Goal: Task Accomplishment & Management: Complete application form

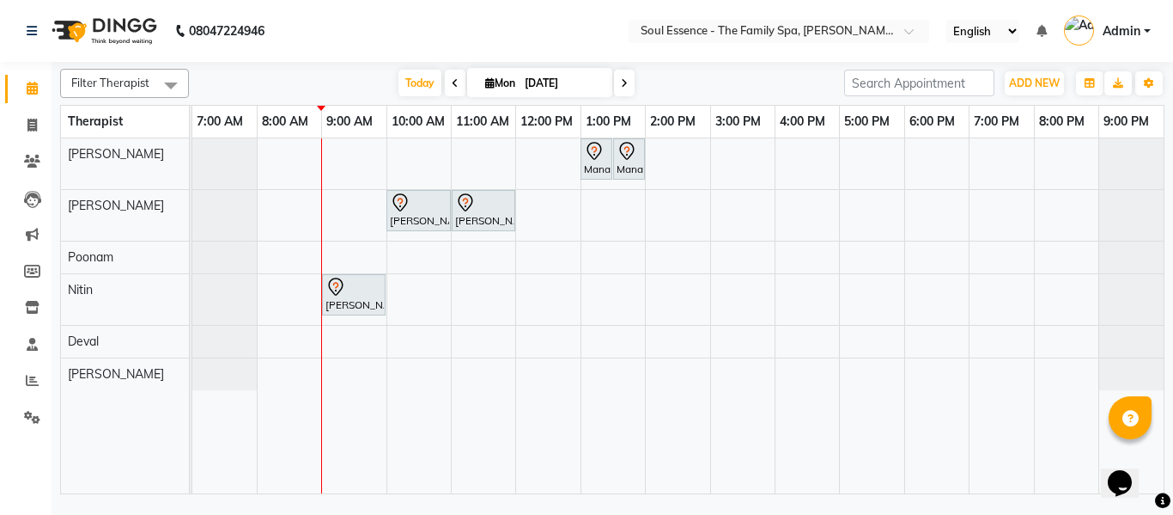
click at [338, 27] on nav "08047224946 Select Location × Soul Essence - The Family Spa, Mayur Colony Engli…" at bounding box center [586, 31] width 1173 height 62
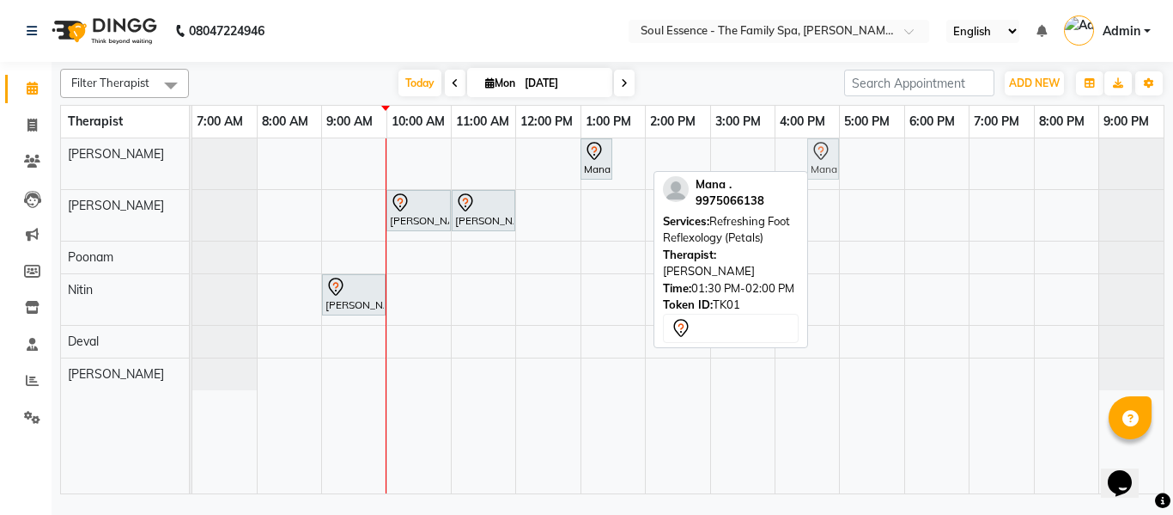
drag, startPoint x: 640, startPoint y: 165, endPoint x: 814, endPoint y: 158, distance: 174.5
click at [192, 158] on div "Mana ., TK01, 01:00 PM-01:30 PM, Refreshing Foot Reflexology (Petals) Mana ., T…" at bounding box center [192, 163] width 0 height 51
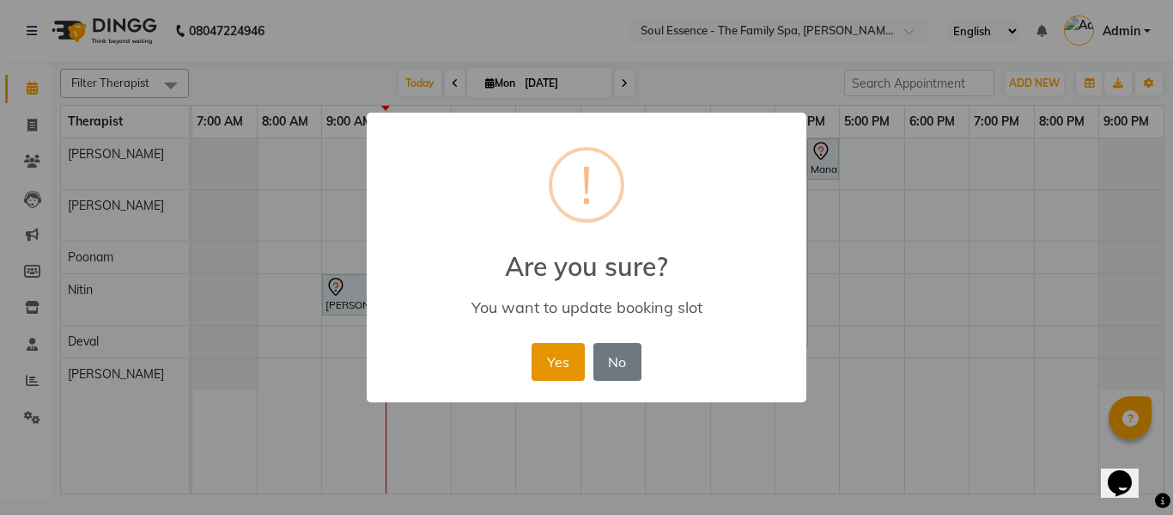
click at [572, 371] on button "Yes" at bounding box center [558, 362] width 52 height 38
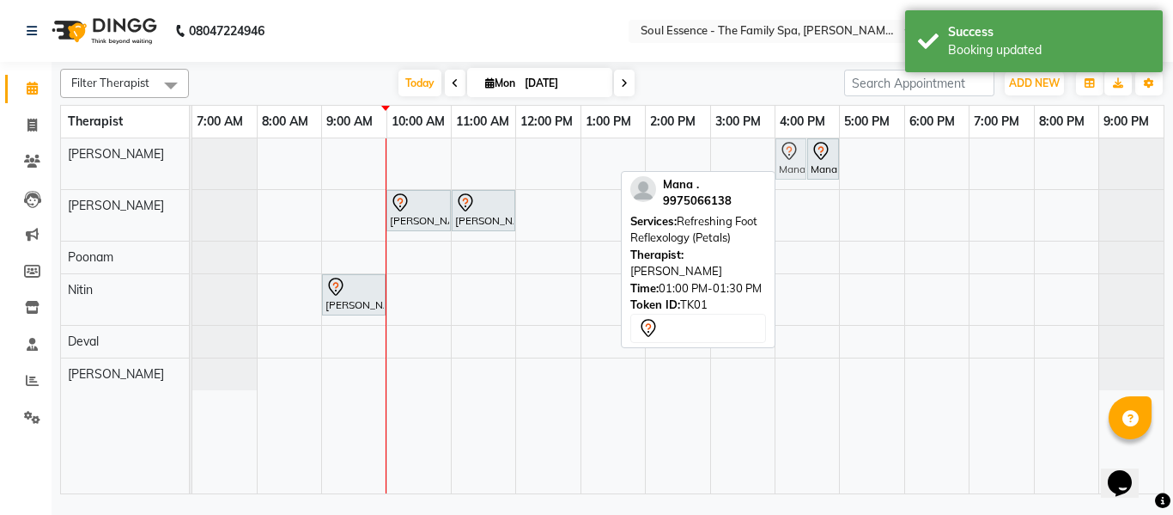
drag, startPoint x: 588, startPoint y: 171, endPoint x: 806, endPoint y: 160, distance: 217.6
click at [192, 160] on div "Mana ., TK01, 01:00 PM-01:30 PM, Refreshing Foot Reflexology (Petals) Mana ., T…" at bounding box center [192, 163] width 0 height 51
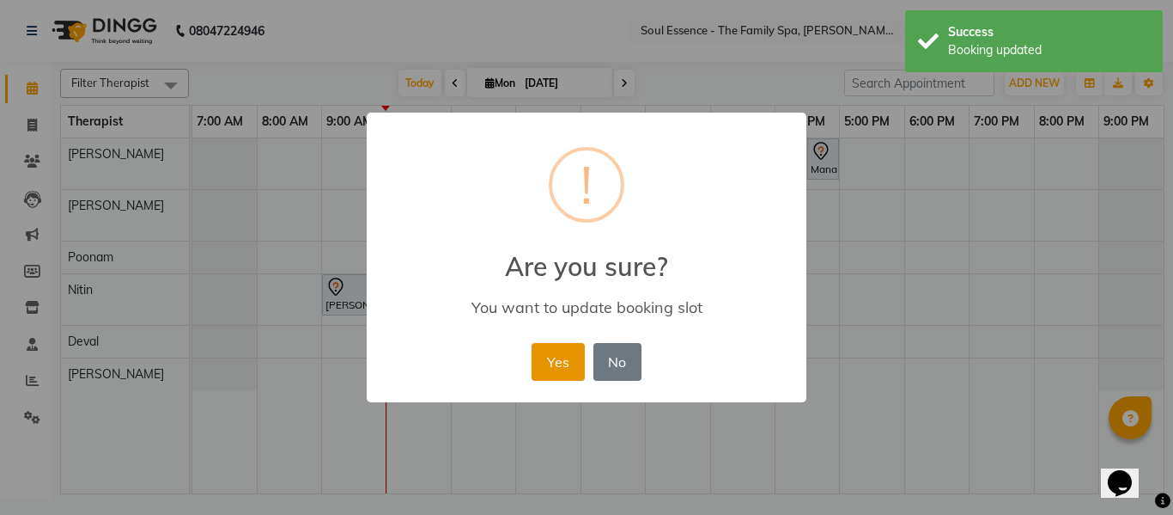
drag, startPoint x: 548, startPoint y: 381, endPoint x: 553, endPoint y: 360, distance: 22.1
click at [548, 379] on div "Yes No No" at bounding box center [586, 361] width 118 height 46
click at [553, 360] on button "Yes" at bounding box center [558, 362] width 52 height 38
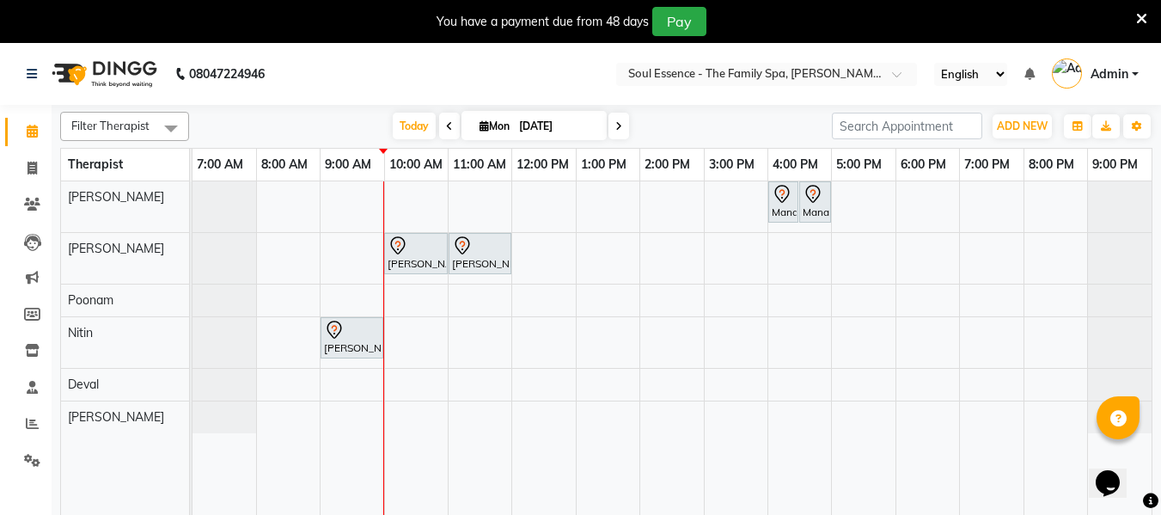
click at [491, 418] on div "Mana ., TK01, 04:00 PM-04:30 PM, Refreshing Foot Reflexology (Petals) Mana ., T…" at bounding box center [671, 358] width 959 height 355
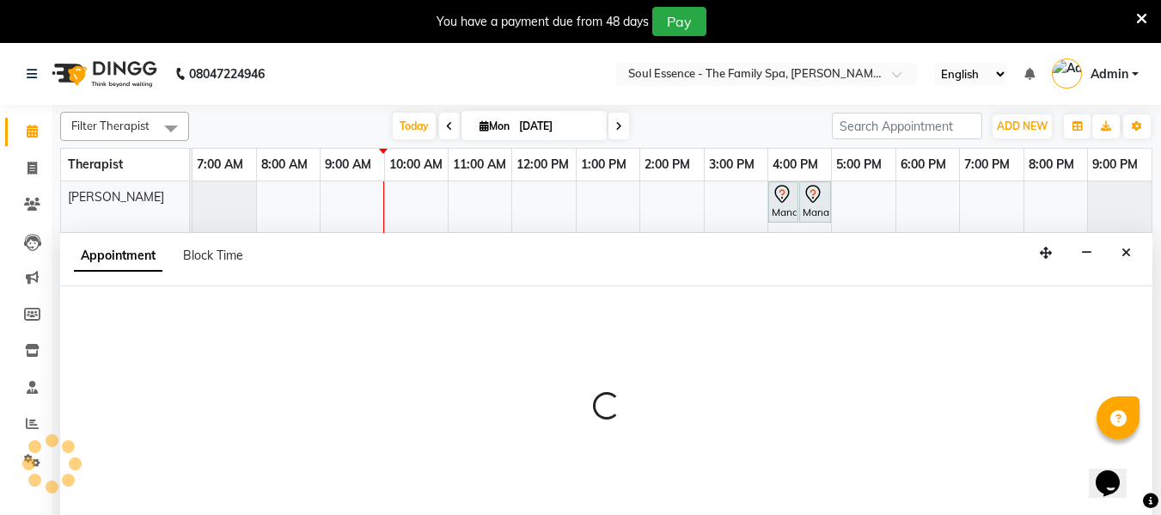
scroll to position [43, 0]
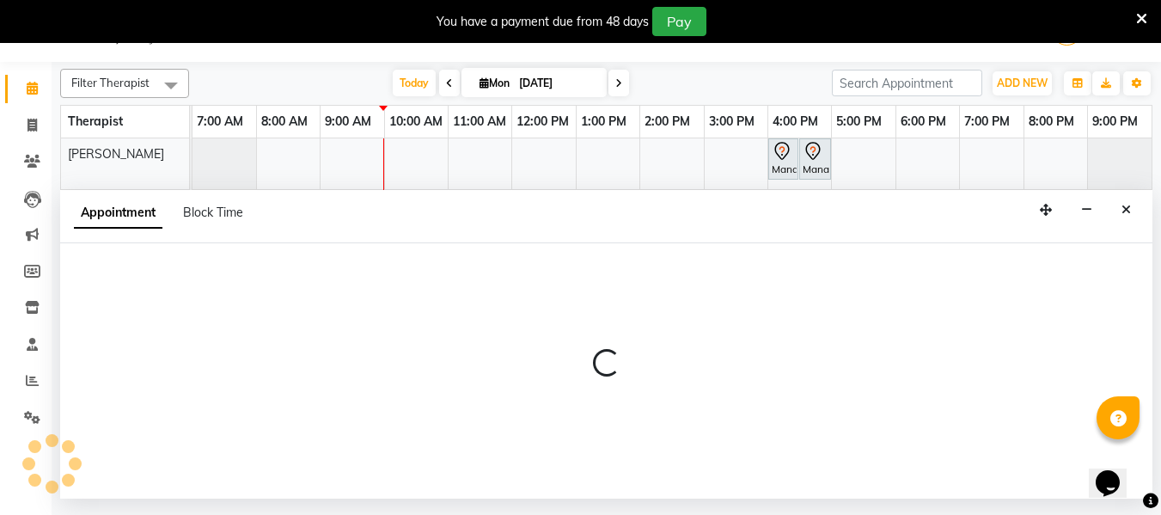
select select "37932"
select select "tentative"
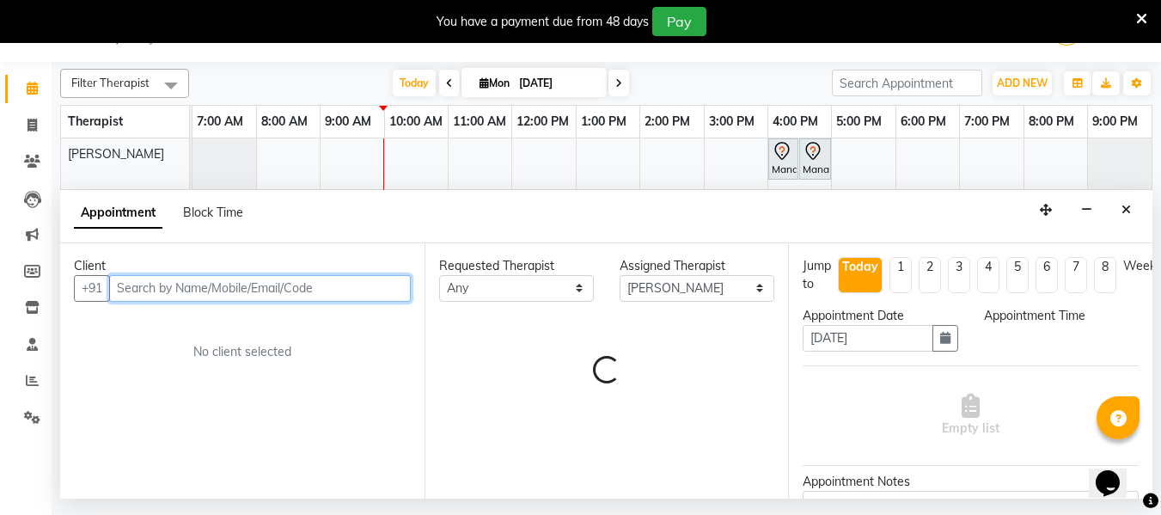
select select "660"
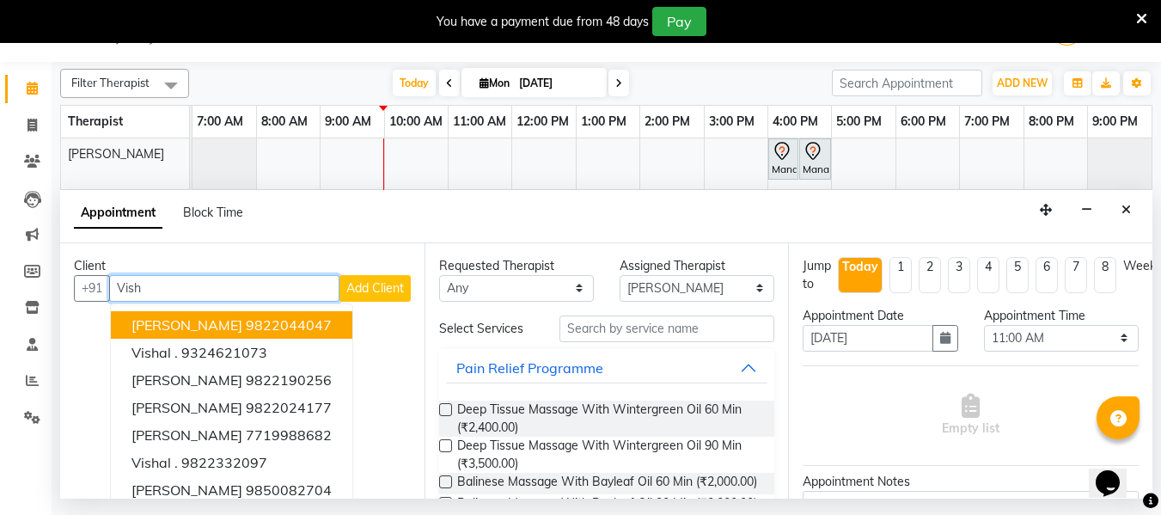
click at [212, 320] on span "[PERSON_NAME]" at bounding box center [186, 324] width 111 height 17
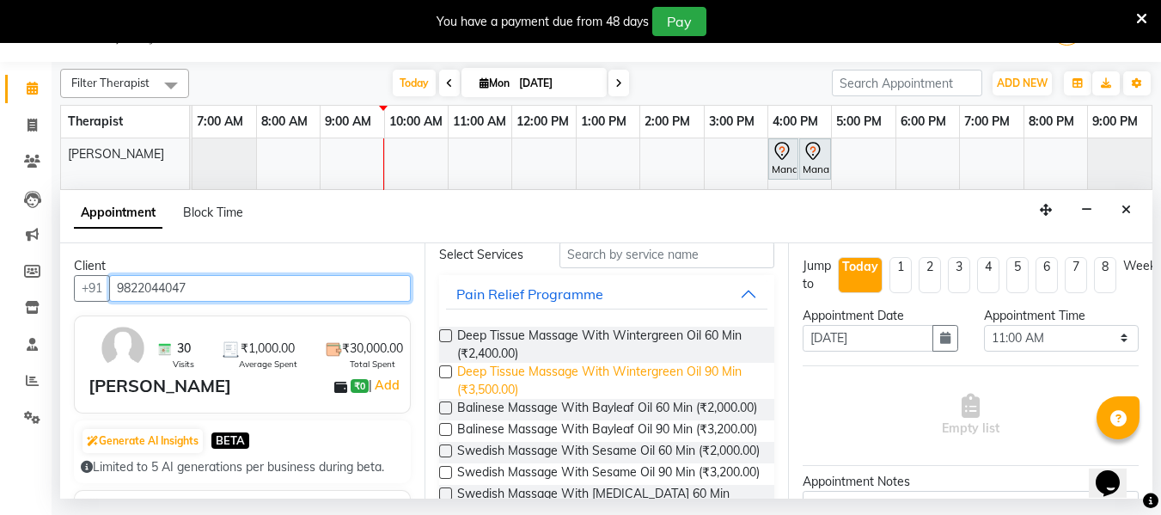
scroll to position [172, 0]
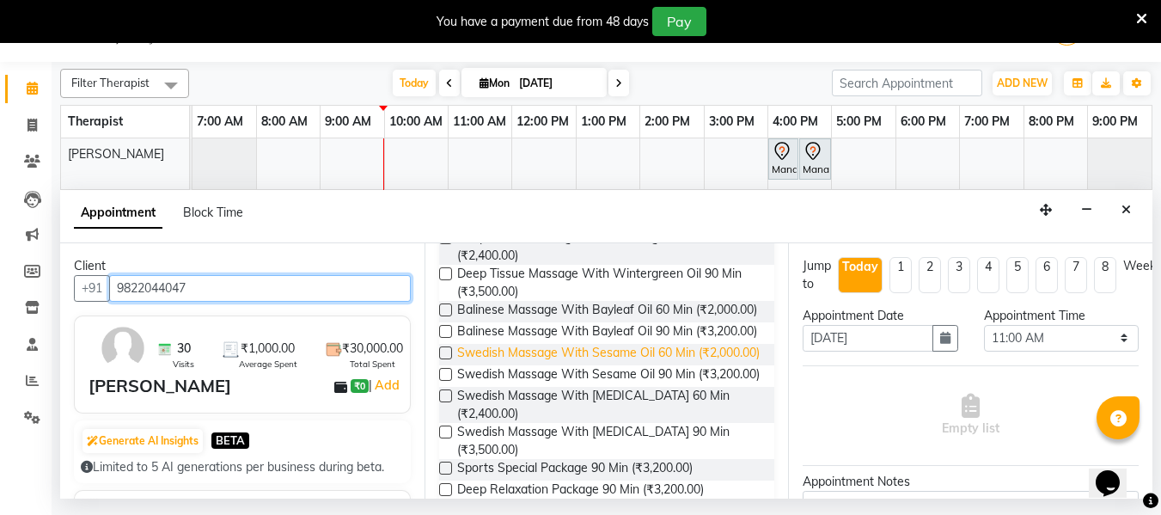
type input "9822044047"
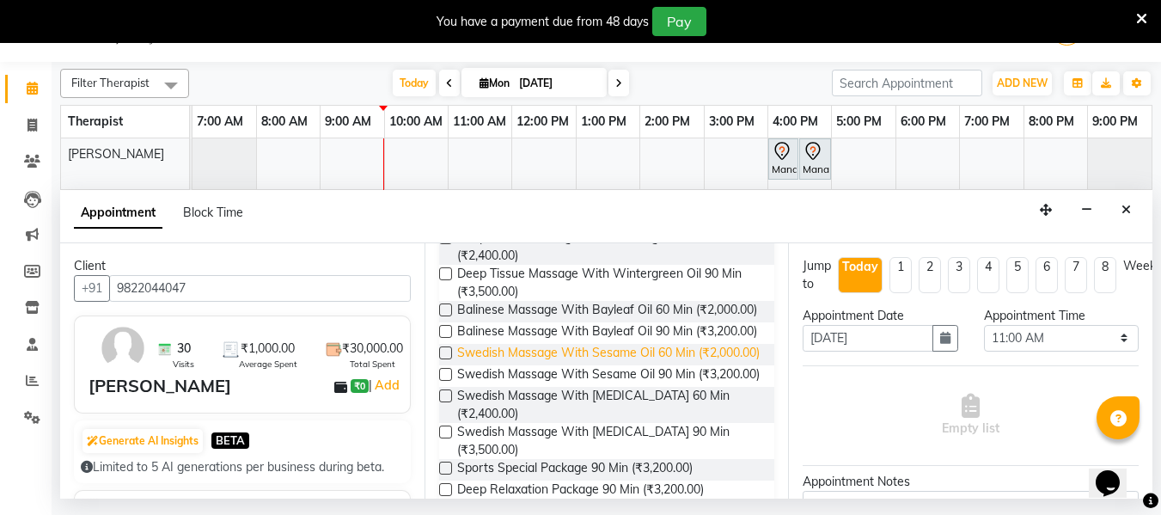
click at [536, 365] on span "Swedish Massage With Sesame Oil 60 Min (₹2,000.00)" at bounding box center [608, 354] width 302 height 21
checkbox input "false"
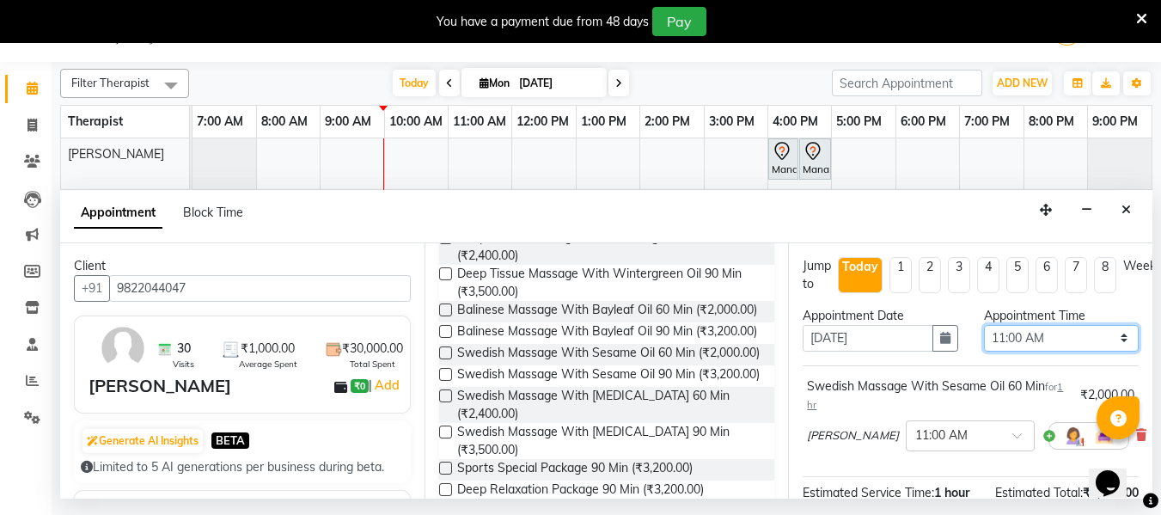
click at [1111, 339] on select "Select 08:00 AM 08:15 AM 08:30 AM 08:45 AM 09:00 AM 09:15 AM 09:30 AM 09:45 AM …" at bounding box center [1061, 338] width 155 height 27
select select "690"
click at [984, 325] on select "Select 08:00 AM 08:15 AM 08:30 AM 08:45 AM 09:00 AM 09:15 AM 09:30 AM 09:45 AM …" at bounding box center [1061, 338] width 155 height 27
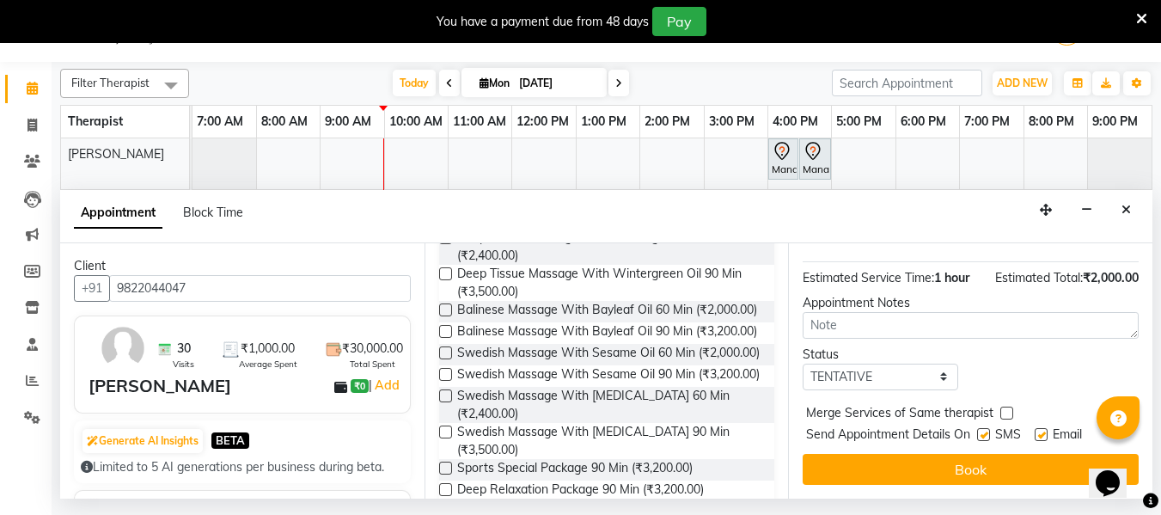
click at [984, 428] on label at bounding box center [983, 434] width 13 height 13
click at [984, 430] on input "checkbox" at bounding box center [982, 435] width 11 height 11
click at [984, 428] on label at bounding box center [983, 434] width 13 height 13
click at [984, 430] on input "checkbox" at bounding box center [982, 435] width 11 height 11
click at [982, 428] on label at bounding box center [983, 434] width 13 height 13
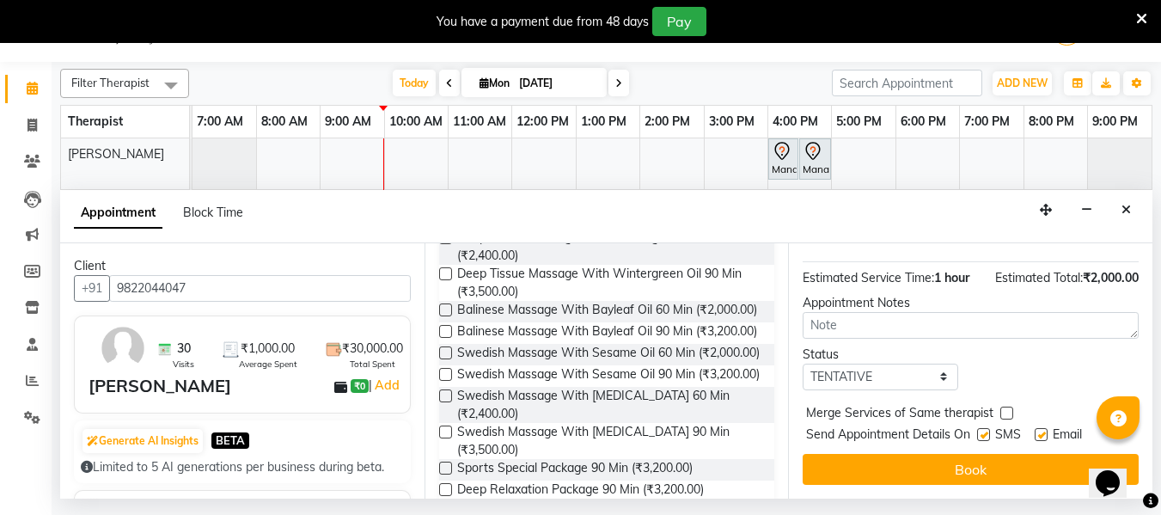
click at [982, 430] on input "checkbox" at bounding box center [982, 435] width 11 height 11
click at [982, 428] on label at bounding box center [983, 434] width 13 height 13
click at [982, 430] on input "checkbox" at bounding box center [982, 435] width 11 height 11
click at [990, 428] on label at bounding box center [983, 434] width 13 height 13
click at [988, 430] on input "checkbox" at bounding box center [982, 435] width 11 height 11
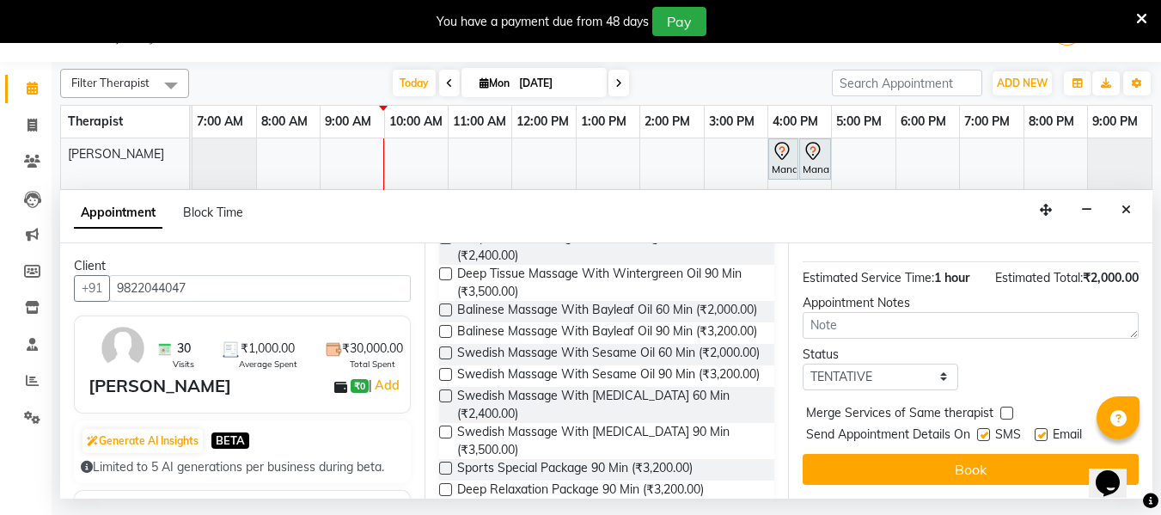
checkbox input "false"
click at [1042, 428] on label at bounding box center [1040, 434] width 13 height 13
click at [1042, 430] on input "checkbox" at bounding box center [1039, 435] width 11 height 11
click at [1042, 428] on label at bounding box center [1040, 434] width 13 height 13
click at [1042, 430] on input "checkbox" at bounding box center [1039, 435] width 11 height 11
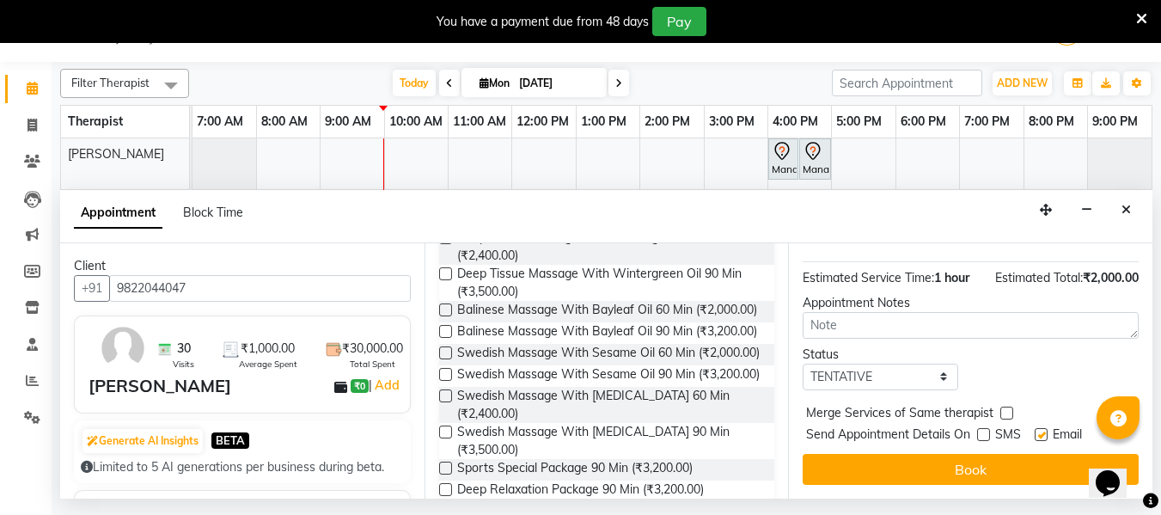
click at [1039, 428] on label at bounding box center [1040, 434] width 13 height 13
click at [1039, 430] on input "checkbox" at bounding box center [1039, 435] width 11 height 11
checkbox input "false"
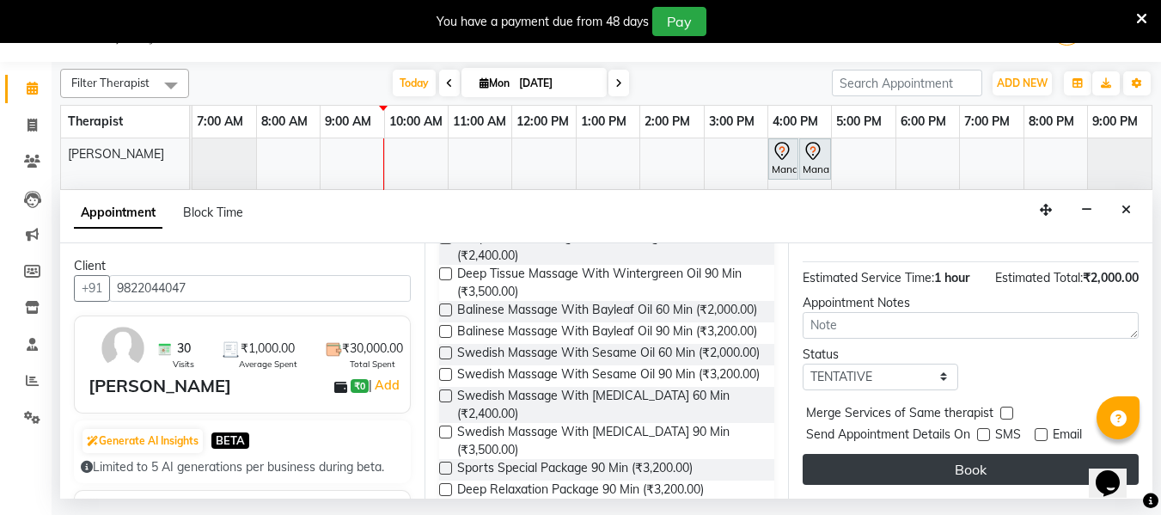
click at [963, 455] on button "Book" at bounding box center [970, 469] width 336 height 31
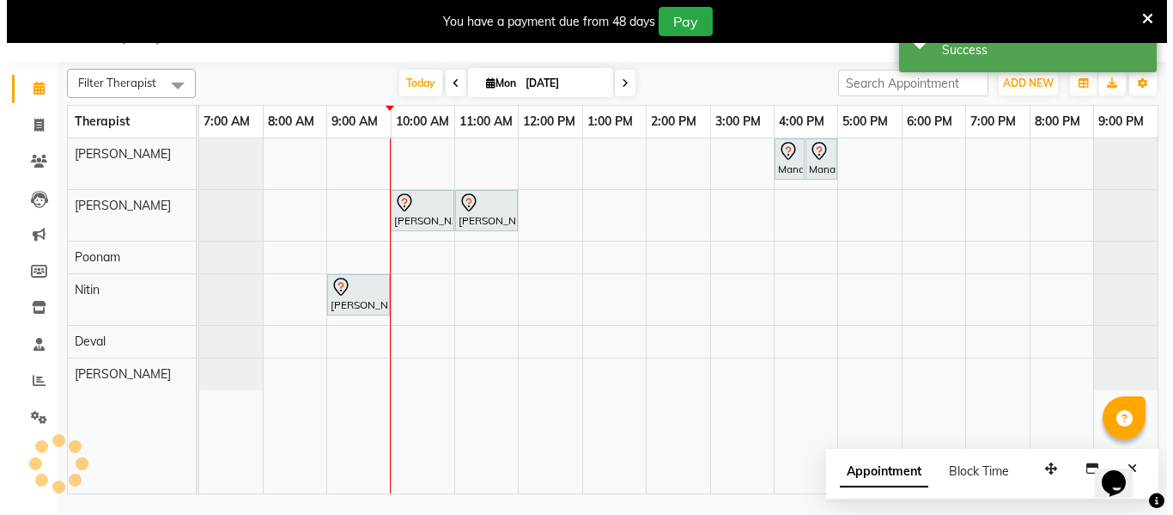
scroll to position [0, 0]
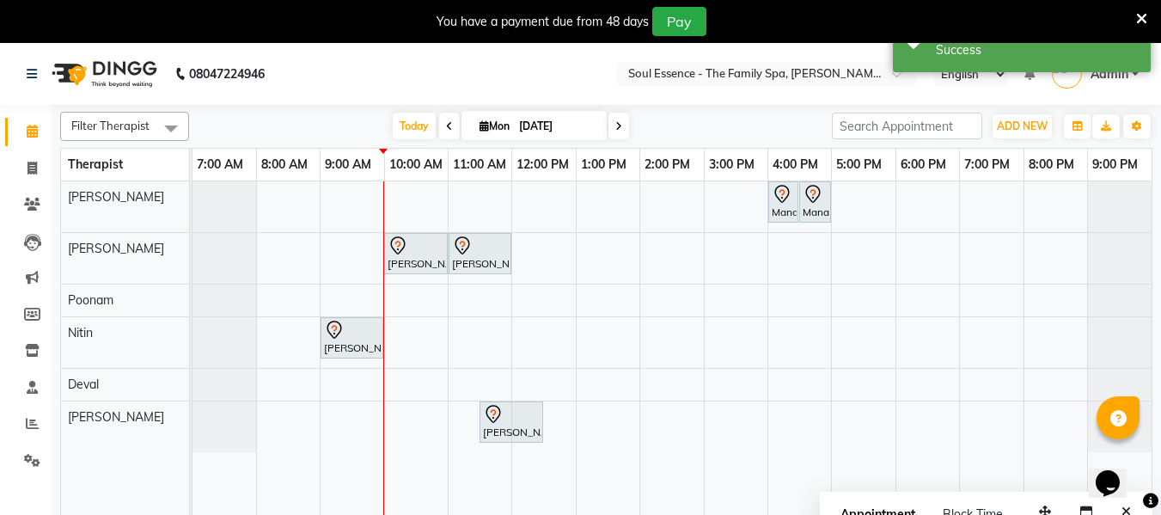
click at [1140, 19] on icon at bounding box center [1141, 18] width 11 height 15
click at [1140, 19] on div "Successfully created booking. Success" at bounding box center [1022, 41] width 258 height 62
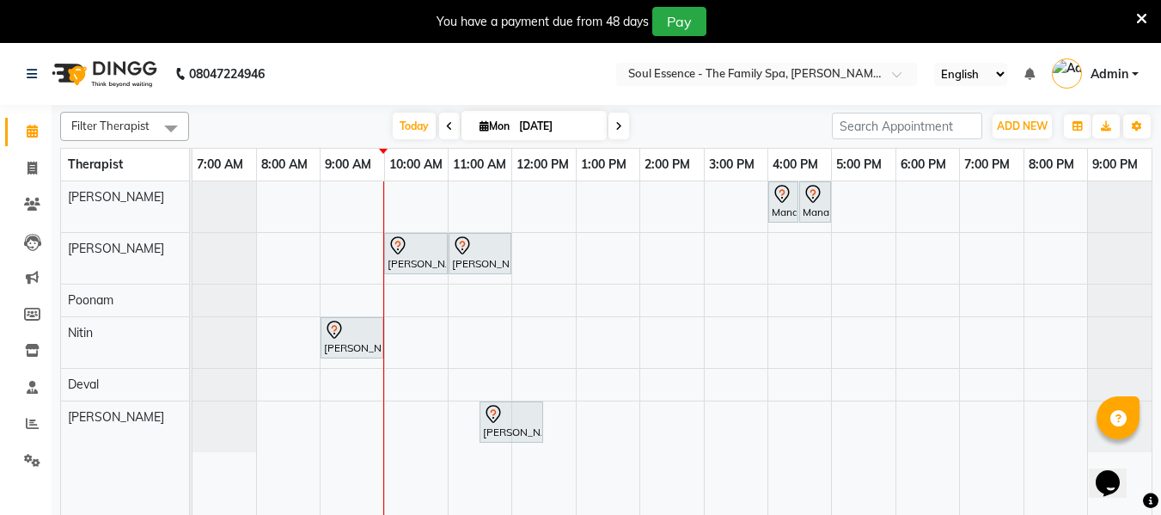
click at [620, 429] on div "Mana ., TK01, 04:00 PM-04:30 PM, Refreshing Foot Reflexology (Petals) Mana ., T…" at bounding box center [671, 358] width 959 height 355
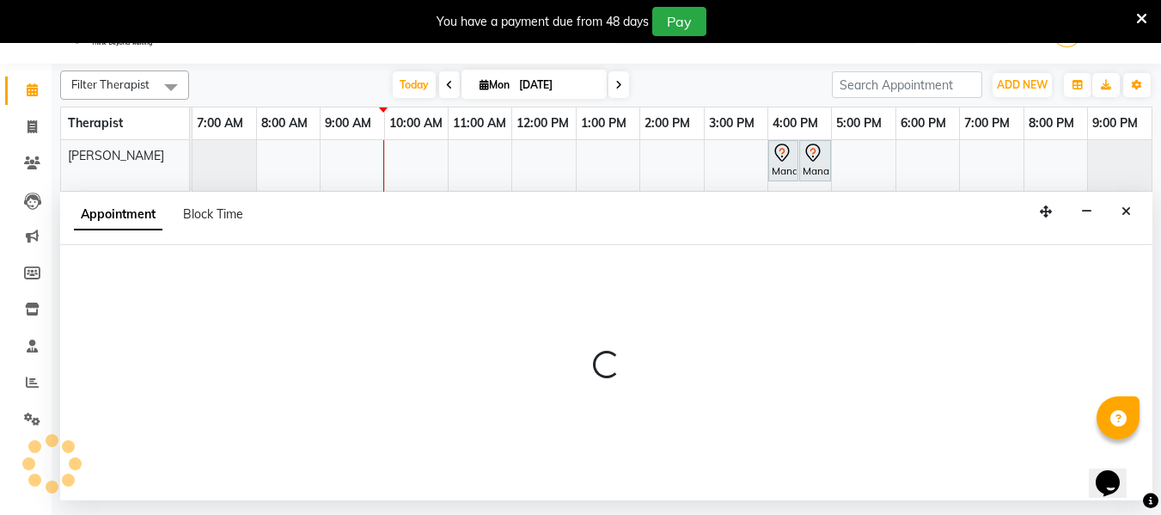
select select "37932"
select select "780"
select select "tentative"
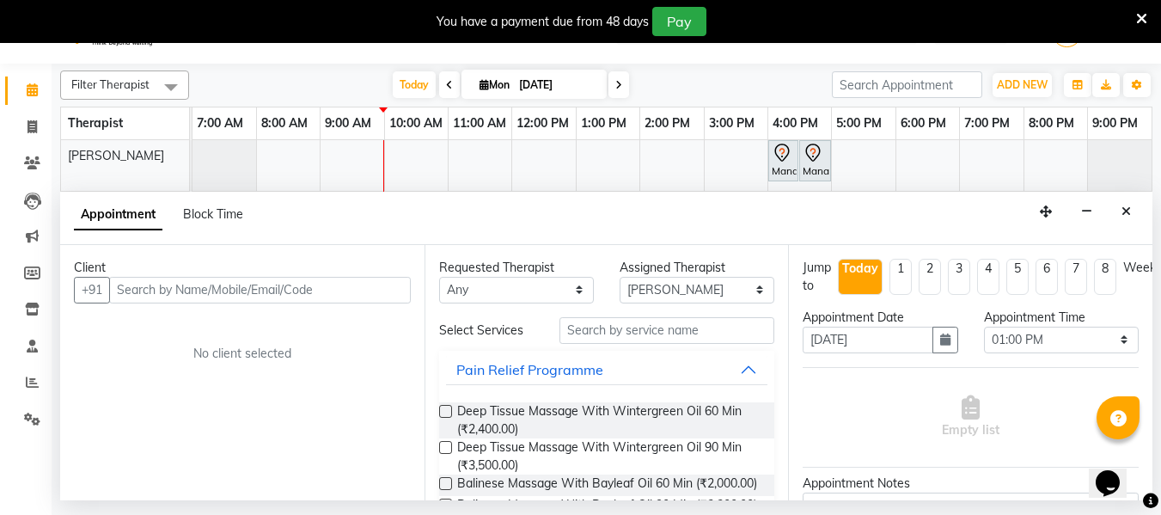
scroll to position [43, 0]
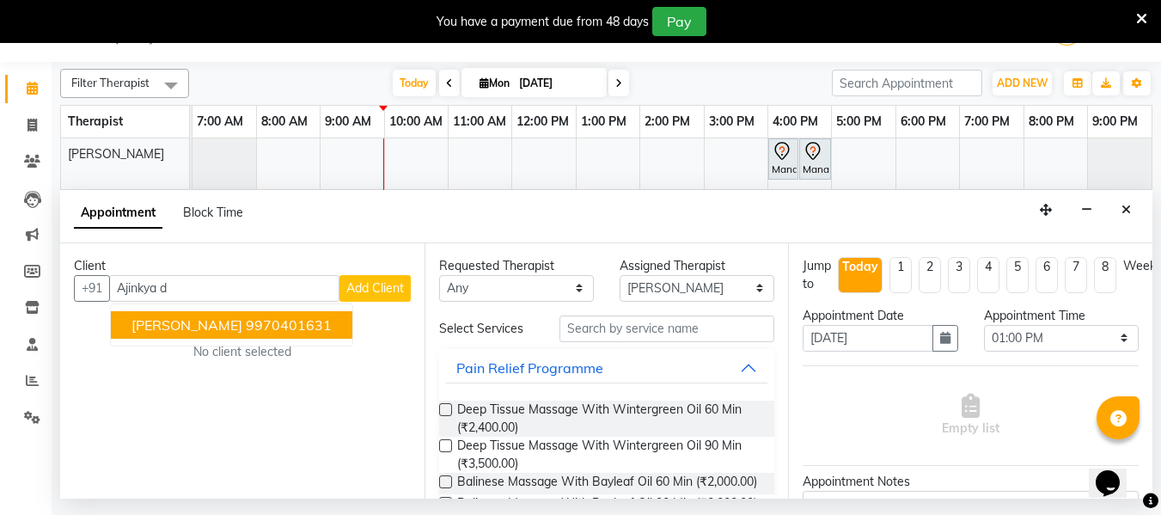
click at [222, 327] on span "[PERSON_NAME]" at bounding box center [186, 324] width 111 height 17
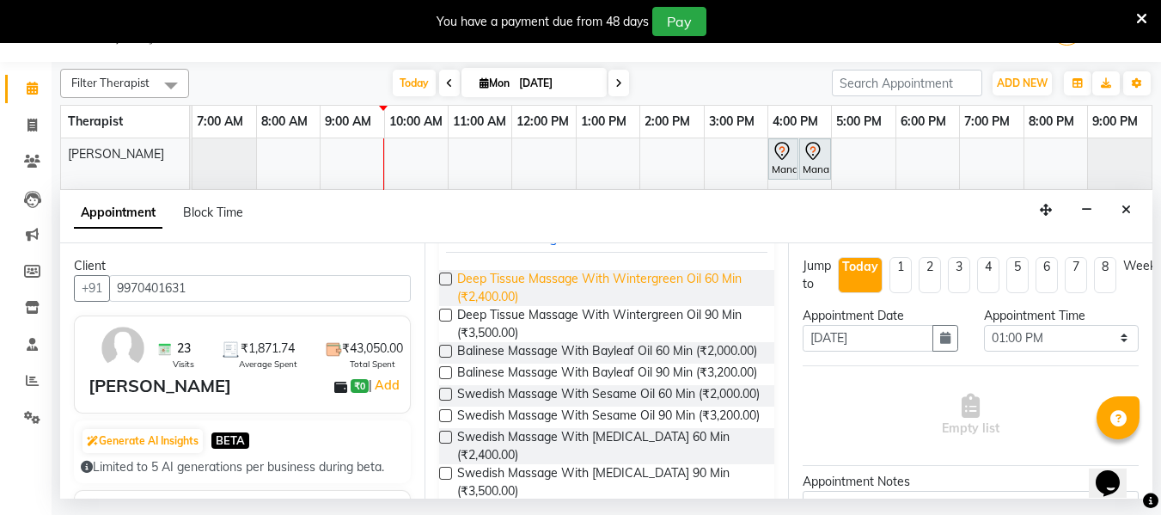
scroll to position [172, 0]
type input "9970401631"
click at [579, 277] on span "Deep Tissue Massage With Wintergreen Oil 60 Min (₹2,400.00)" at bounding box center [609, 287] width 304 height 36
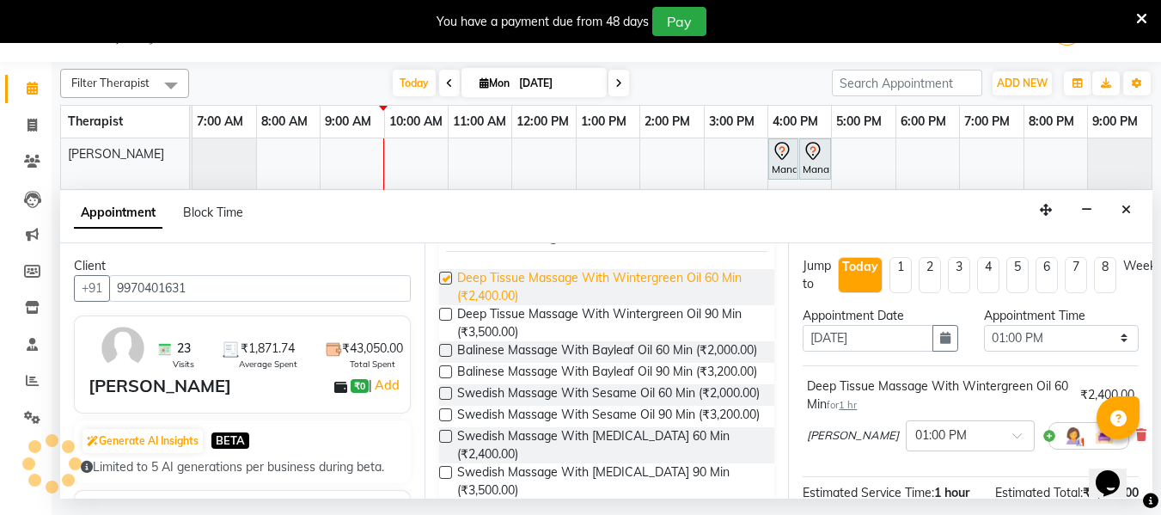
checkbox input "false"
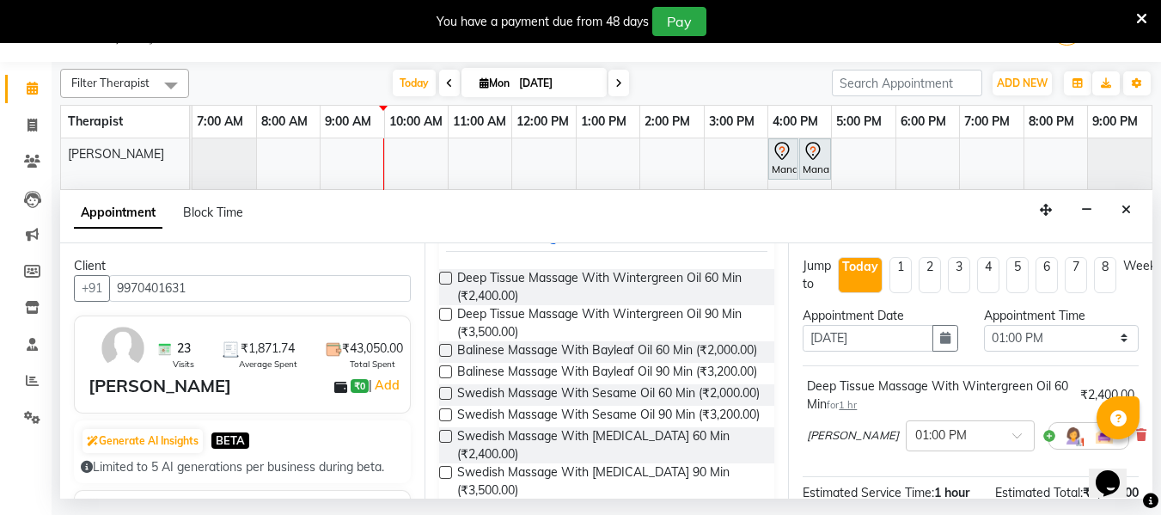
scroll to position [228, 0]
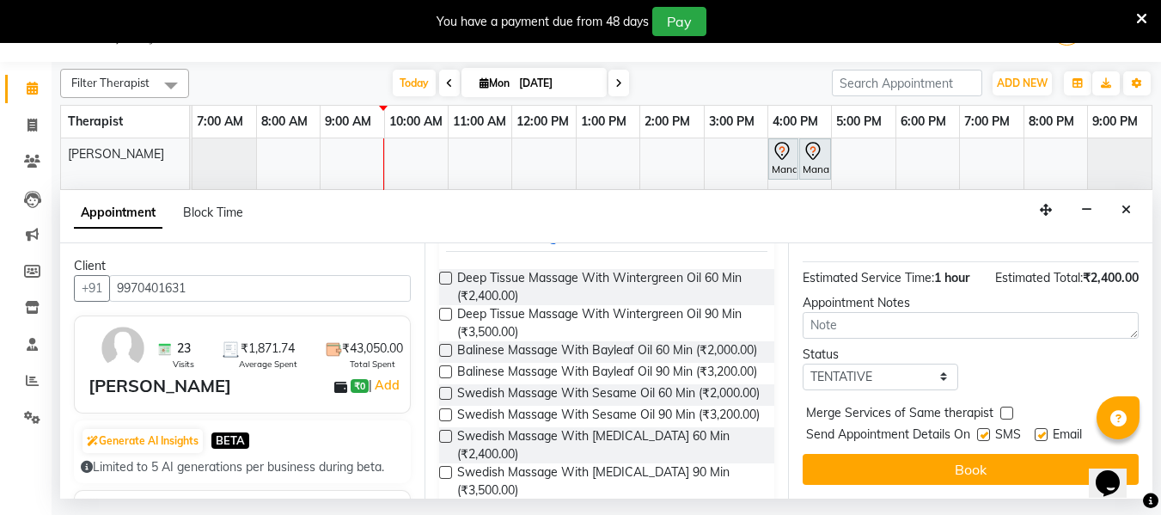
click at [988, 428] on label at bounding box center [983, 434] width 13 height 13
click at [988, 430] on input "checkbox" at bounding box center [982, 435] width 11 height 11
checkbox input "false"
click at [1046, 428] on label at bounding box center [1040, 434] width 13 height 13
click at [1045, 430] on input "checkbox" at bounding box center [1039, 435] width 11 height 11
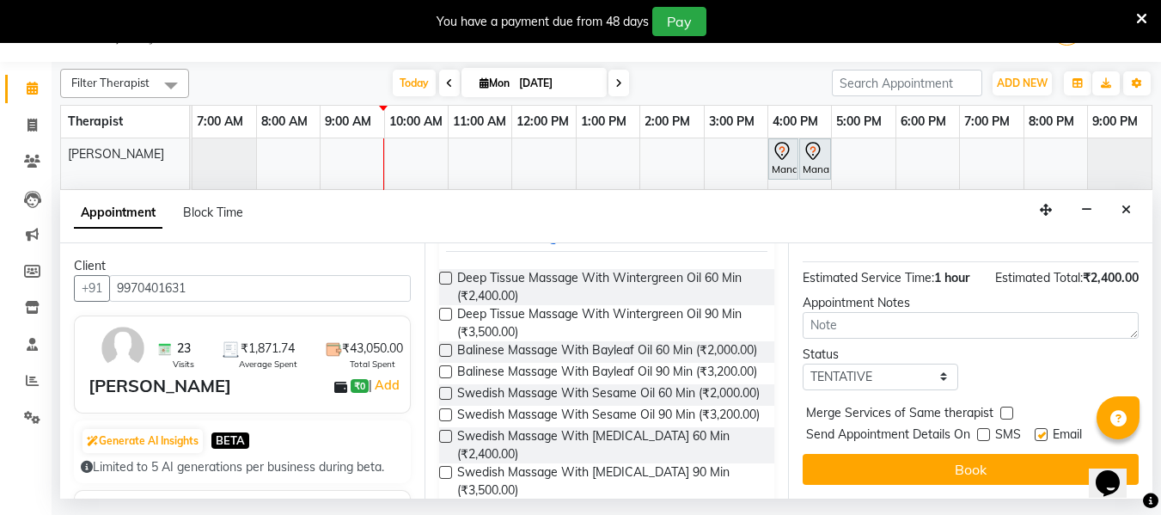
checkbox input "false"
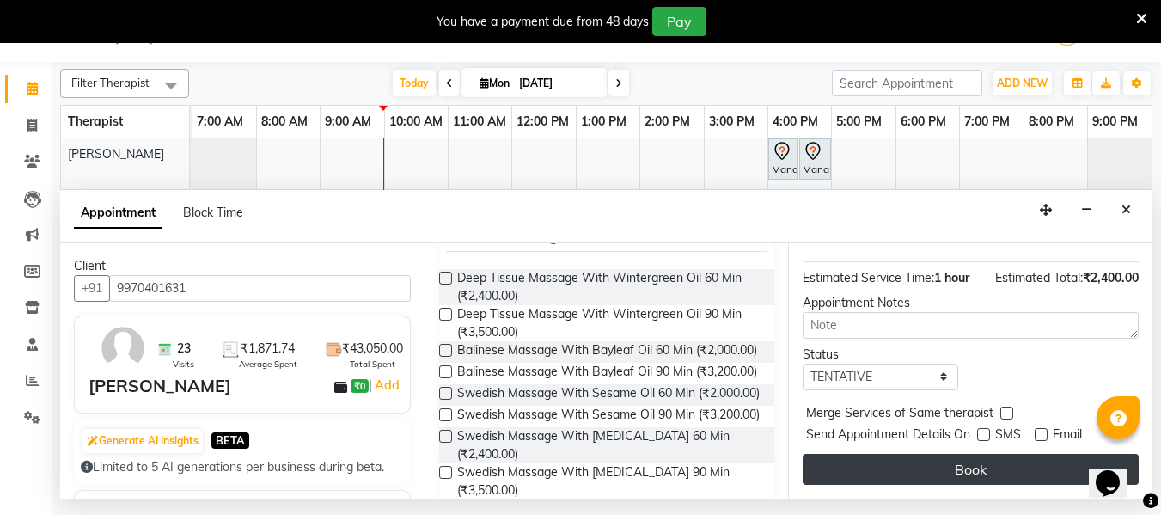
click at [971, 462] on button "Book" at bounding box center [970, 469] width 336 height 31
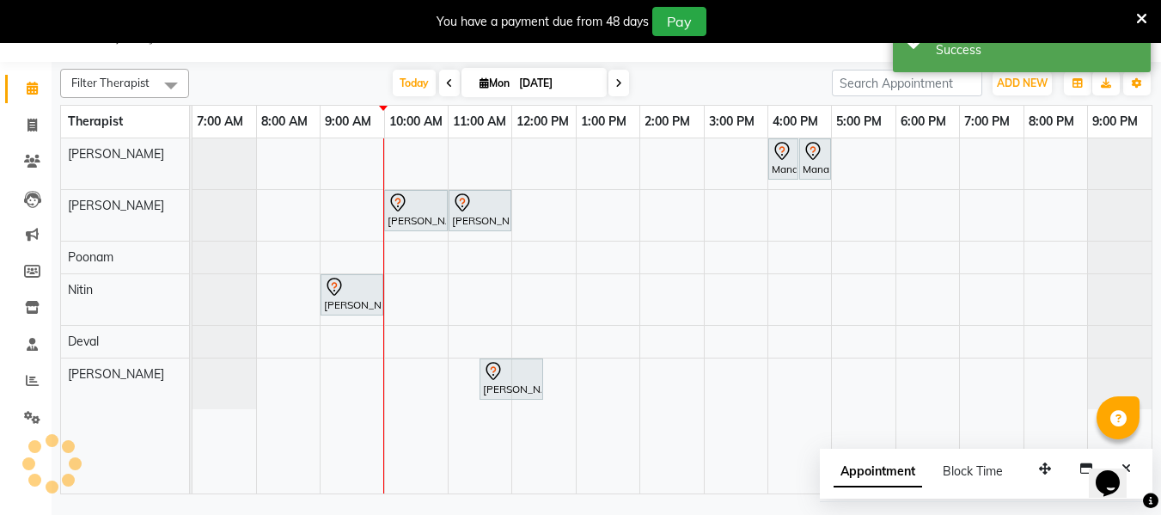
scroll to position [0, 0]
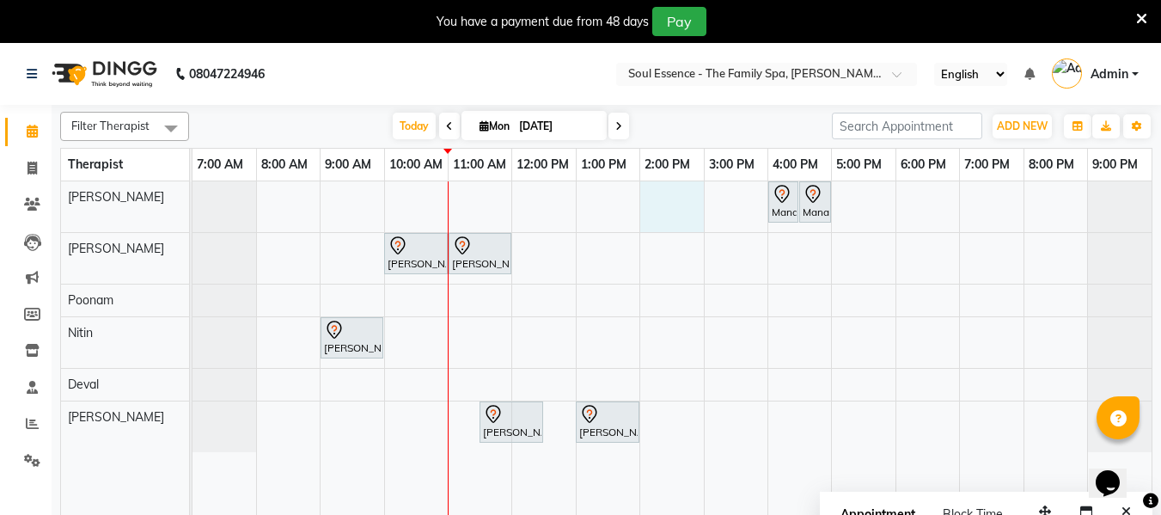
click at [661, 219] on div "Mana ., TK01, 04:00 PM-04:30 PM, Refreshing Foot Reflexology (Petals) Mana ., T…" at bounding box center [671, 358] width 959 height 355
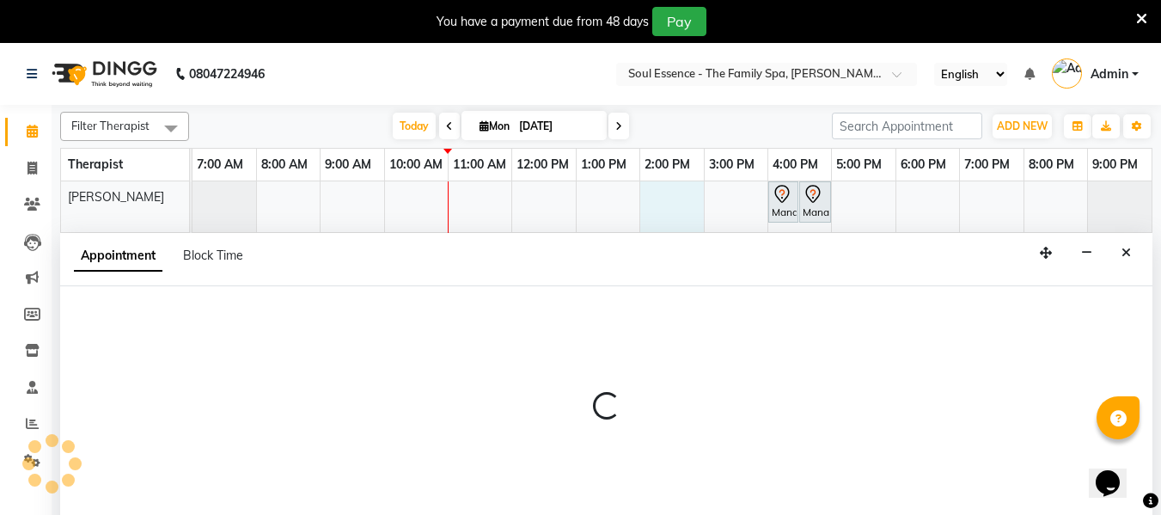
scroll to position [43, 0]
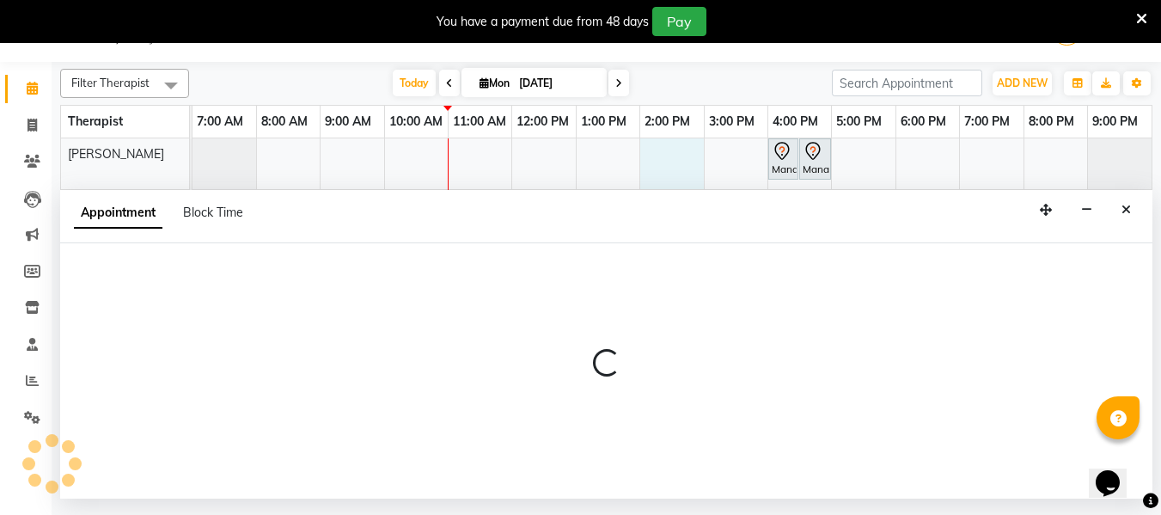
select select "64215"
select select "840"
select select "tentative"
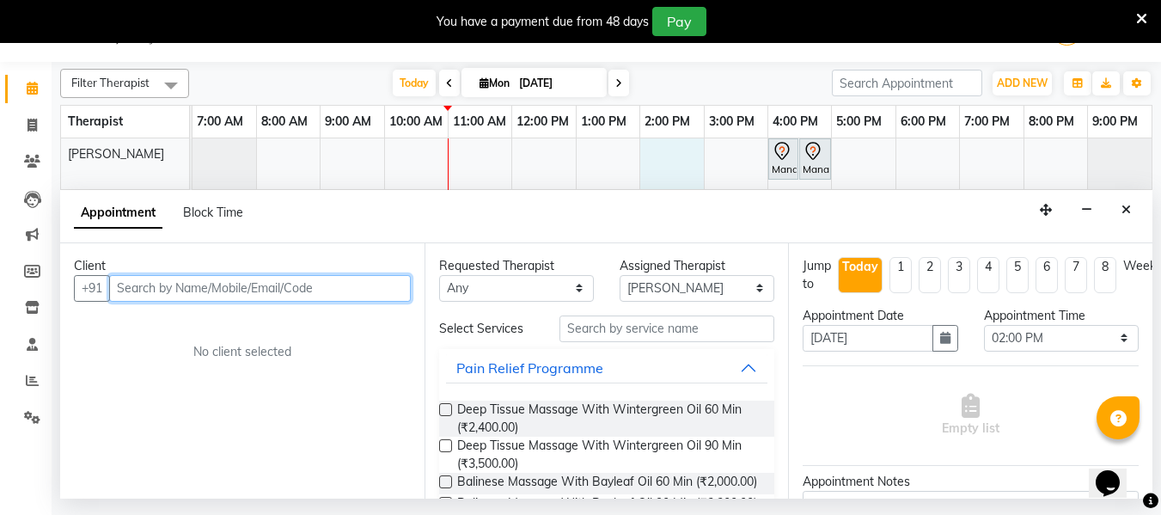
click at [316, 300] on input "text" at bounding box center [260, 288] width 302 height 27
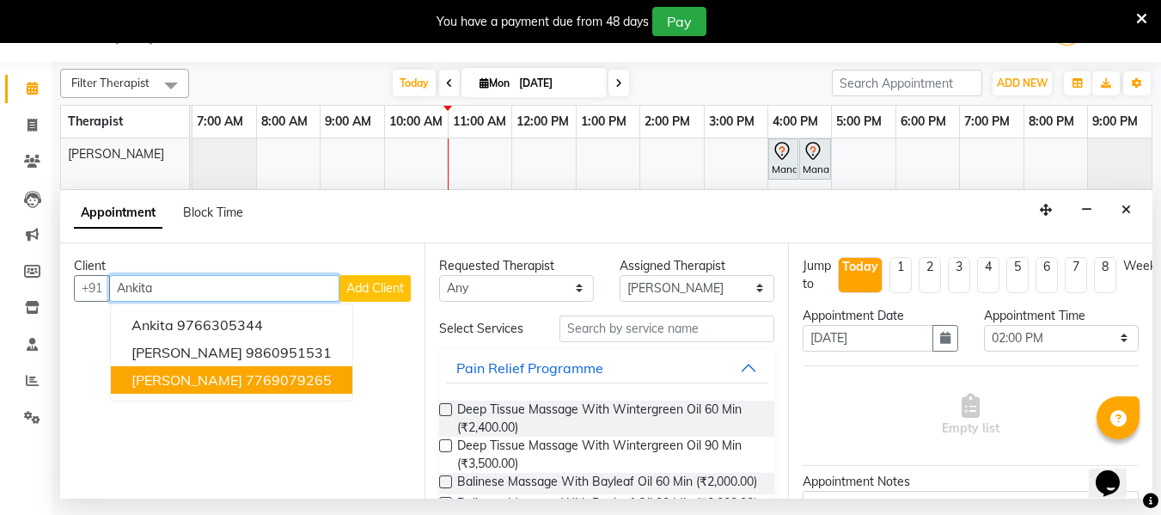
click at [189, 384] on span "[PERSON_NAME]" at bounding box center [186, 379] width 111 height 17
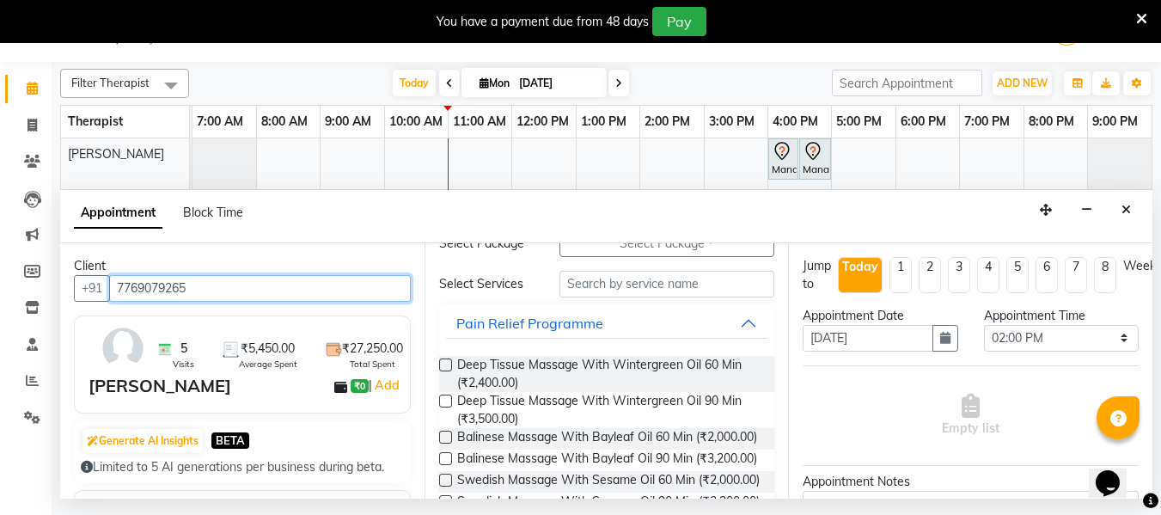
scroll to position [86, 0]
type input "7769079265"
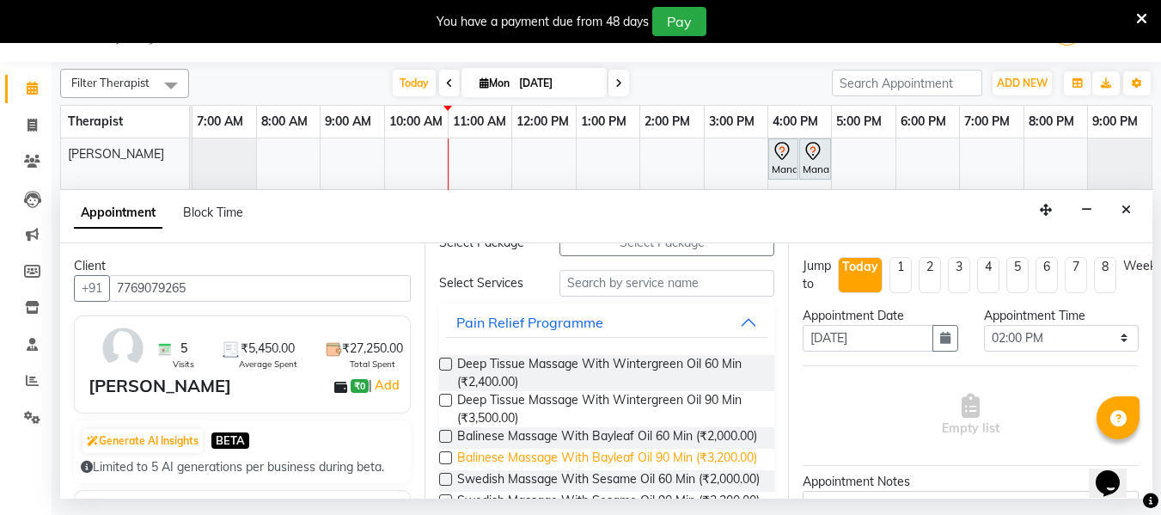
drag, startPoint x: 517, startPoint y: 472, endPoint x: 511, endPoint y: 488, distance: 16.6
drag, startPoint x: 511, startPoint y: 488, endPoint x: 419, endPoint y: 215, distance: 288.2
click at [419, 215] on div "Appointment Block Time" at bounding box center [606, 216] width 1092 height 53
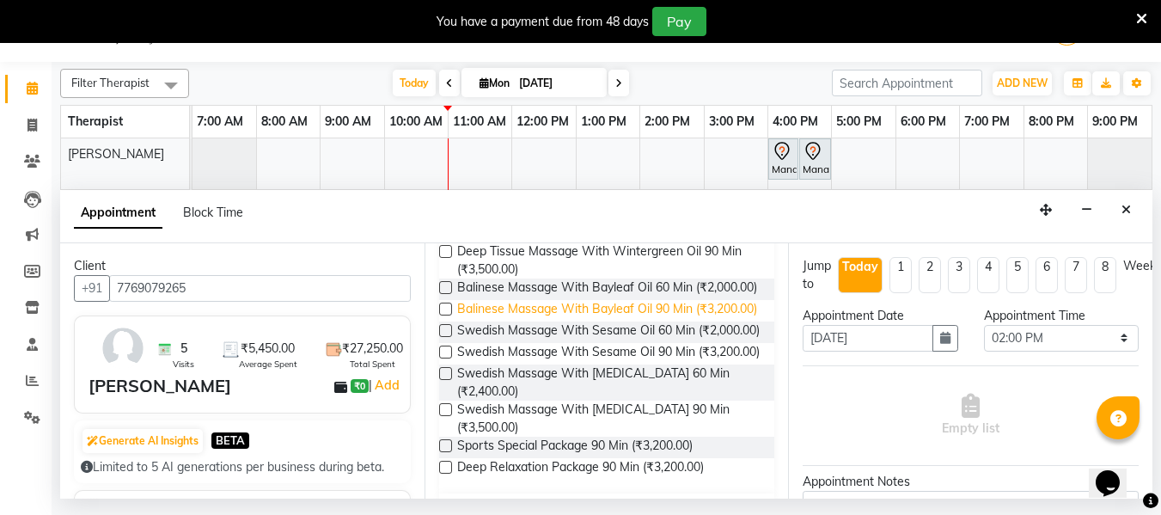
scroll to position [258, 0]
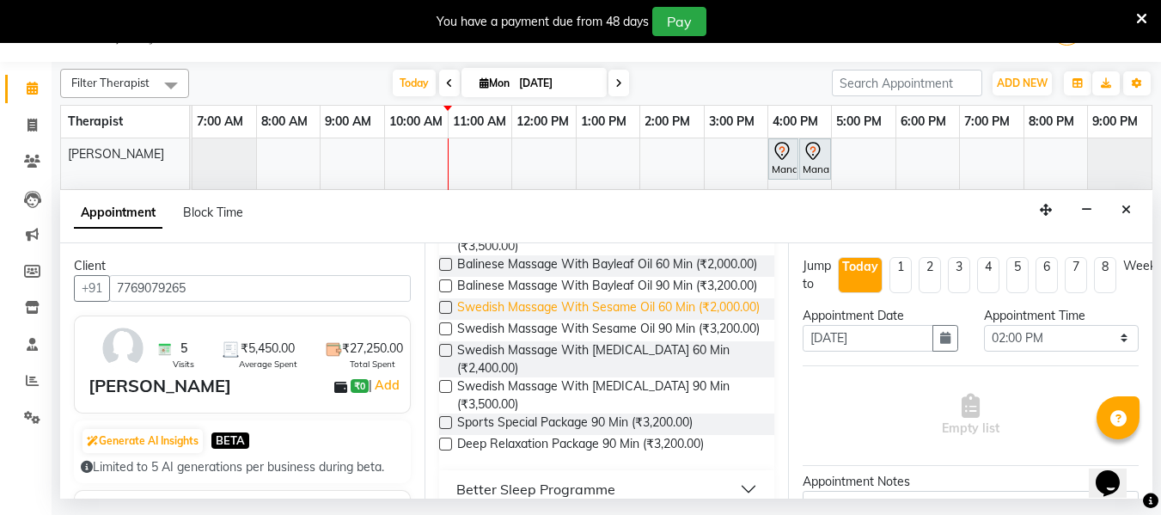
click at [590, 320] on span "Swedish Massage With Sesame Oil 60 Min (₹2,000.00)" at bounding box center [608, 308] width 302 height 21
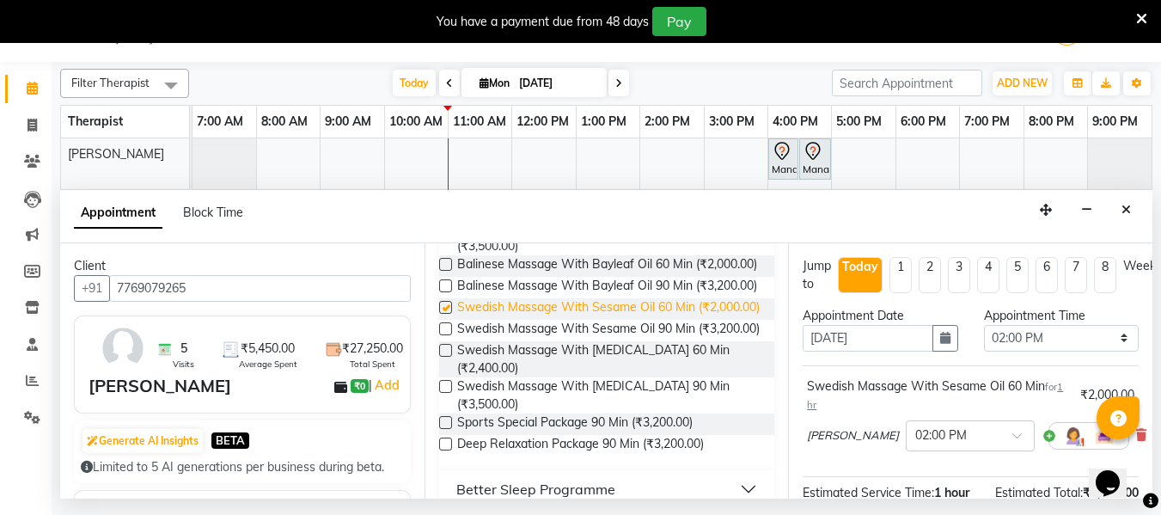
checkbox input "false"
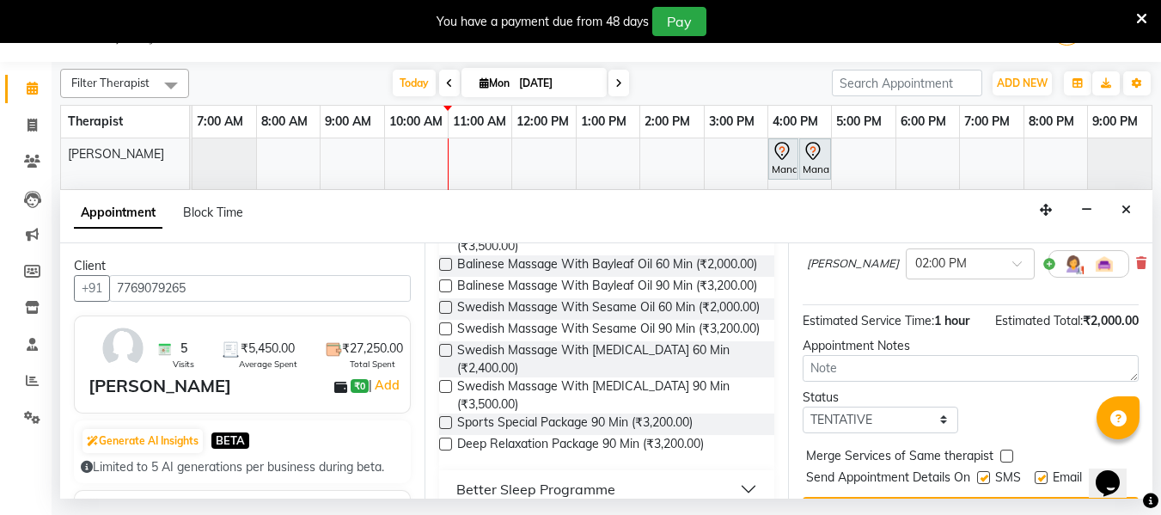
scroll to position [228, 0]
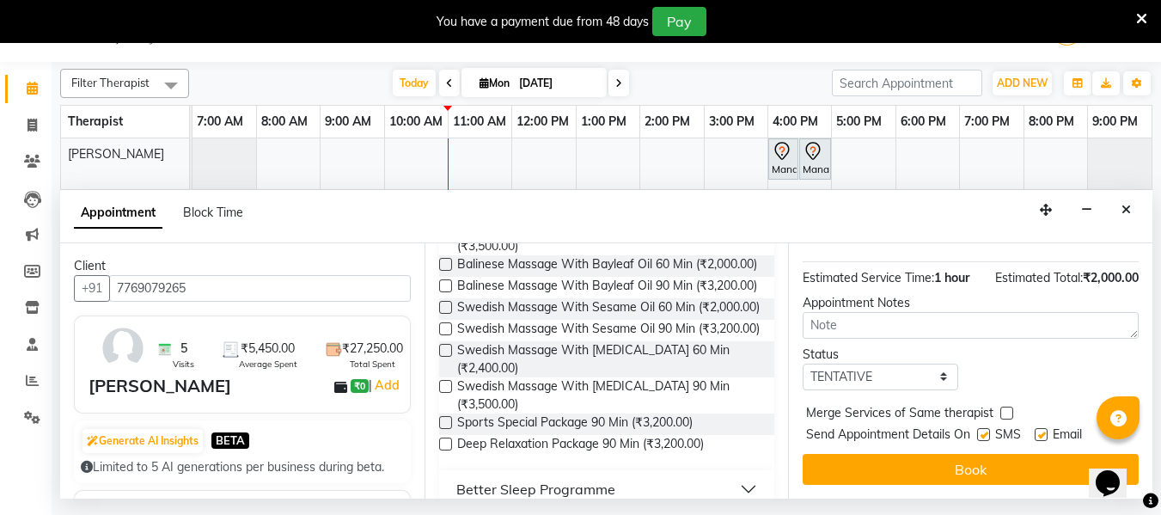
click at [985, 428] on label at bounding box center [983, 434] width 13 height 13
click at [985, 430] on input "checkbox" at bounding box center [982, 435] width 11 height 11
checkbox input "false"
click at [1040, 429] on div at bounding box center [1039, 438] width 11 height 18
click at [1040, 428] on label at bounding box center [1040, 434] width 13 height 13
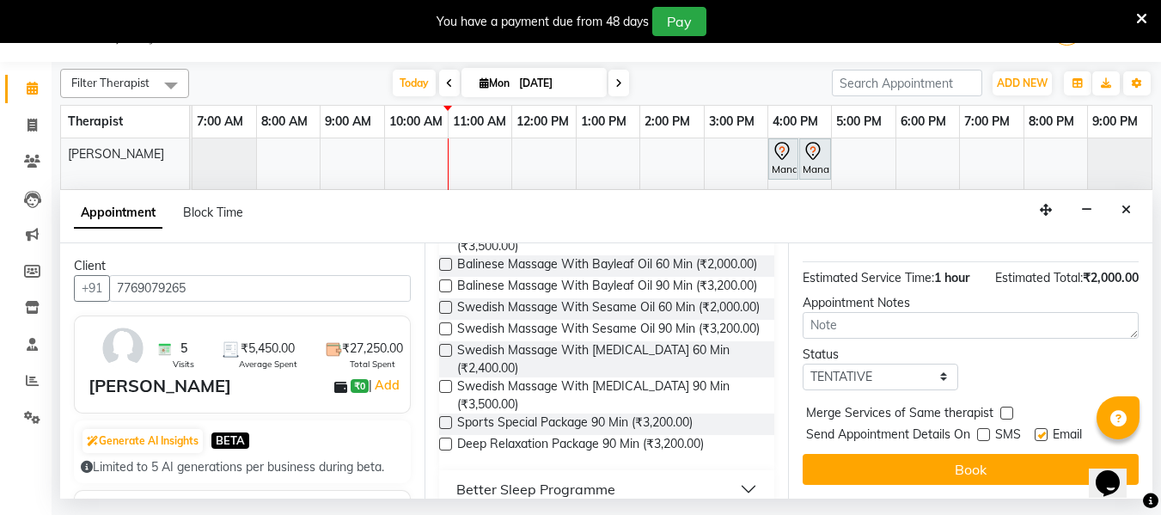
click at [1040, 430] on input "checkbox" at bounding box center [1039, 435] width 11 height 11
checkbox input "false"
click at [1009, 454] on button "Book" at bounding box center [970, 469] width 336 height 31
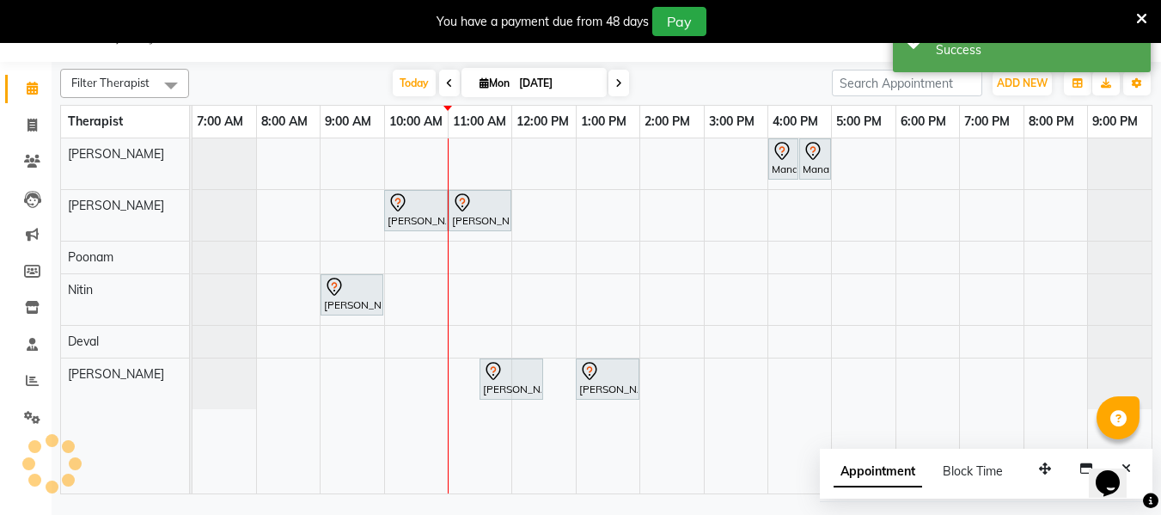
scroll to position [0, 0]
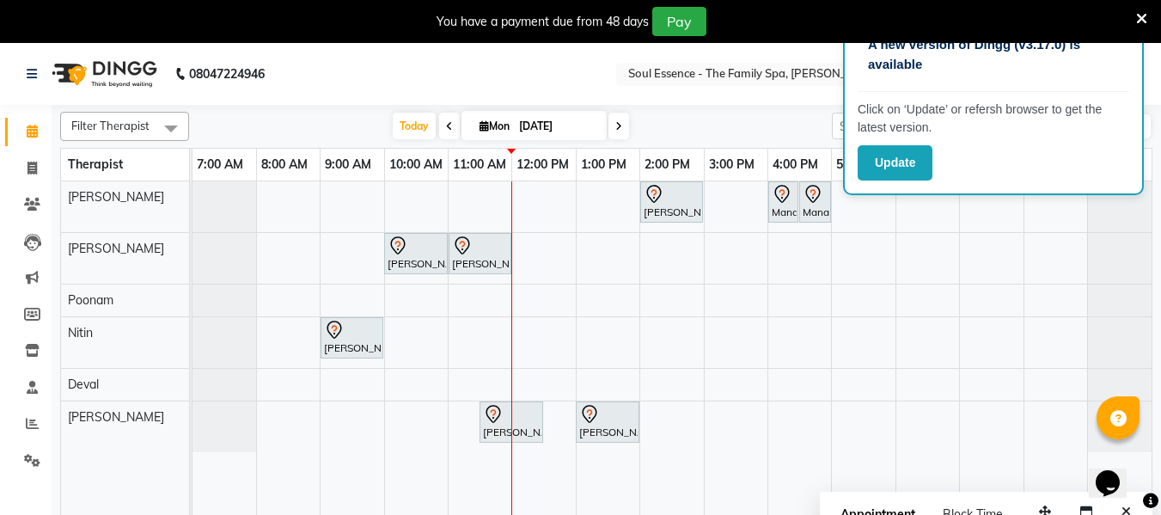
click at [688, 361] on div "Ankita Pandey, TK06, 02:00 PM-03:00 PM, Swedish Massage With Sesame Oil 60 Min …" at bounding box center [671, 358] width 959 height 355
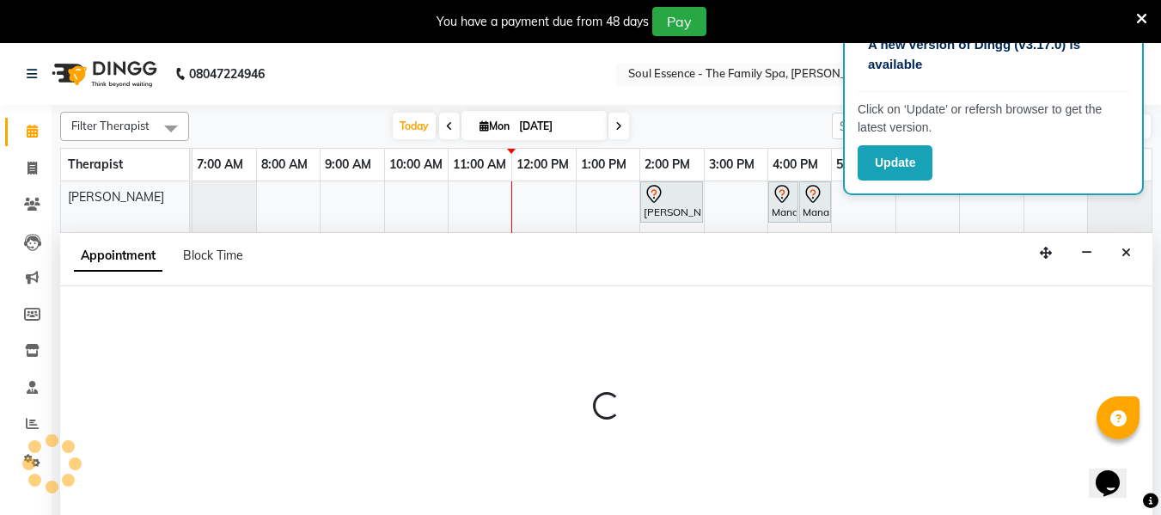
scroll to position [43, 0]
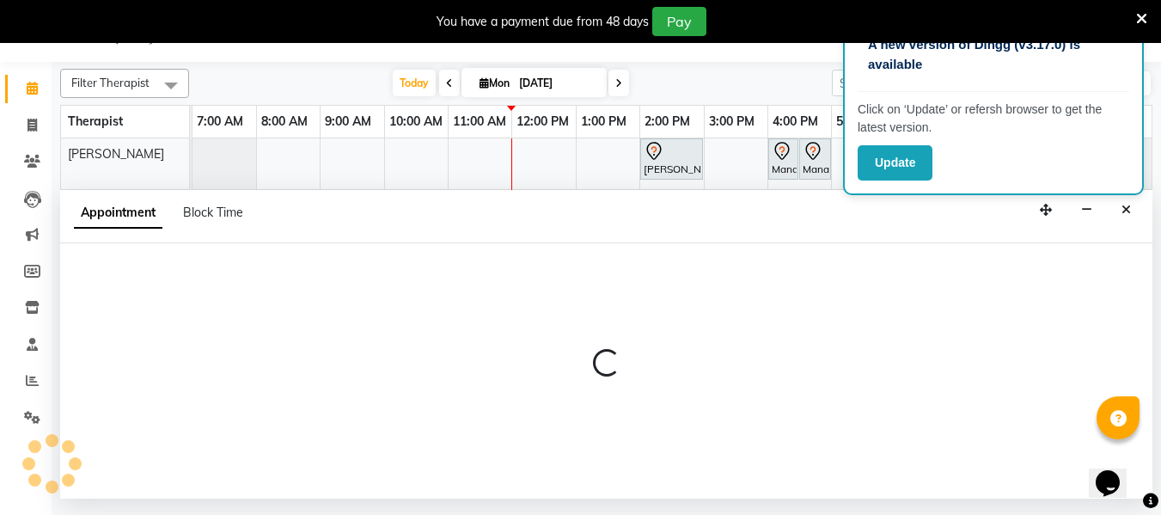
select select "70213"
select select "840"
select select "tentative"
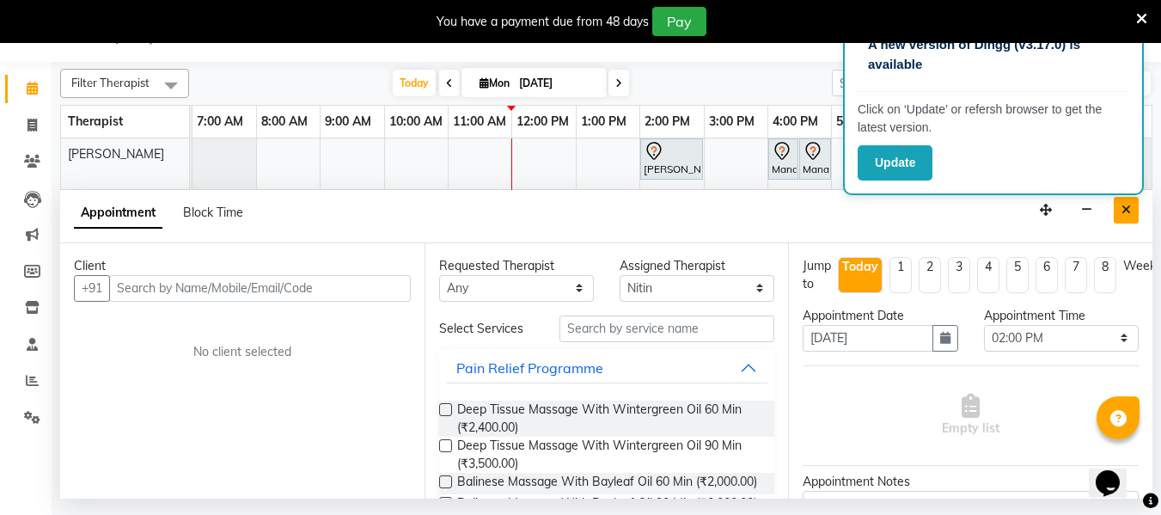
click at [1131, 204] on button "Close" at bounding box center [1125, 210] width 25 height 27
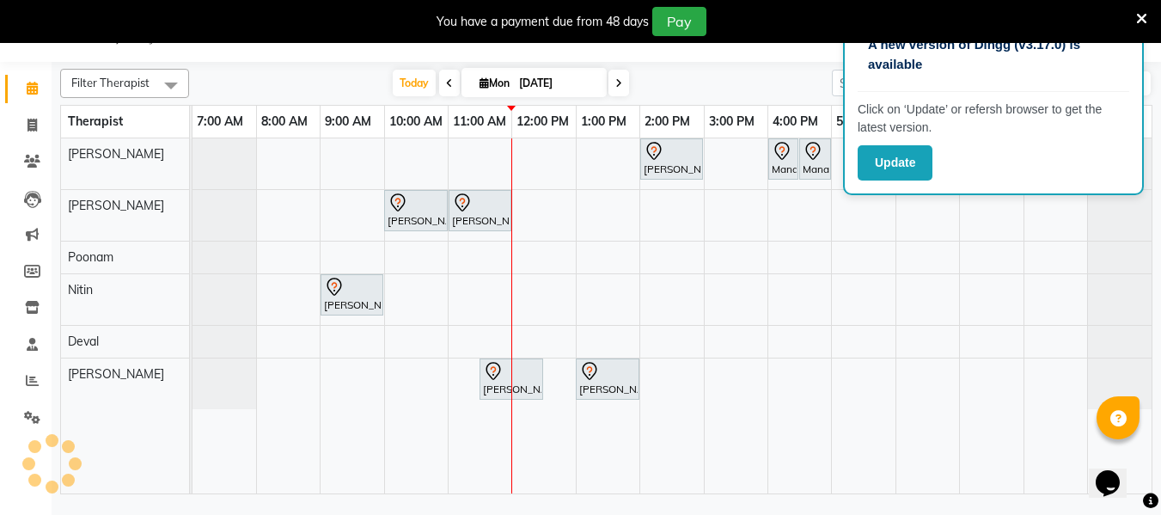
click at [619, 93] on span at bounding box center [618, 83] width 21 height 27
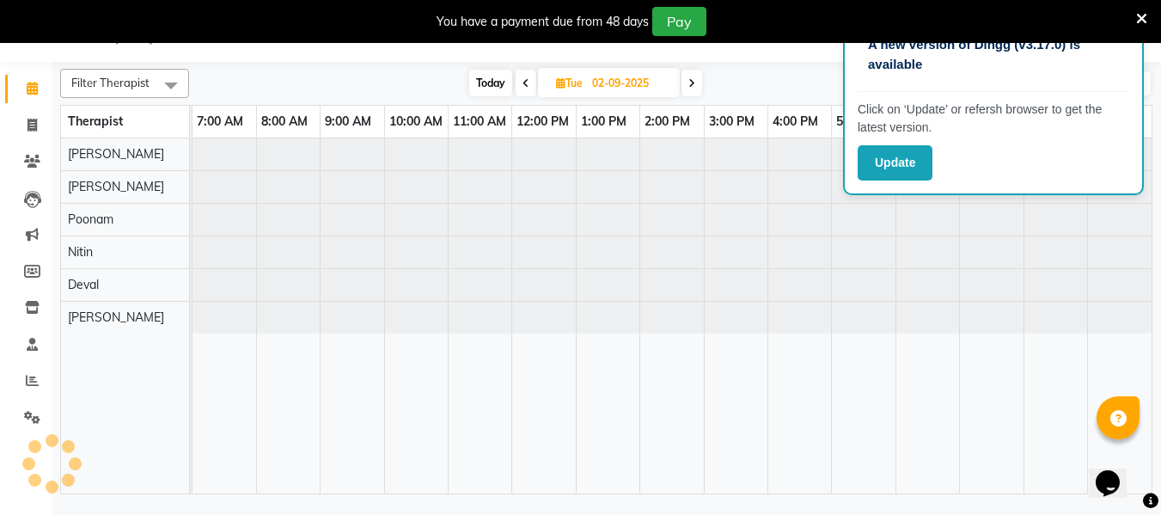
click at [527, 78] on icon at bounding box center [525, 83] width 7 height 10
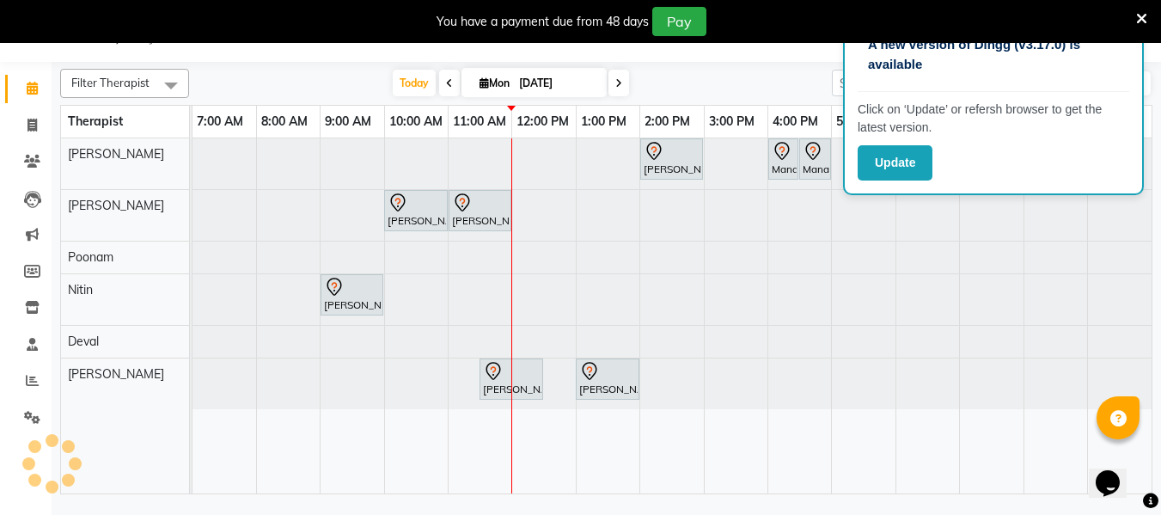
click at [616, 90] on span at bounding box center [618, 83] width 21 height 27
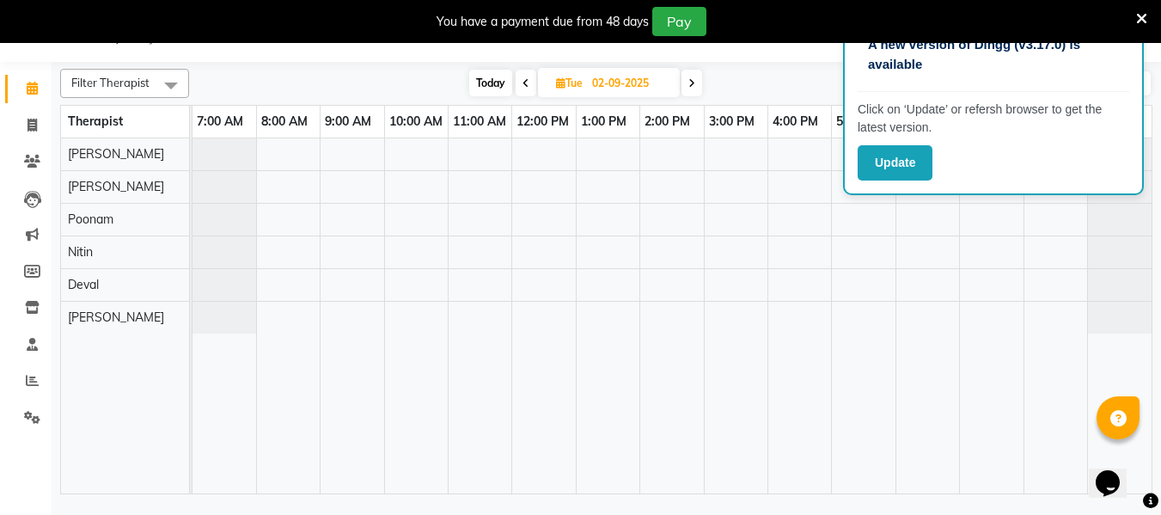
click at [687, 87] on span at bounding box center [691, 83] width 21 height 27
click at [1139, 15] on icon at bounding box center [1141, 18] width 11 height 15
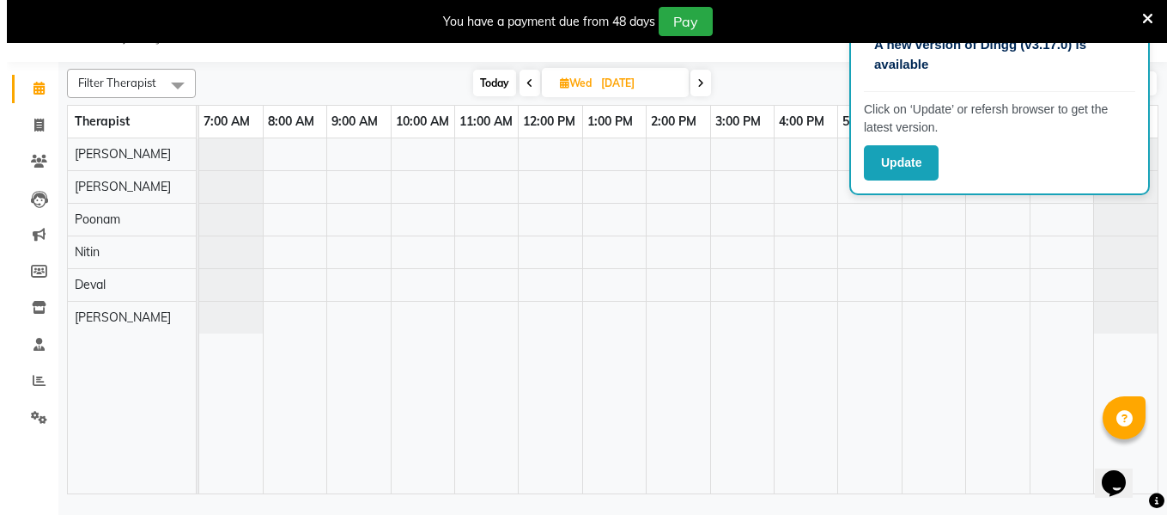
scroll to position [0, 0]
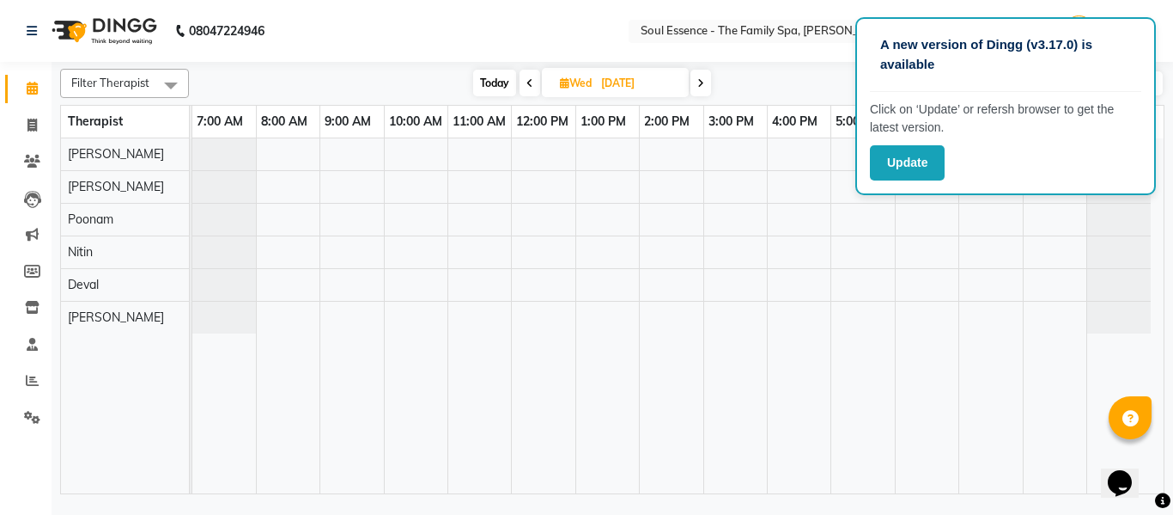
click at [520, 87] on span at bounding box center [530, 83] width 21 height 27
click at [532, 83] on icon at bounding box center [532, 83] width 7 height 10
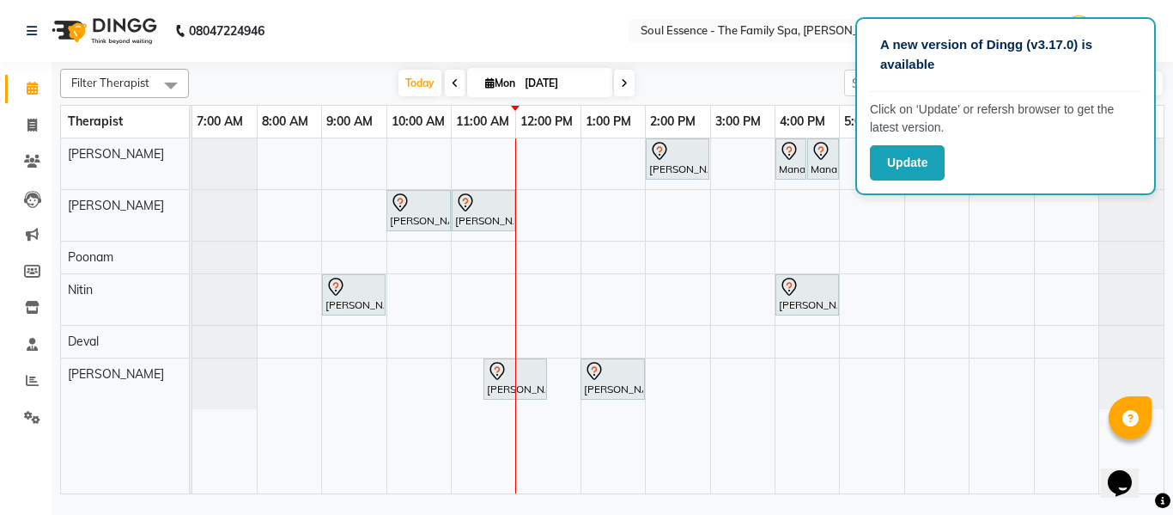
click at [630, 89] on span at bounding box center [624, 83] width 21 height 27
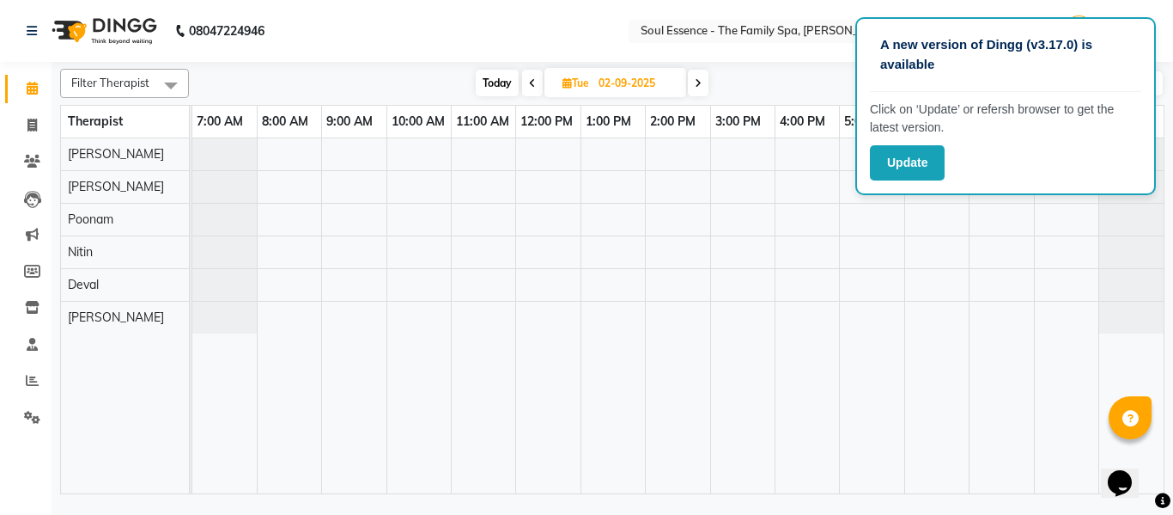
click at [697, 88] on icon at bounding box center [698, 83] width 7 height 10
click at [694, 89] on span at bounding box center [701, 83] width 21 height 27
click at [694, 94] on span at bounding box center [698, 83] width 21 height 27
click at [694, 94] on span at bounding box center [696, 83] width 21 height 27
click at [694, 94] on span at bounding box center [698, 83] width 21 height 27
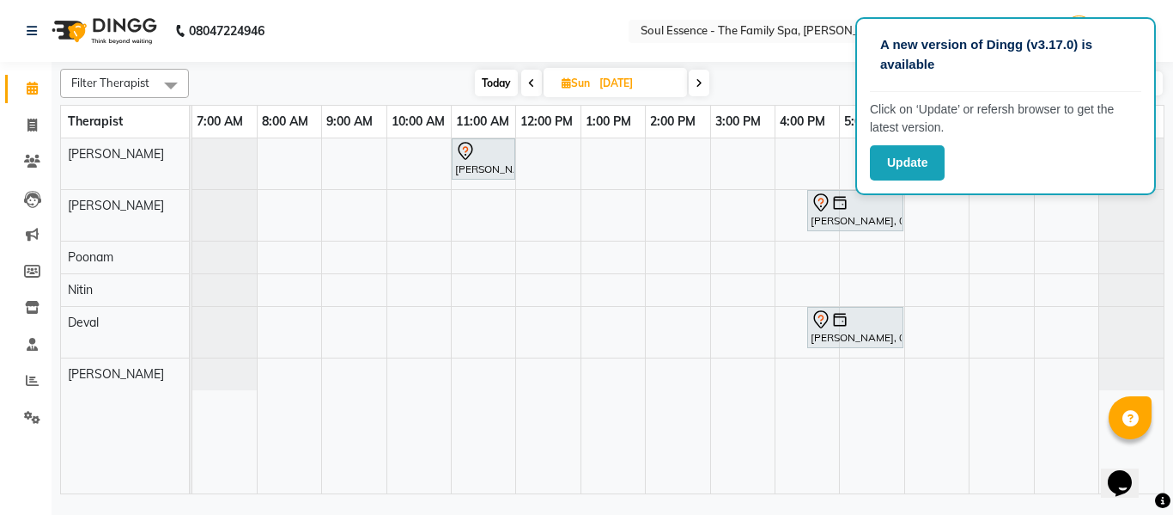
click at [529, 78] on icon at bounding box center [531, 83] width 7 height 10
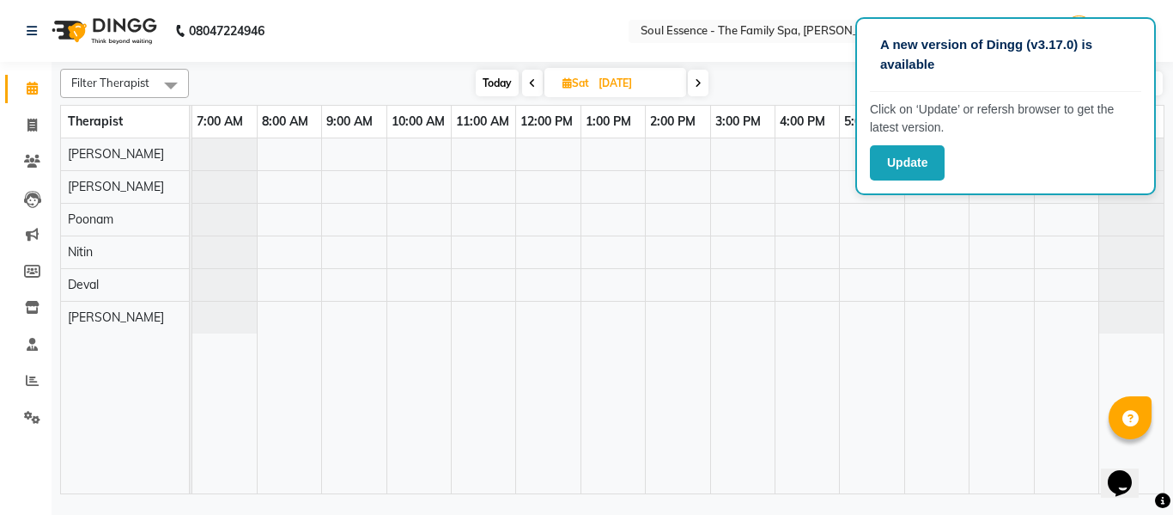
click at [529, 78] on icon at bounding box center [532, 83] width 7 height 10
click at [696, 88] on icon at bounding box center [695, 83] width 7 height 10
click at [696, 88] on icon at bounding box center [698, 83] width 7 height 10
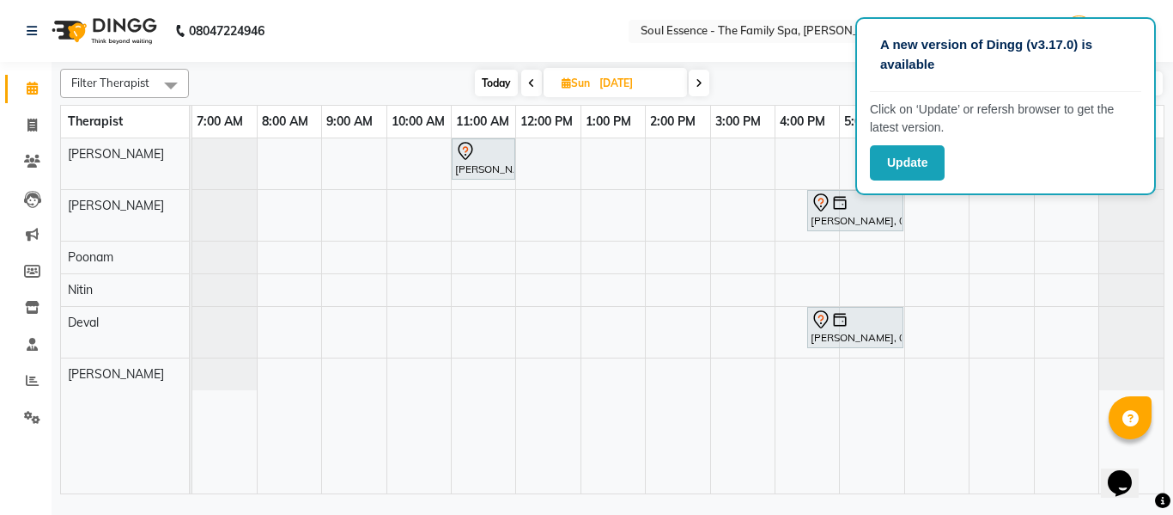
click at [698, 88] on icon at bounding box center [699, 83] width 7 height 10
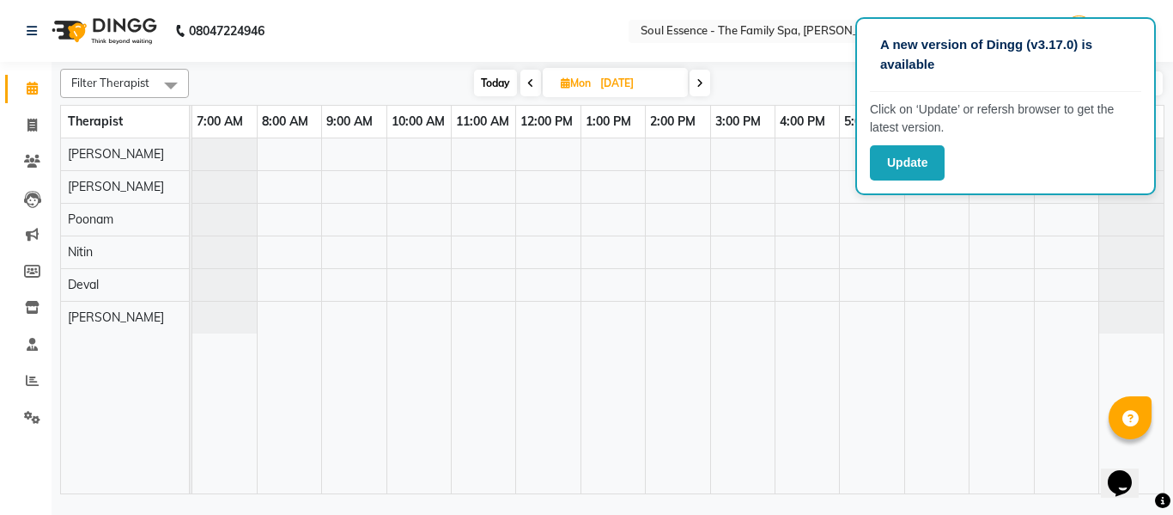
click at [531, 79] on icon at bounding box center [530, 83] width 7 height 10
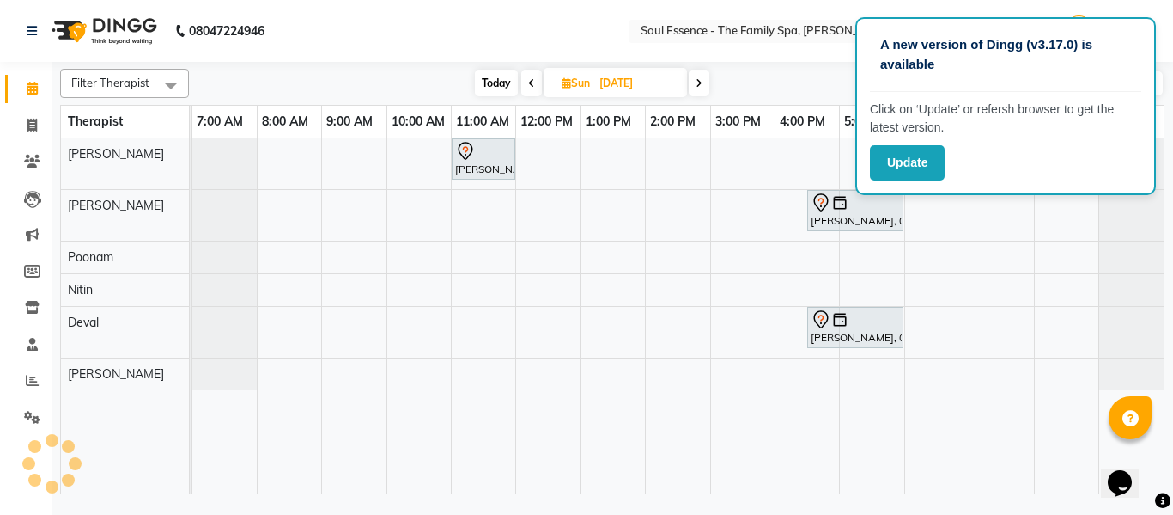
click at [531, 78] on icon at bounding box center [531, 83] width 7 height 10
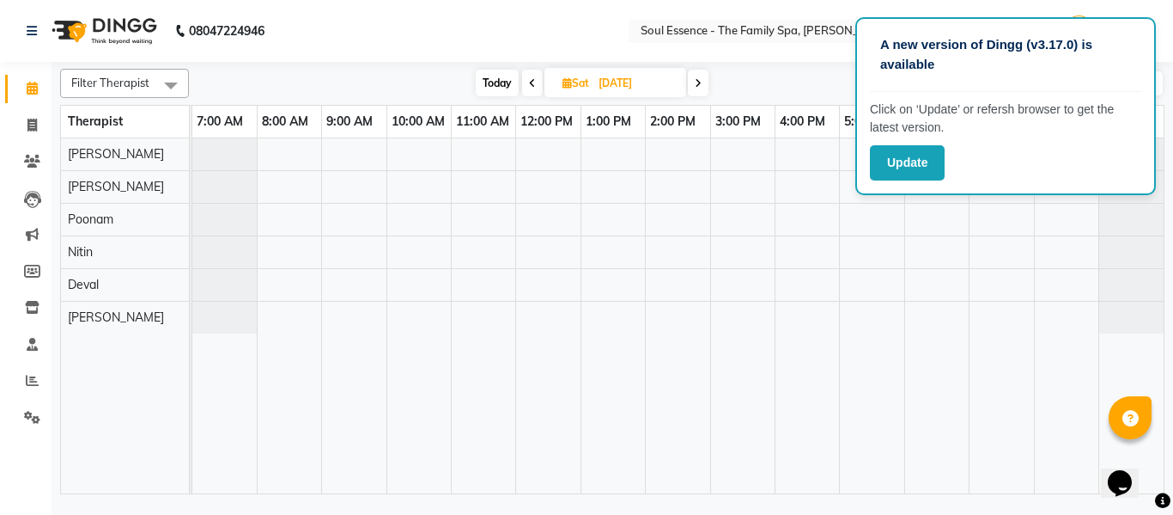
click at [531, 78] on icon at bounding box center [532, 83] width 7 height 10
click at [531, 78] on icon at bounding box center [534, 83] width 7 height 10
click at [532, 78] on icon at bounding box center [531, 83] width 7 height 10
click at [532, 78] on span at bounding box center [530, 83] width 21 height 27
click at [531, 78] on icon at bounding box center [532, 83] width 7 height 10
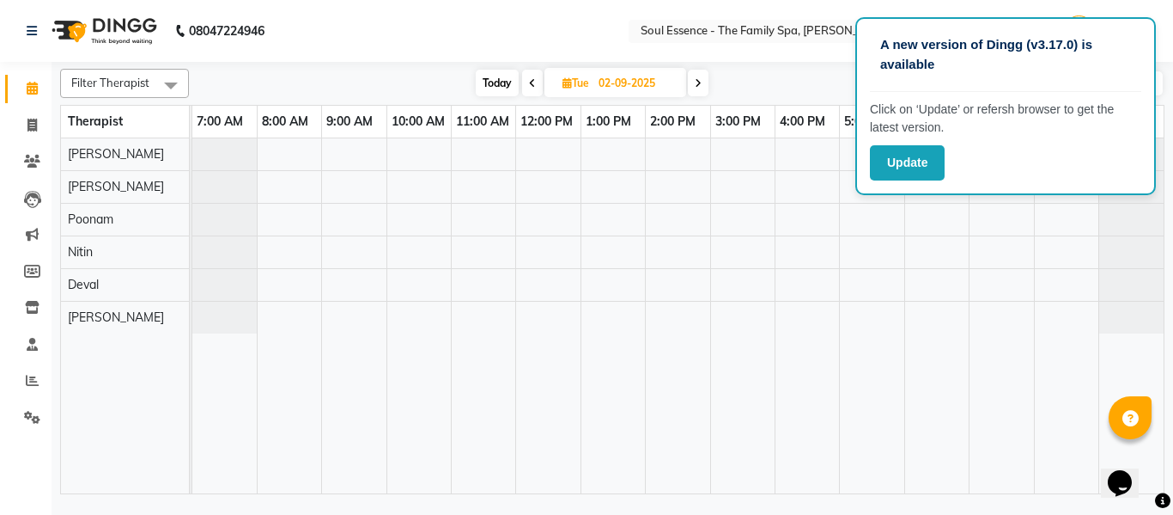
type input "[DATE]"
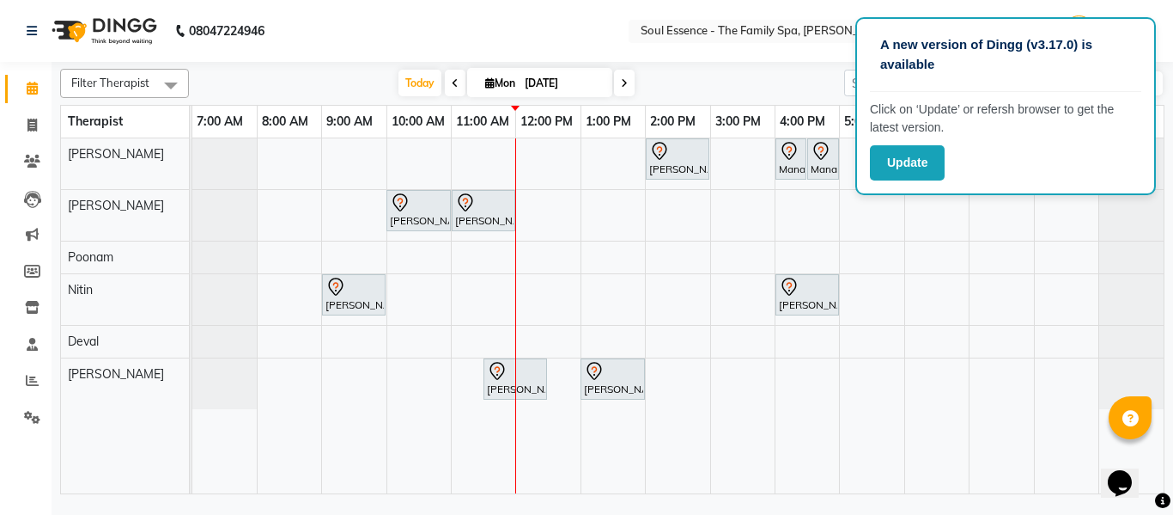
click at [979, 305] on div "[PERSON_NAME], TK06, 02:00 PM-03:00 PM, Swedish Massage With Sesame Oil 60 Min …" at bounding box center [678, 315] width 972 height 355
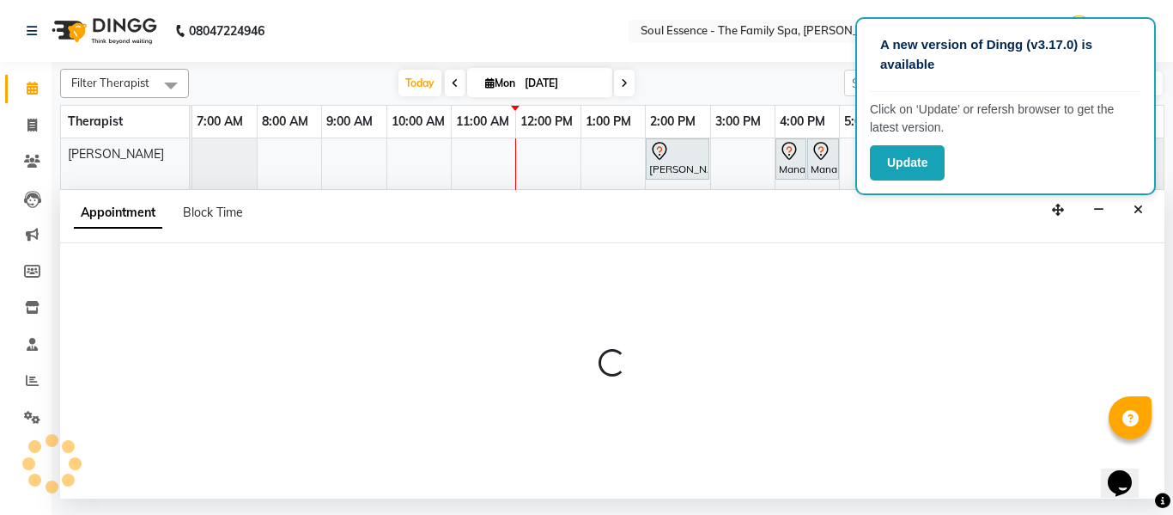
select select "70213"
select select "1140"
select select "tentative"
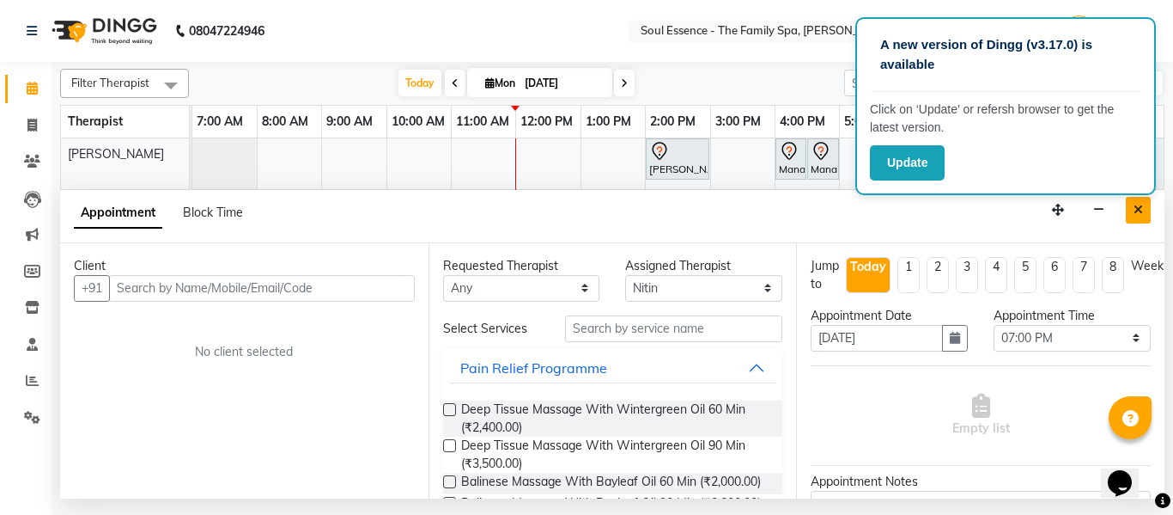
click at [1143, 206] on button "Close" at bounding box center [1138, 210] width 25 height 27
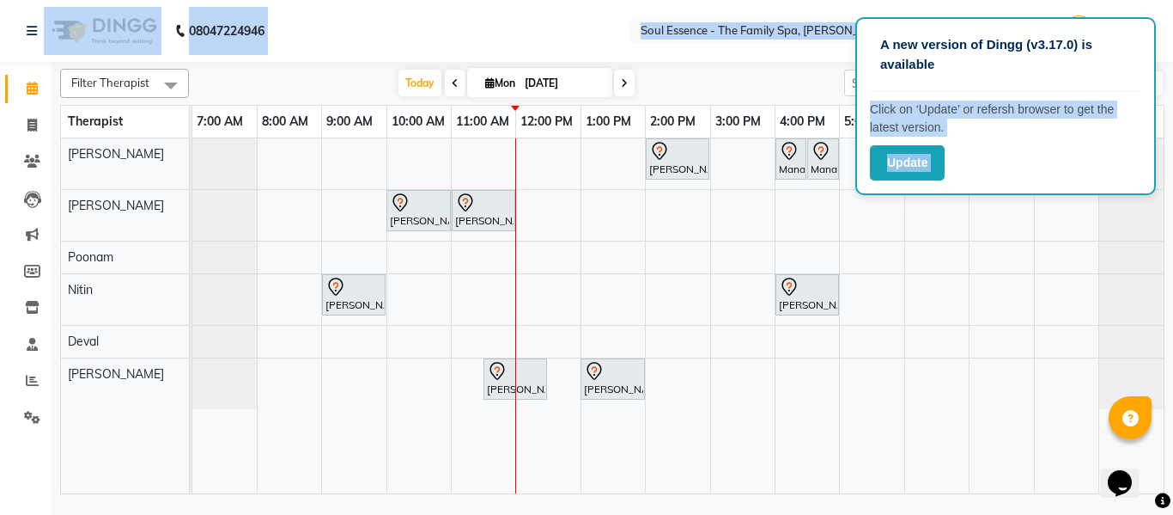
drag, startPoint x: 1009, startPoint y: 64, endPoint x: 883, endPoint y: -75, distance: 187.9
click at [883, 0] on html "A new version of Dingg (v3.17.0) is available Click on ‘Update’ or refersh brow…" at bounding box center [586, 257] width 1173 height 515
click at [936, 269] on div "[PERSON_NAME], TK06, 02:00 PM-03:00 PM, Swedish Massage With Sesame Oil 60 Min …" at bounding box center [678, 315] width 972 height 355
select select "45892"
select select "tentative"
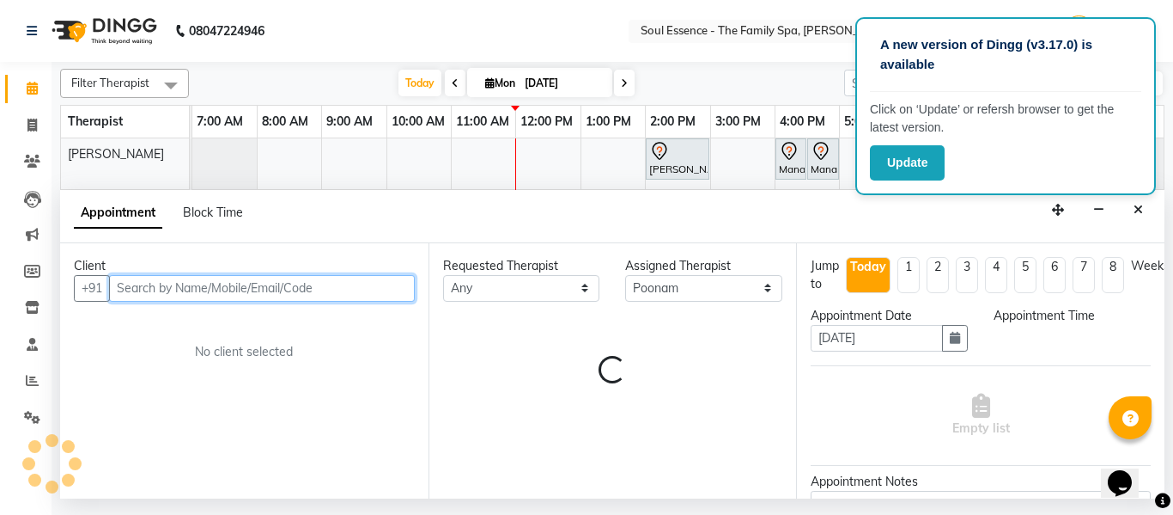
select select "1080"
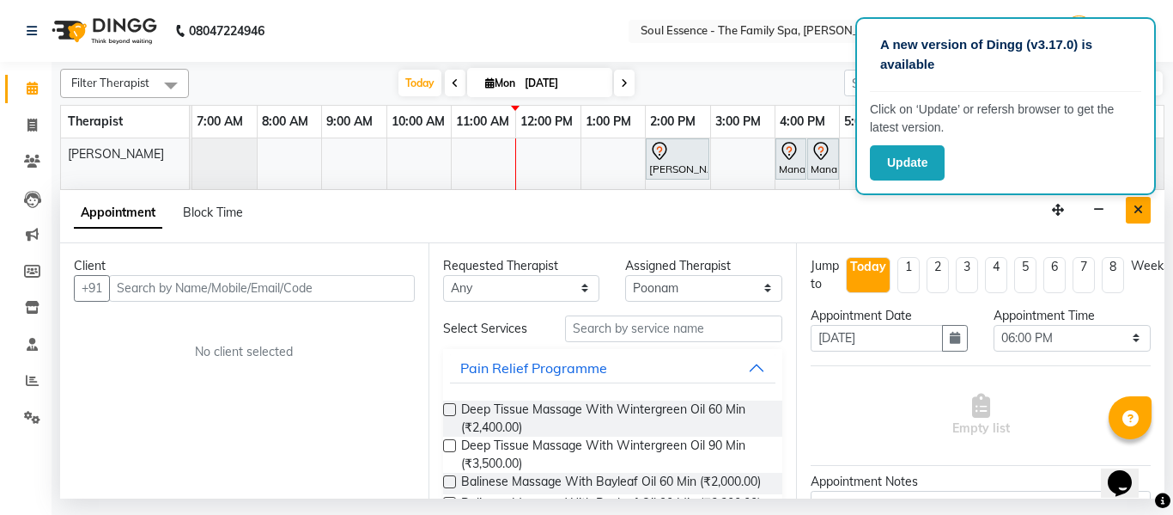
click at [1133, 210] on button "Close" at bounding box center [1138, 210] width 25 height 27
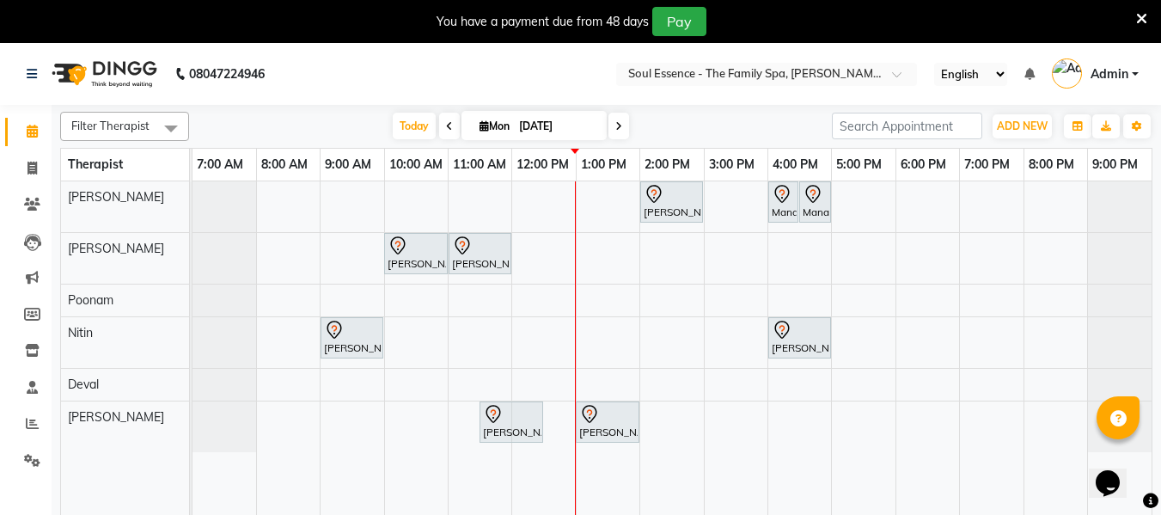
scroll to position [4, 0]
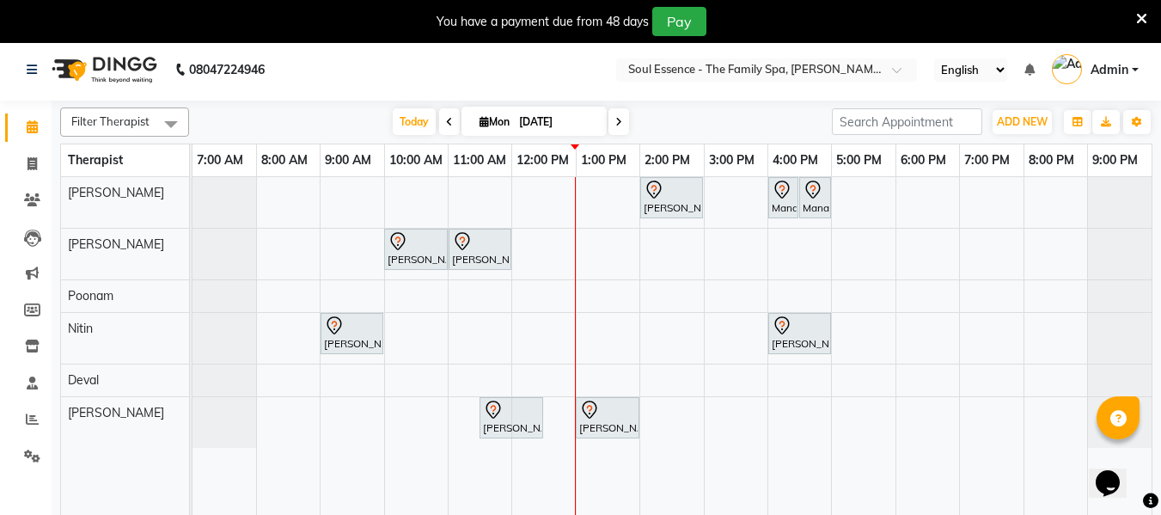
click at [950, 245] on div "[PERSON_NAME], TK06, 02:00 PM-03:00 PM, Swedish Massage With Sesame Oil 60 Min …" at bounding box center [671, 354] width 959 height 355
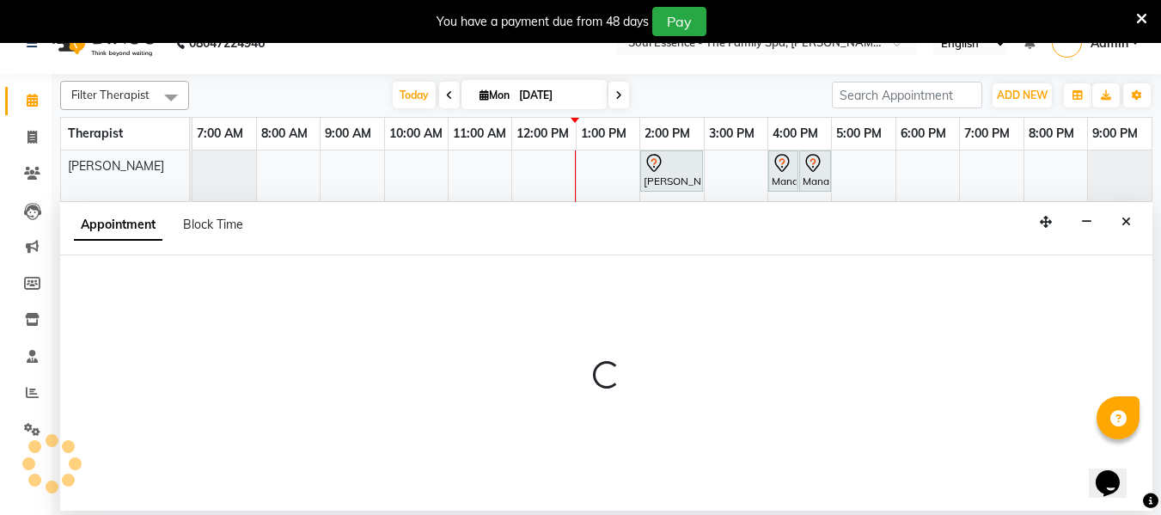
scroll to position [43, 0]
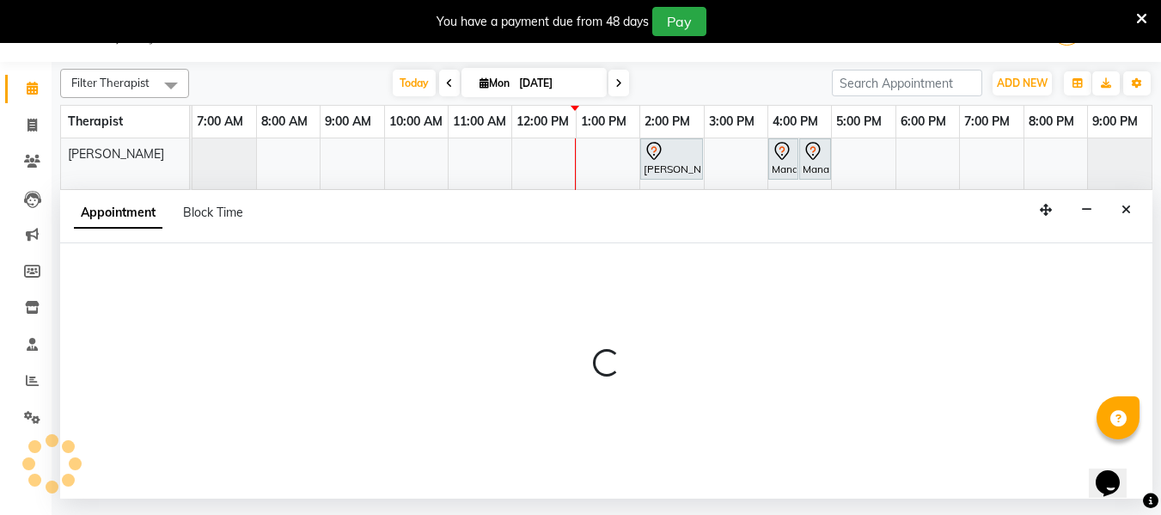
select select "12594"
select select "tentative"
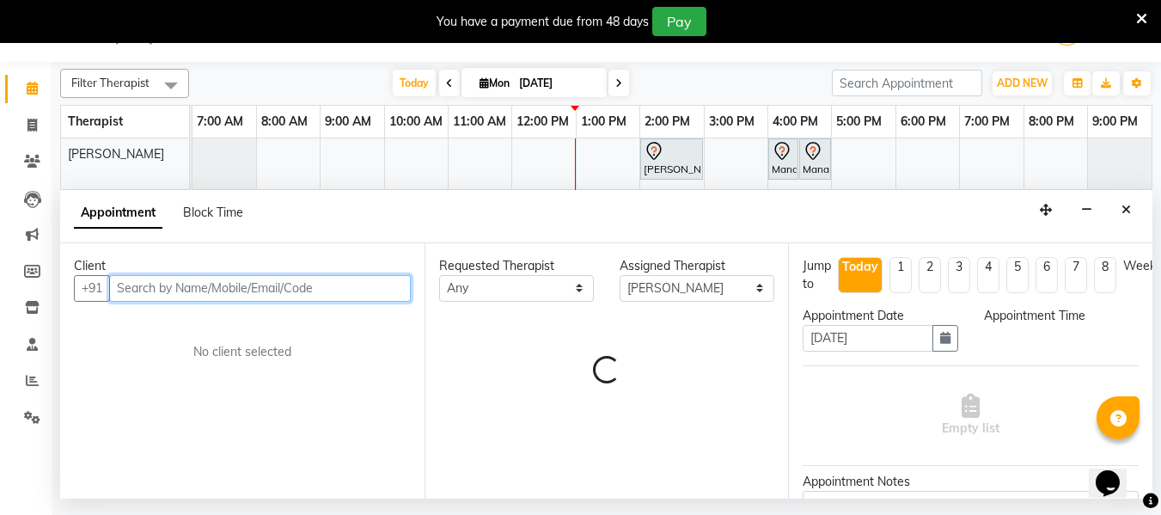
select select "1080"
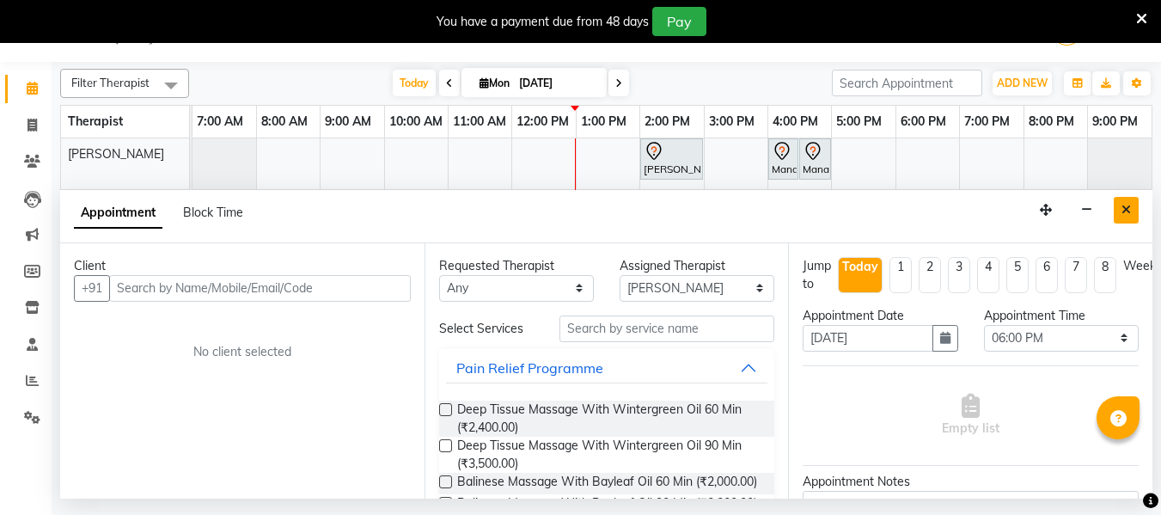
click at [1134, 206] on button "Close" at bounding box center [1125, 210] width 25 height 27
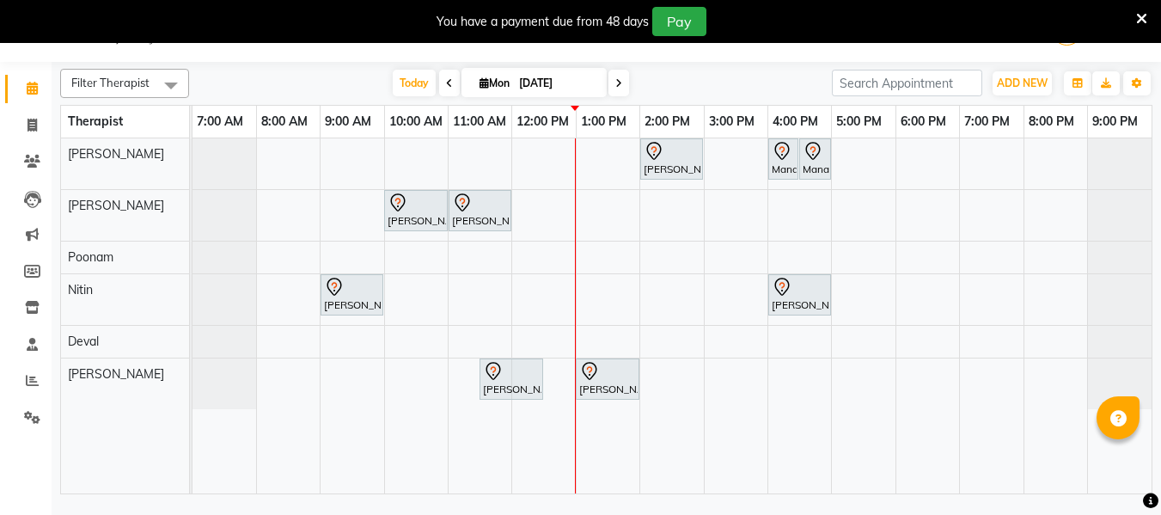
click at [1137, 19] on icon at bounding box center [1141, 18] width 11 height 15
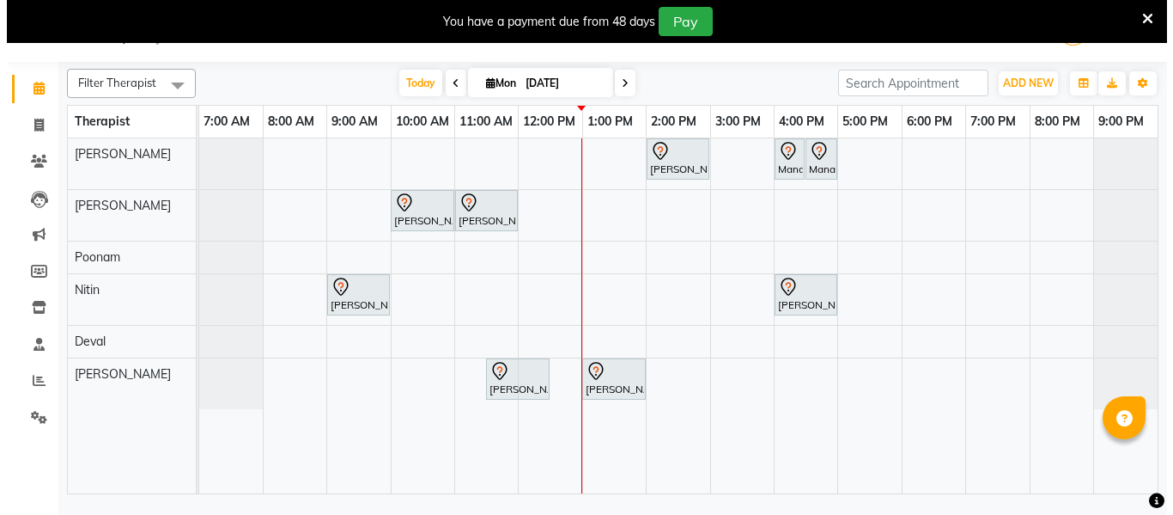
scroll to position [0, 0]
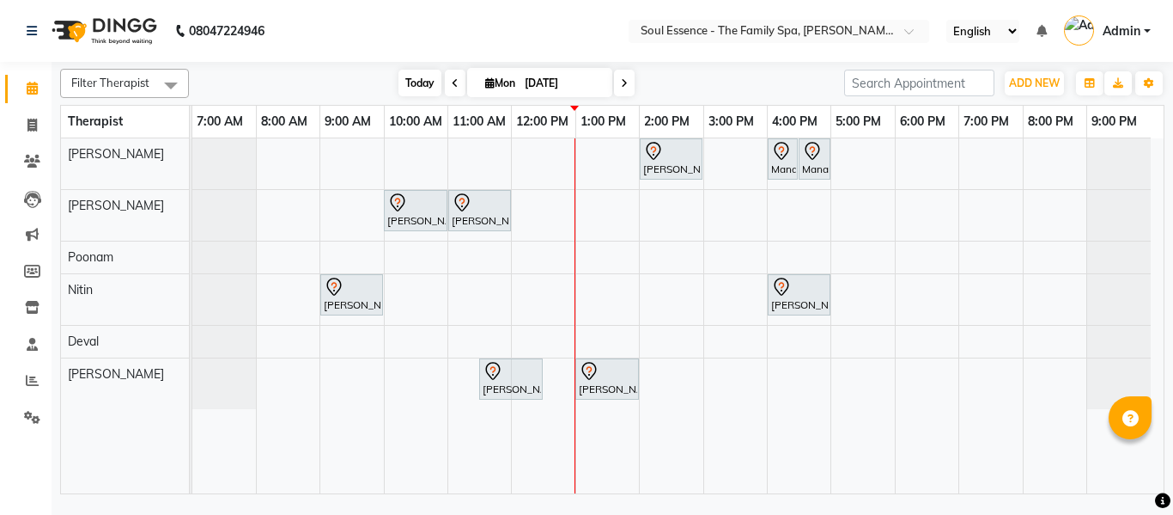
click at [402, 89] on span "Today" at bounding box center [420, 83] width 43 height 27
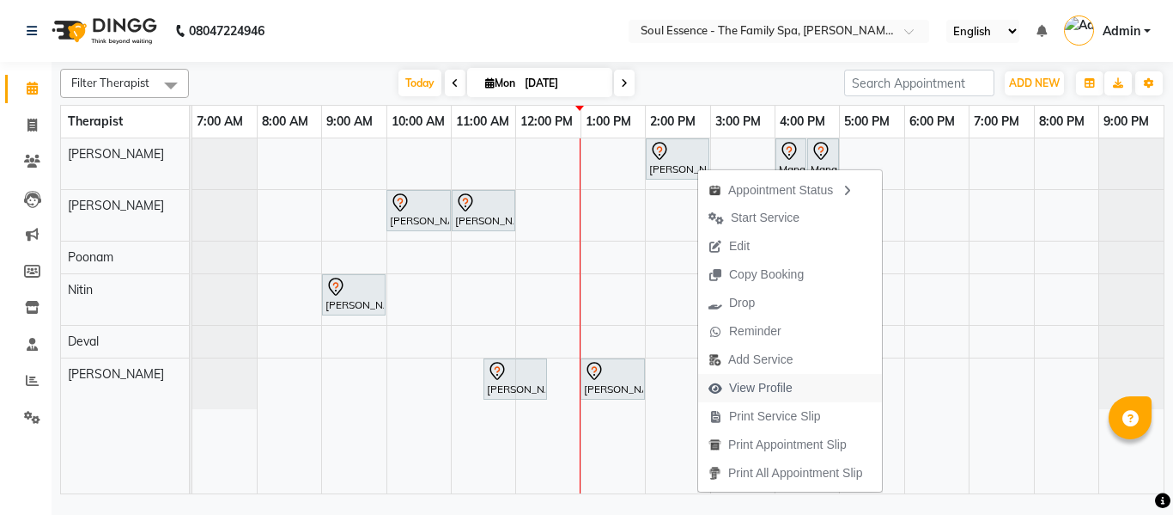
click at [761, 385] on span "View Profile" at bounding box center [761, 388] width 64 height 18
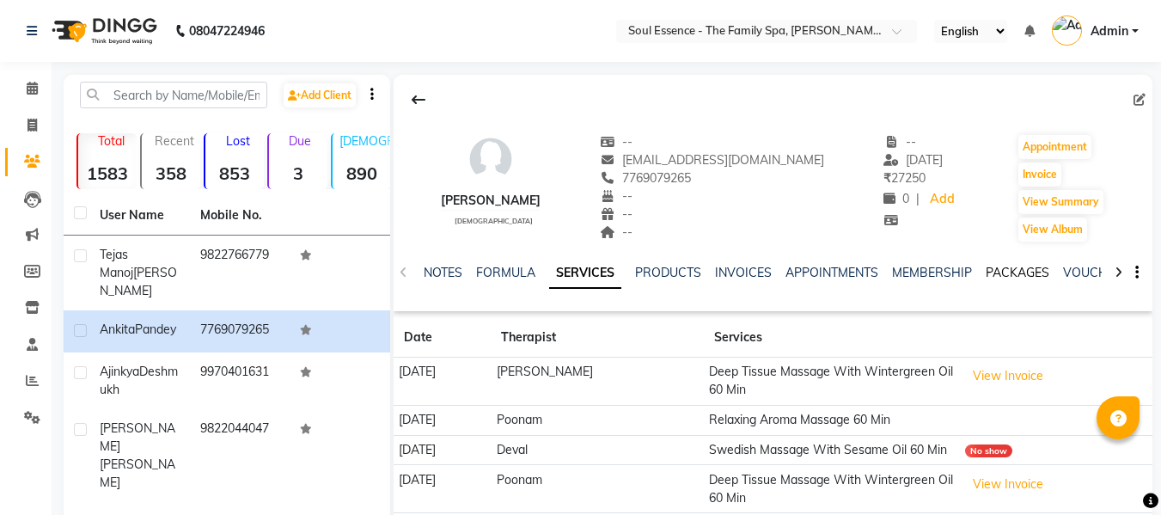
click at [995, 273] on link "PACKAGES" at bounding box center [1017, 272] width 64 height 15
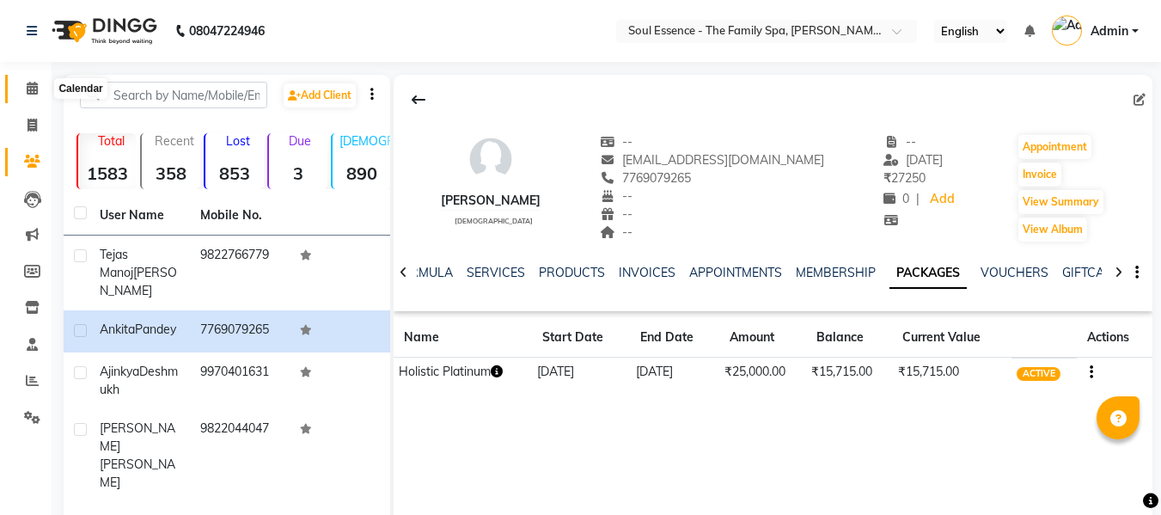
click at [19, 94] on span at bounding box center [32, 89] width 30 height 20
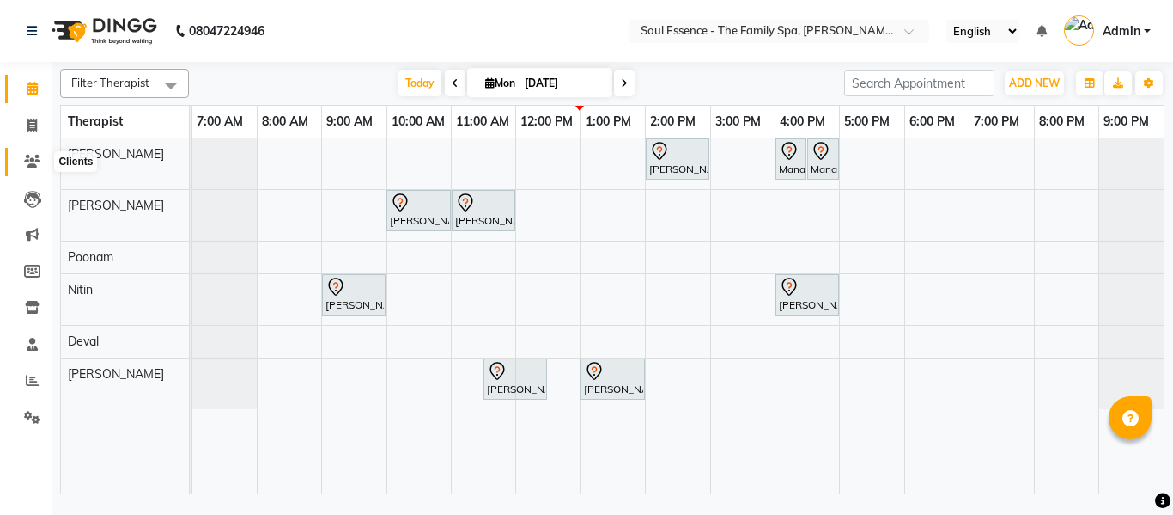
click at [25, 168] on span at bounding box center [32, 162] width 30 height 20
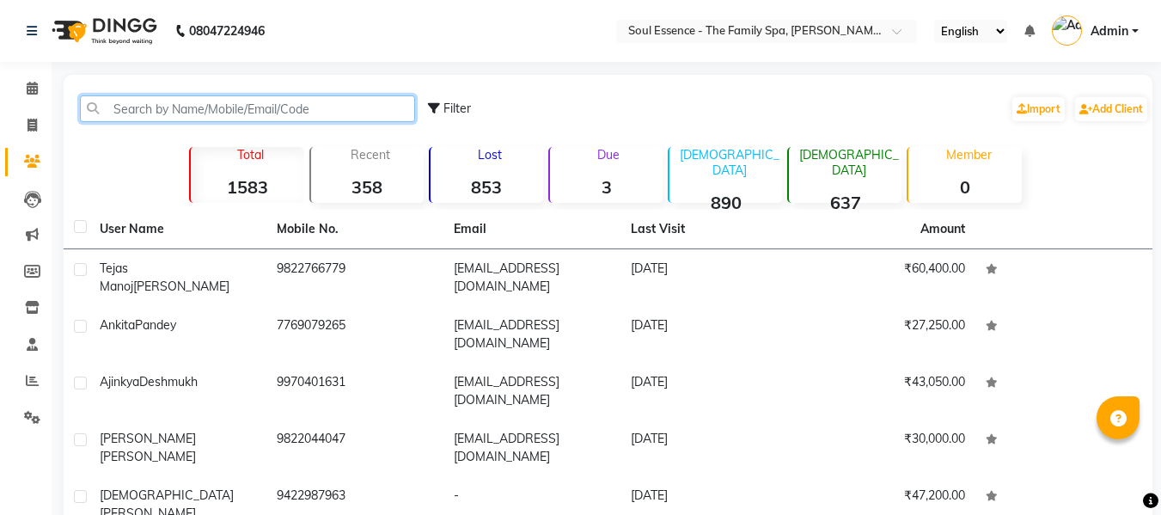
click at [186, 116] on input "text" at bounding box center [247, 108] width 335 height 27
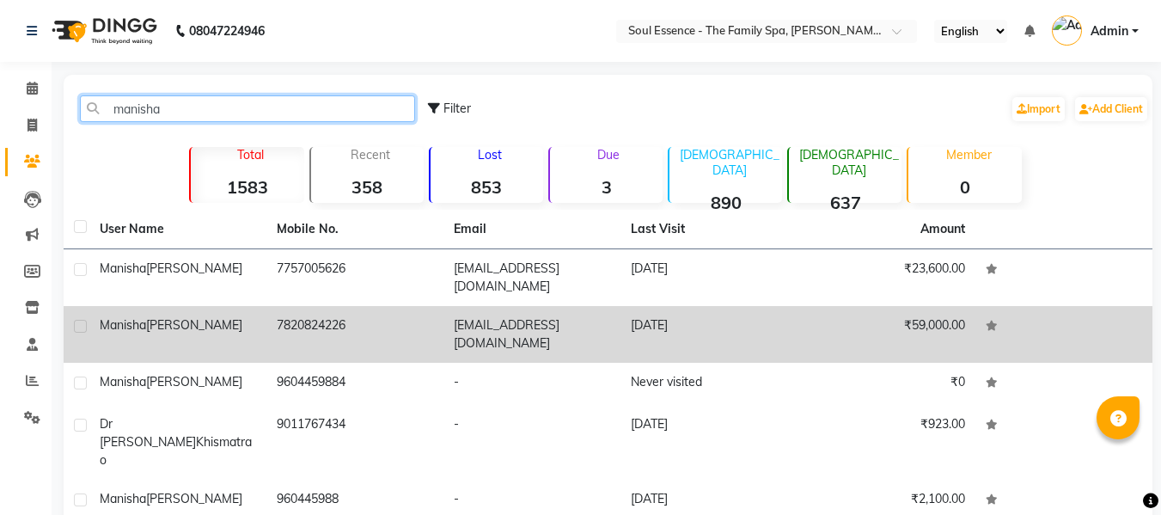
type input "manisha"
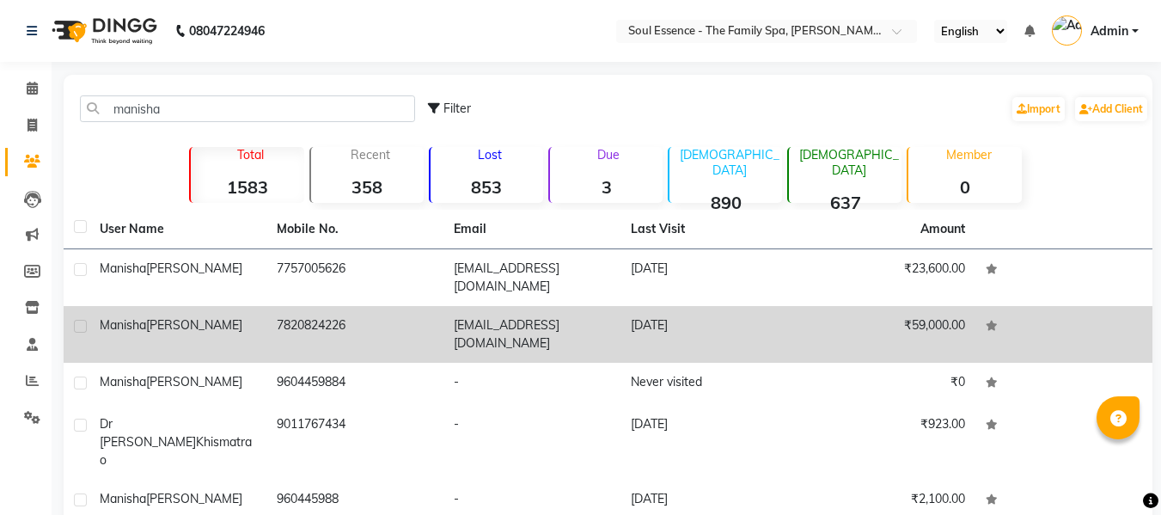
click at [280, 338] on td "7820824226" at bounding box center [354, 334] width 177 height 57
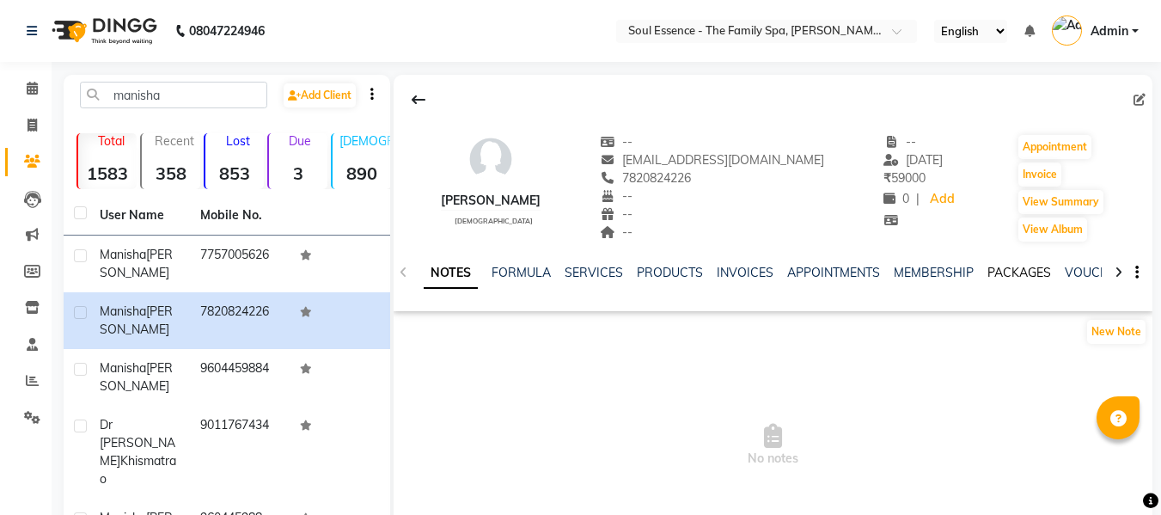
click at [1027, 265] on link "PACKAGES" at bounding box center [1019, 272] width 64 height 15
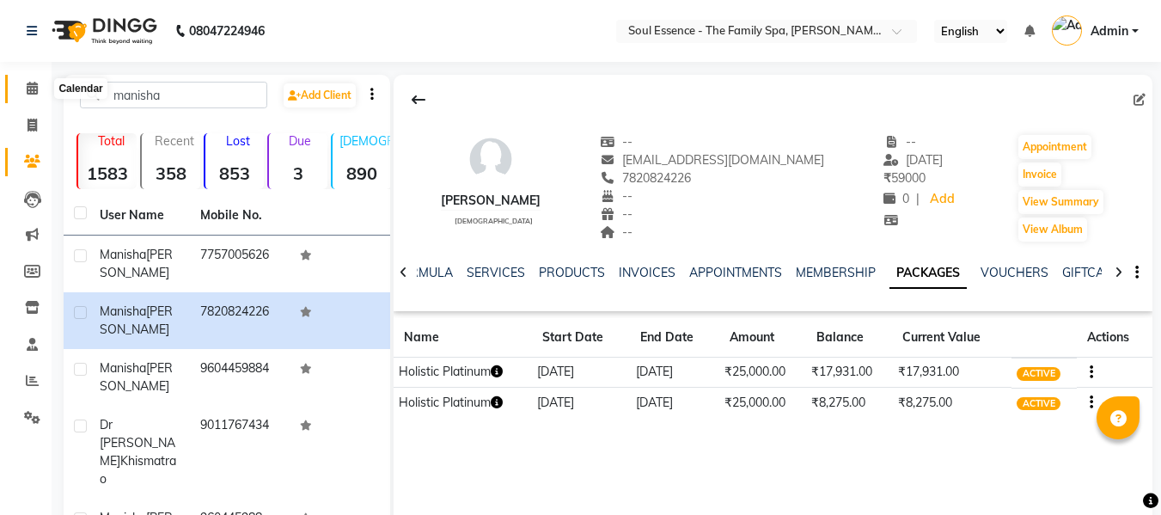
click at [19, 89] on span at bounding box center [32, 89] width 30 height 20
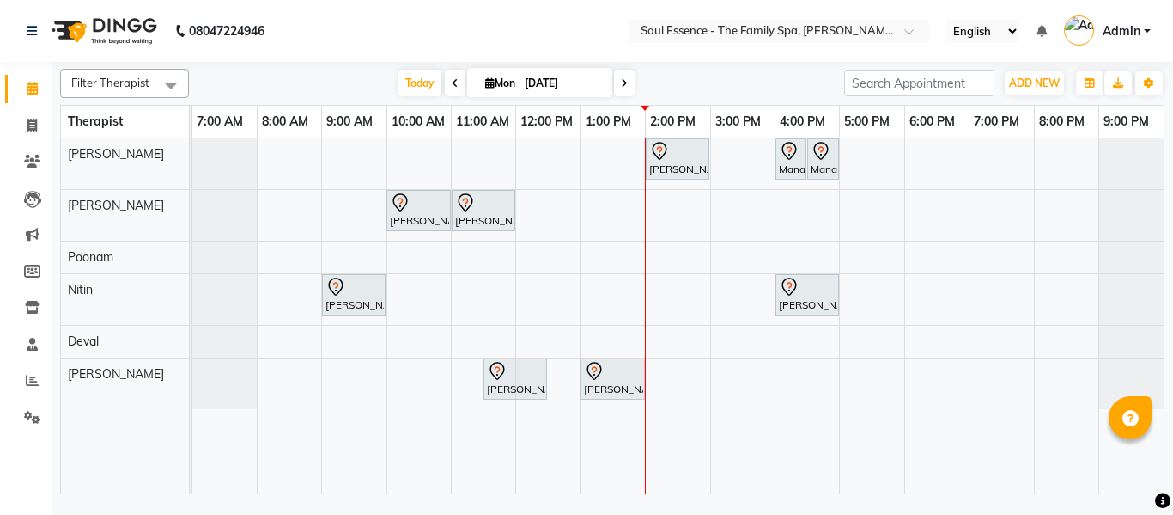
click at [886, 155] on div "[PERSON_NAME], TK06, 02:00 PM-03:00 PM, Swedish Massage With Sesame Oil 60 Min …" at bounding box center [678, 315] width 972 height 355
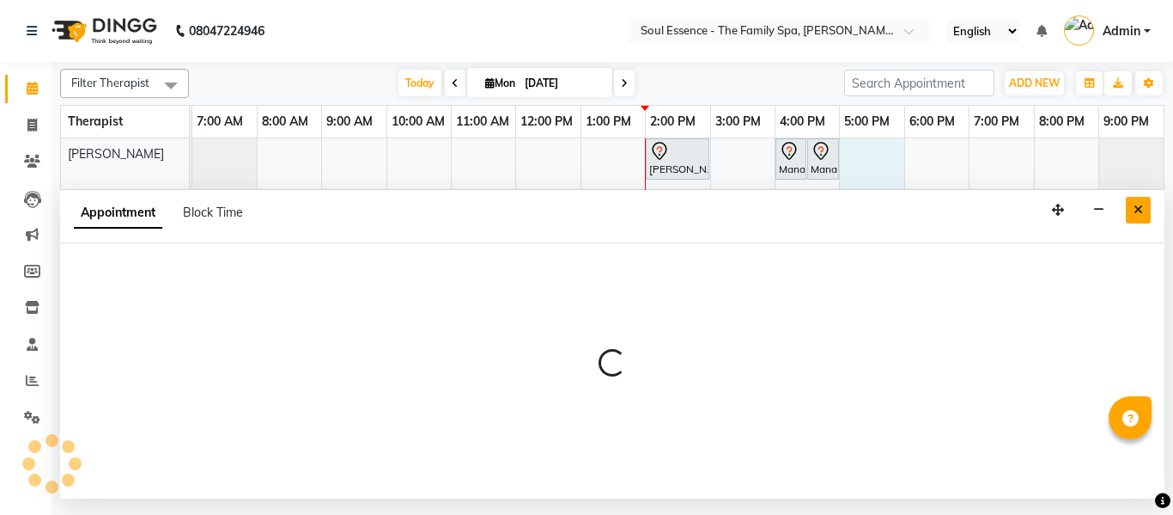
select select "64215"
select select "1020"
select select "tentative"
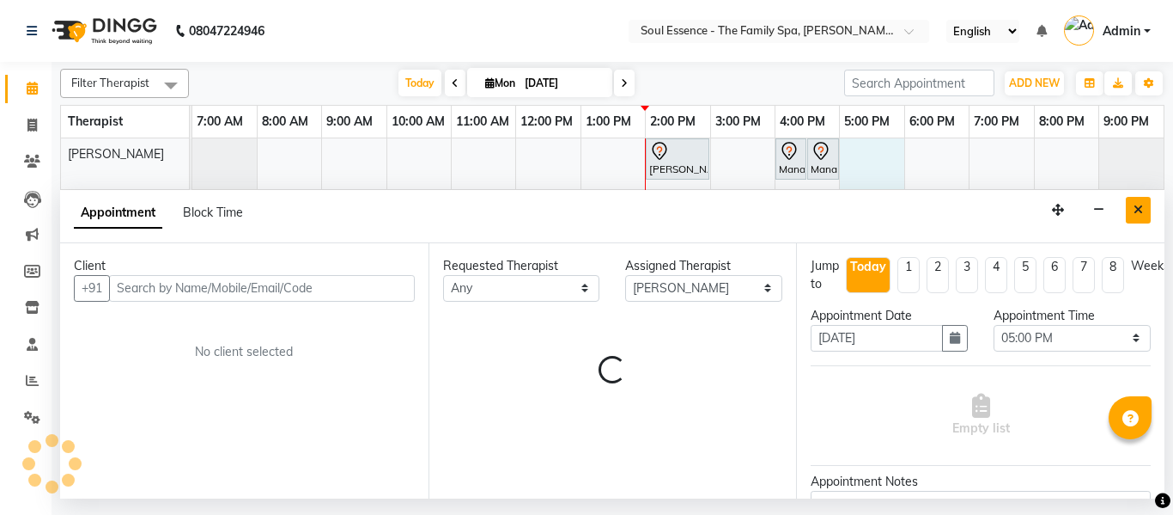
click at [1137, 206] on icon "Close" at bounding box center [1138, 210] width 9 height 12
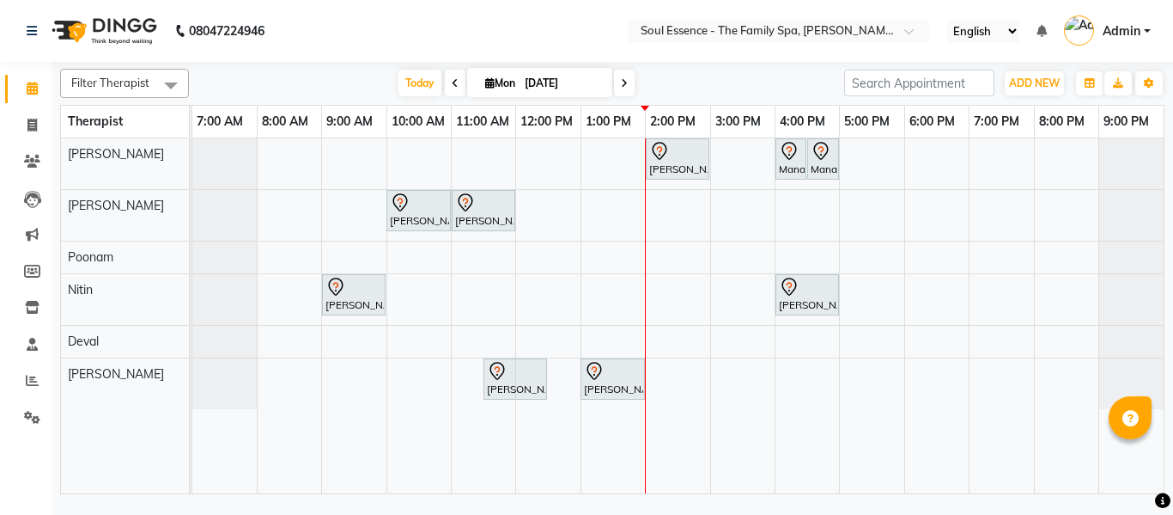
click at [887, 154] on div "[PERSON_NAME], TK06, 02:00 PM-03:00 PM, Swedish Massage With Sesame Oil 60 Min …" at bounding box center [678, 315] width 972 height 355
select select "64215"
select select "tentative"
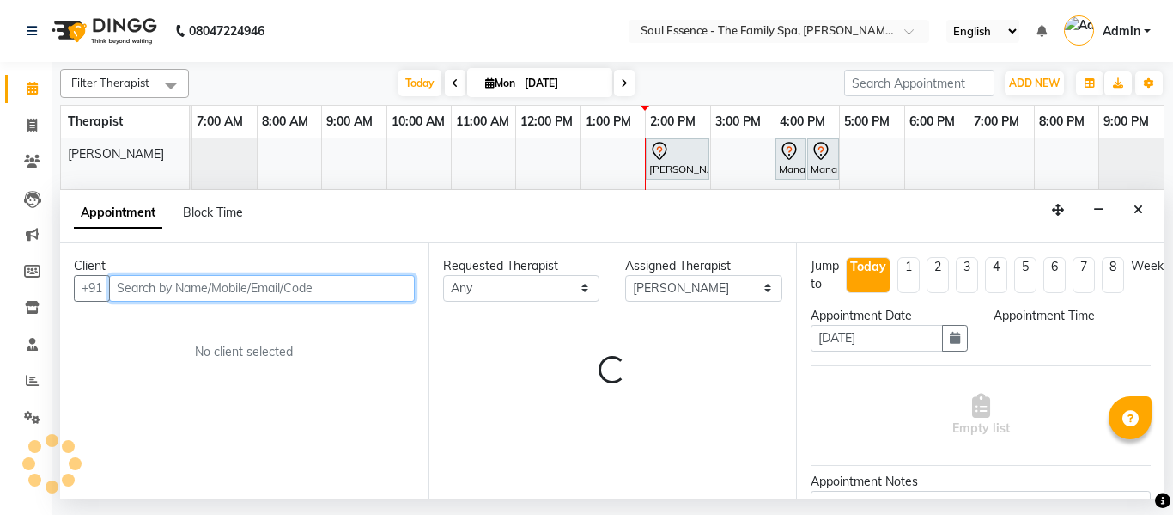
select select "1020"
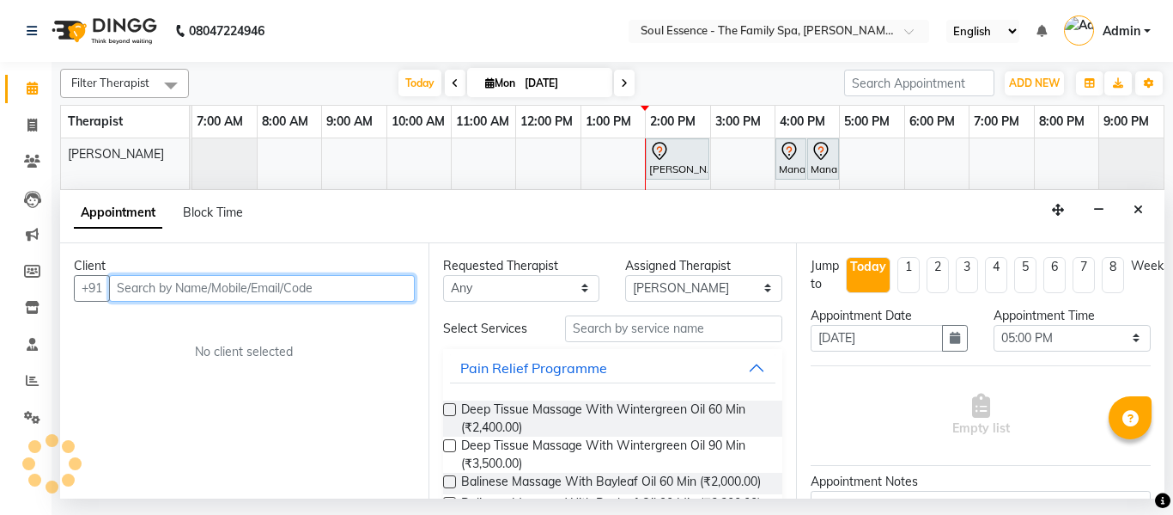
drag, startPoint x: 192, startPoint y: 275, endPoint x: 176, endPoint y: 295, distance: 25.6
click at [192, 275] on input "text" at bounding box center [262, 288] width 306 height 27
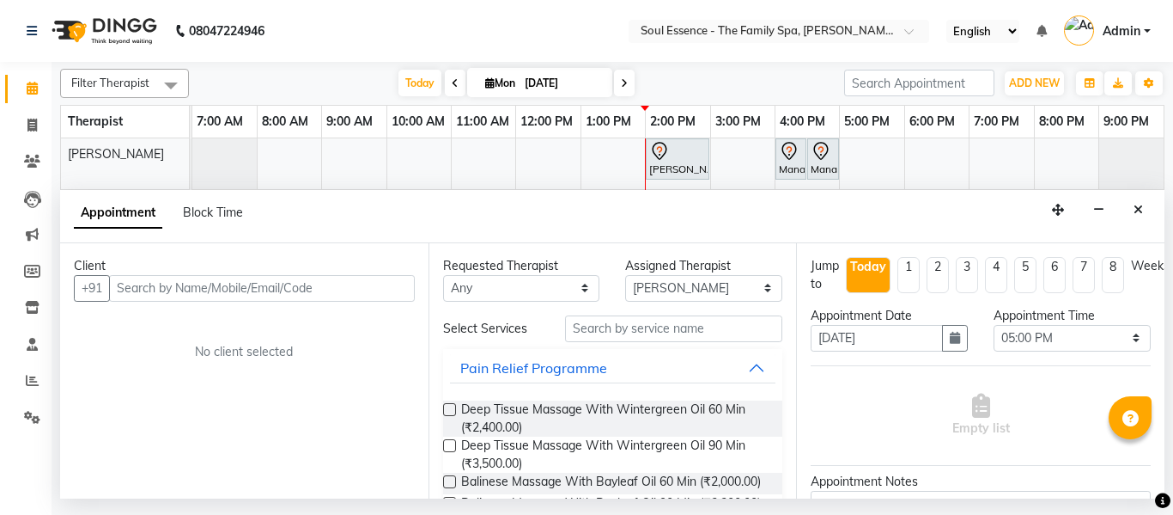
click at [168, 308] on div "Client +91 No client selected" at bounding box center [244, 370] width 369 height 255
click at [183, 290] on input "text" at bounding box center [262, 288] width 306 height 27
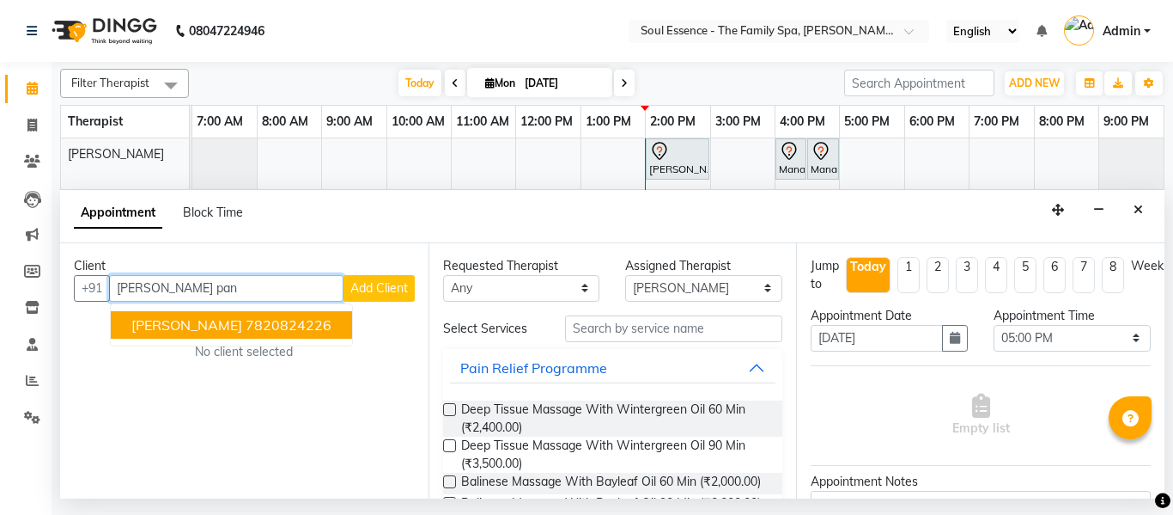
click at [183, 331] on span "[PERSON_NAME]" at bounding box center [186, 324] width 111 height 17
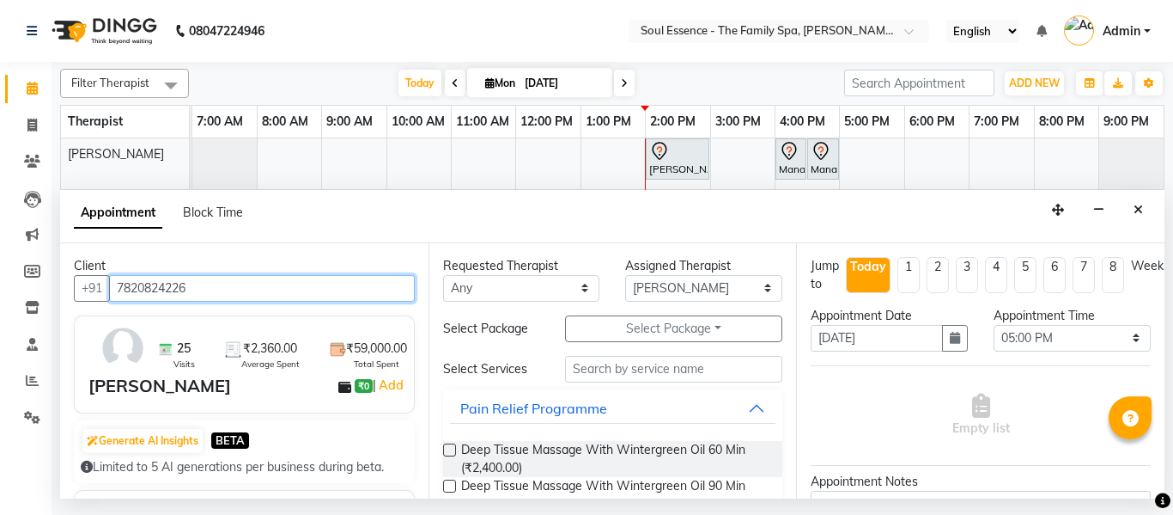
type input "7820824226"
click at [442, 453] on div "Requested Therapist Any Deval Gauri [PERSON_NAME] Poonam [PERSON_NAME] Assigned…" at bounding box center [613, 370] width 369 height 255
click at [444, 453] on label at bounding box center [449, 449] width 13 height 13
click at [444, 453] on input "checkbox" at bounding box center [448, 451] width 11 height 11
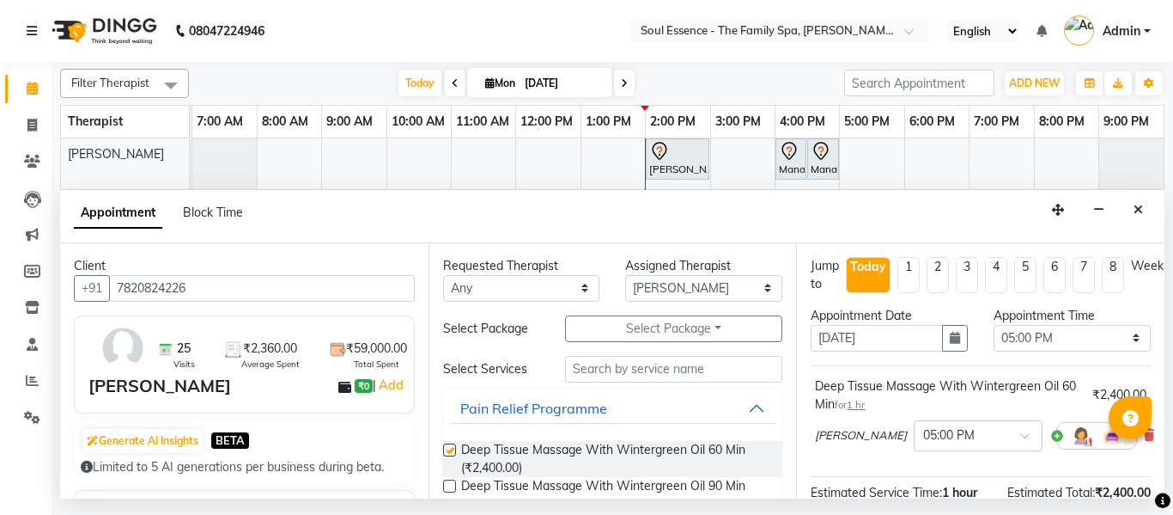
checkbox input "false"
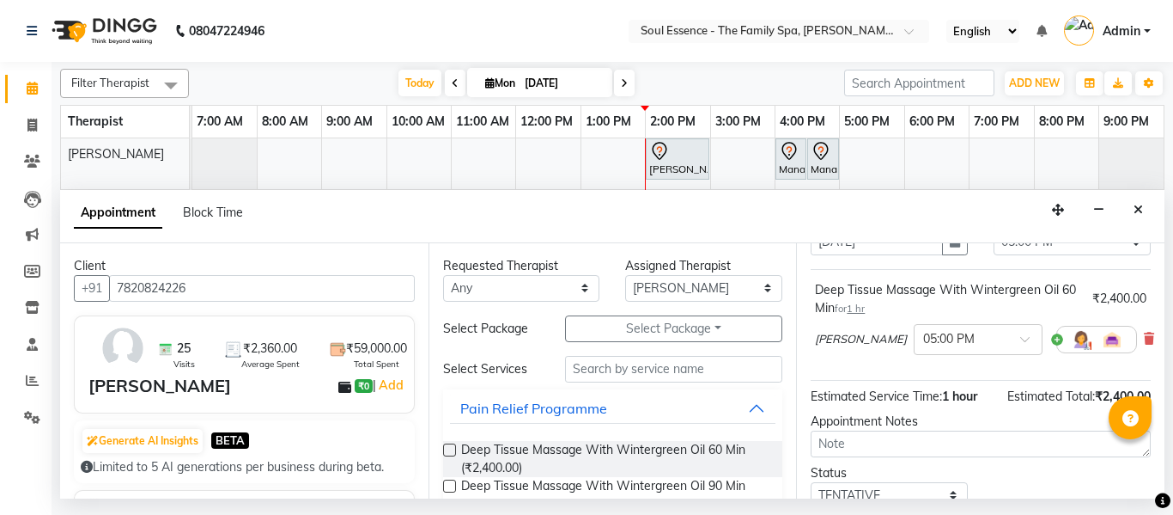
scroll to position [56, 0]
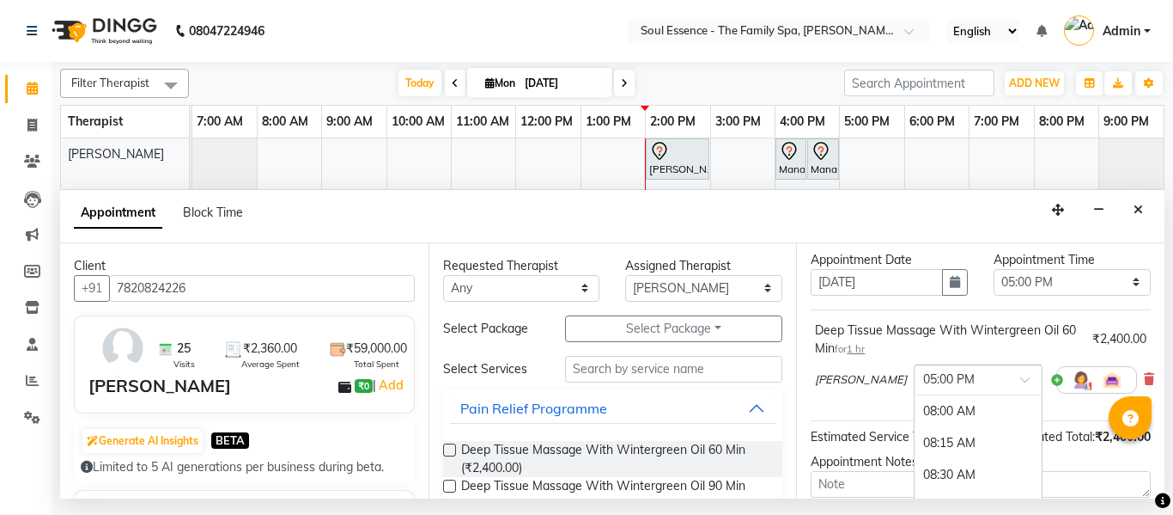
click at [923, 381] on input "text" at bounding box center [961, 378] width 76 height 18
click at [915, 472] on div "05:30 PM" at bounding box center [978, 475] width 127 height 32
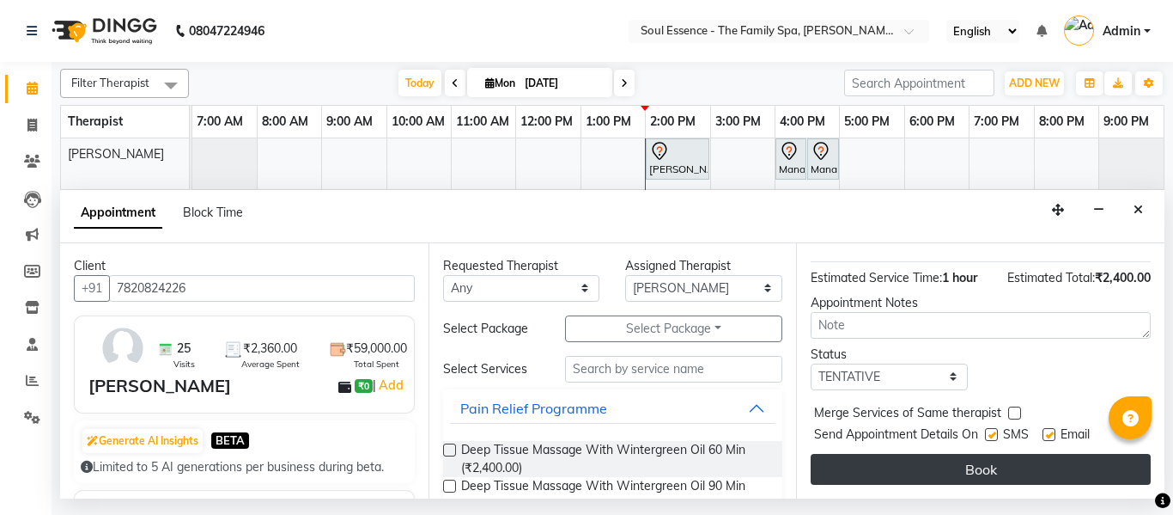
click at [936, 464] on button "Book" at bounding box center [981, 469] width 340 height 31
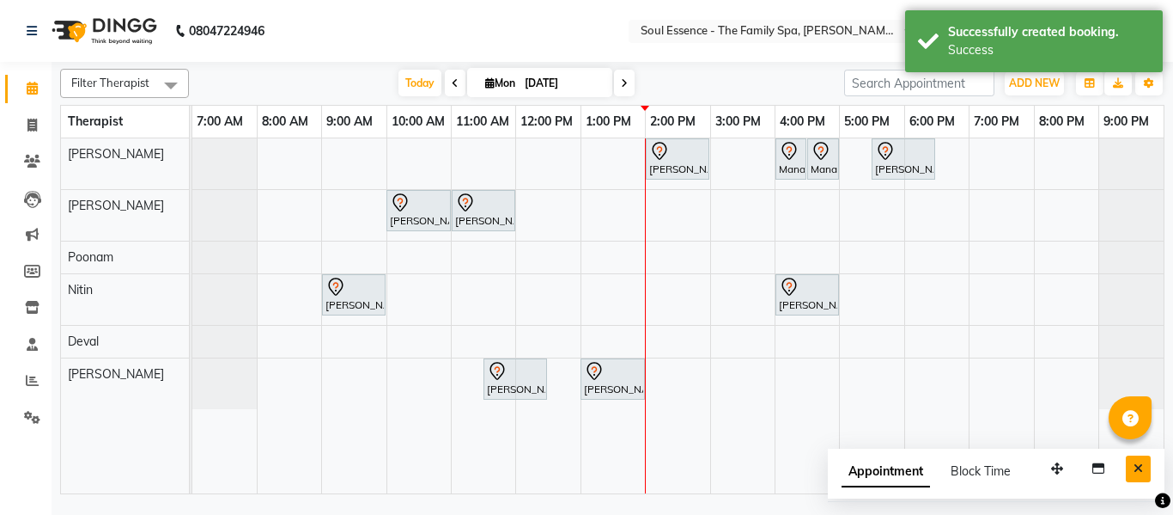
click at [1137, 457] on button "Close" at bounding box center [1138, 468] width 25 height 27
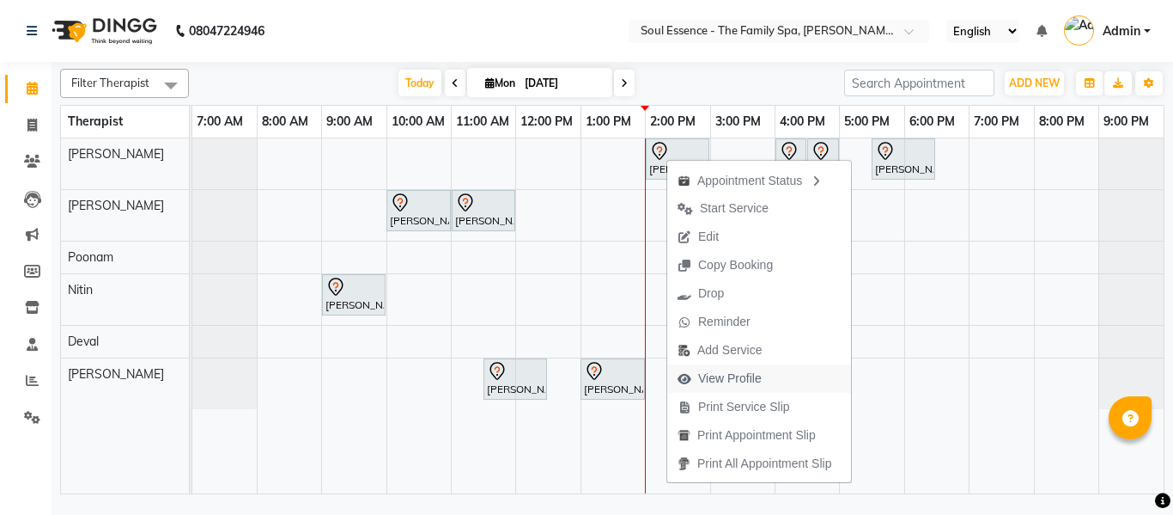
click at [732, 377] on span "View Profile" at bounding box center [730, 378] width 64 height 18
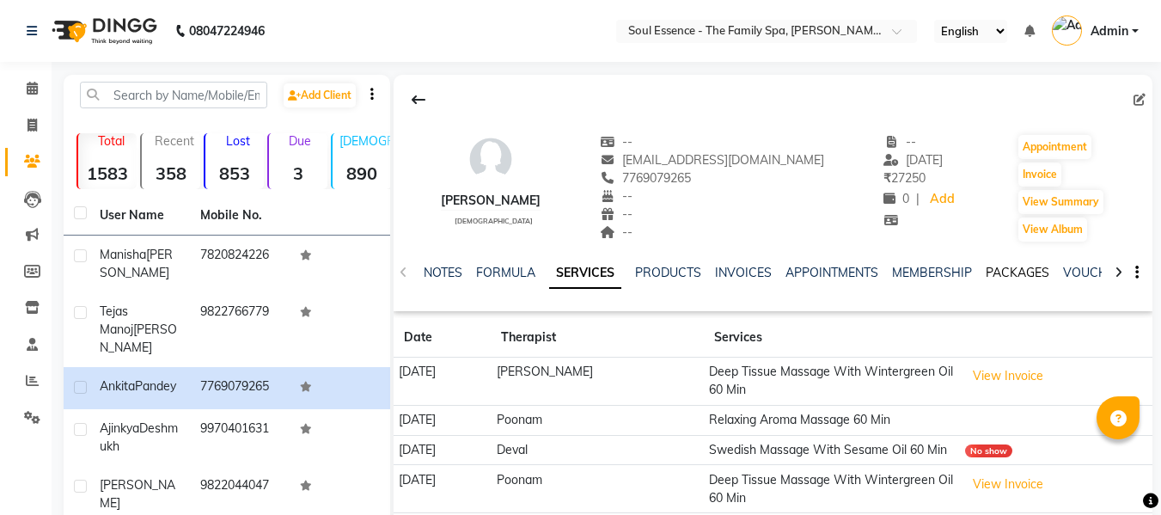
click at [1000, 269] on link "PACKAGES" at bounding box center [1017, 272] width 64 height 15
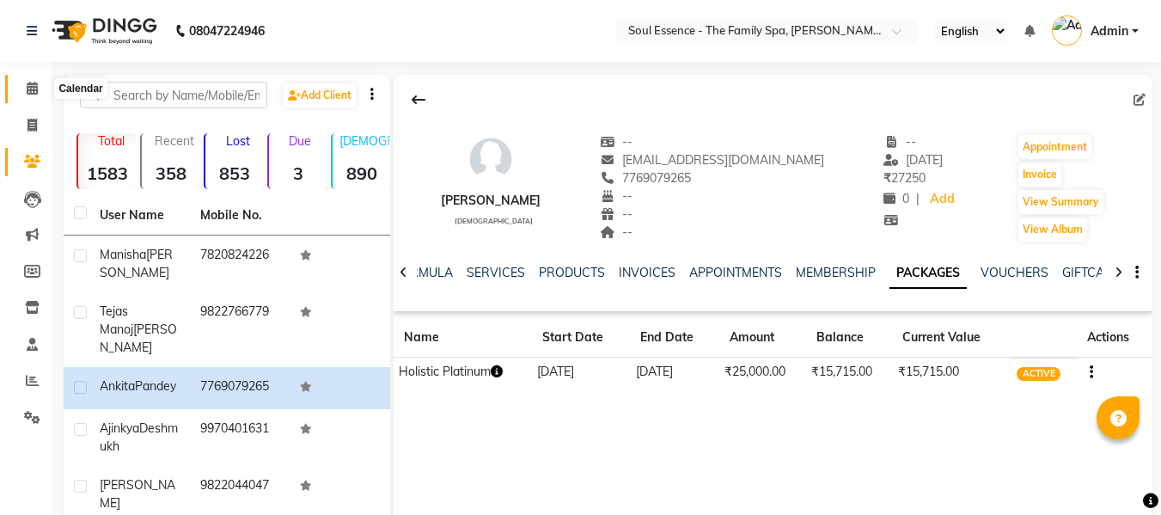
click at [34, 97] on span at bounding box center [32, 89] width 30 height 20
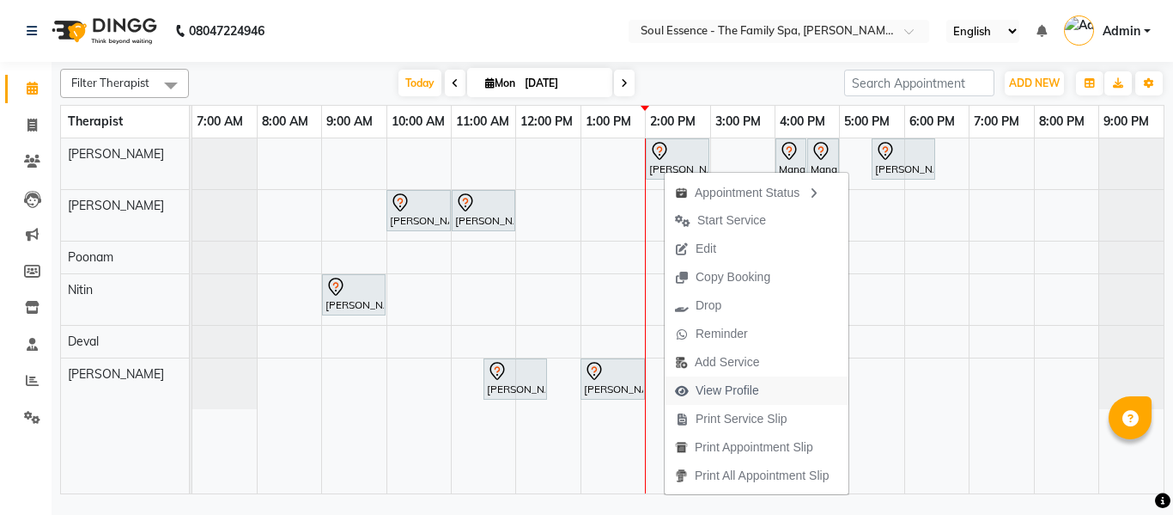
click at [738, 386] on span "View Profile" at bounding box center [728, 390] width 64 height 18
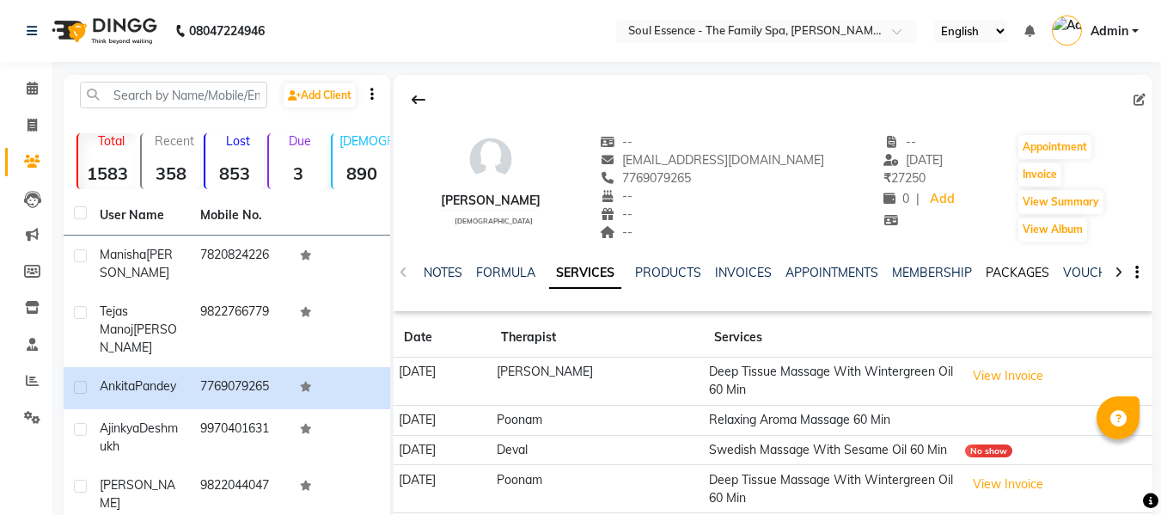
click at [1006, 269] on link "PACKAGES" at bounding box center [1017, 272] width 64 height 15
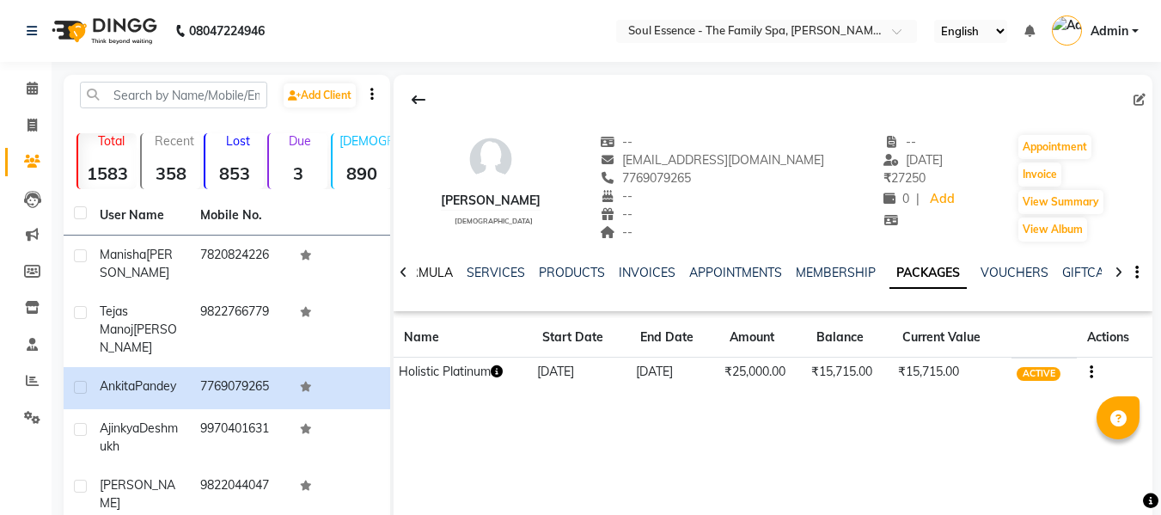
click at [442, 272] on link "FORMULA" at bounding box center [422, 272] width 59 height 15
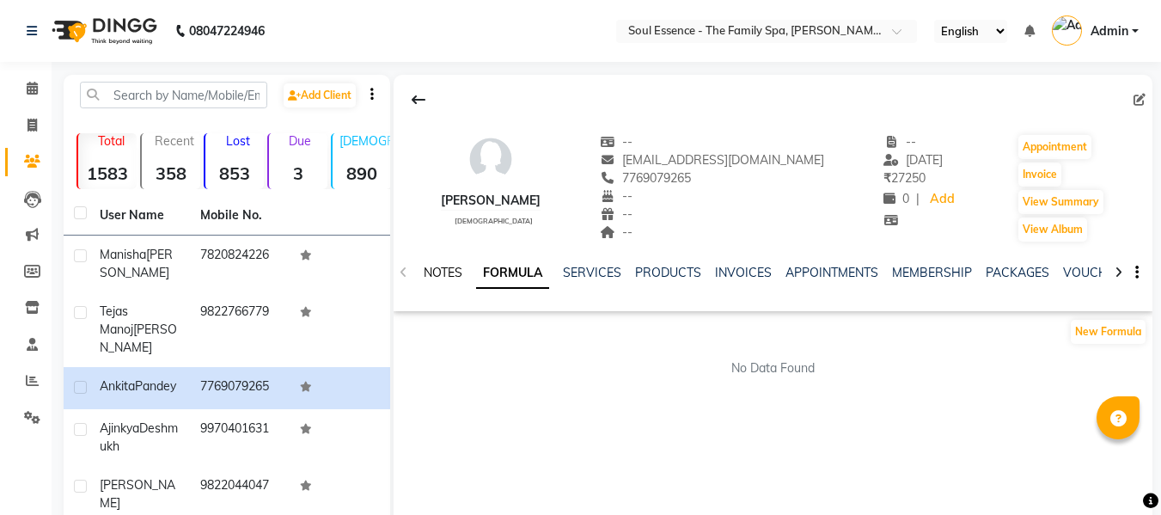
drag, startPoint x: 450, startPoint y: 269, endPoint x: 436, endPoint y: 300, distance: 33.8
click at [449, 269] on link "NOTES" at bounding box center [443, 272] width 39 height 15
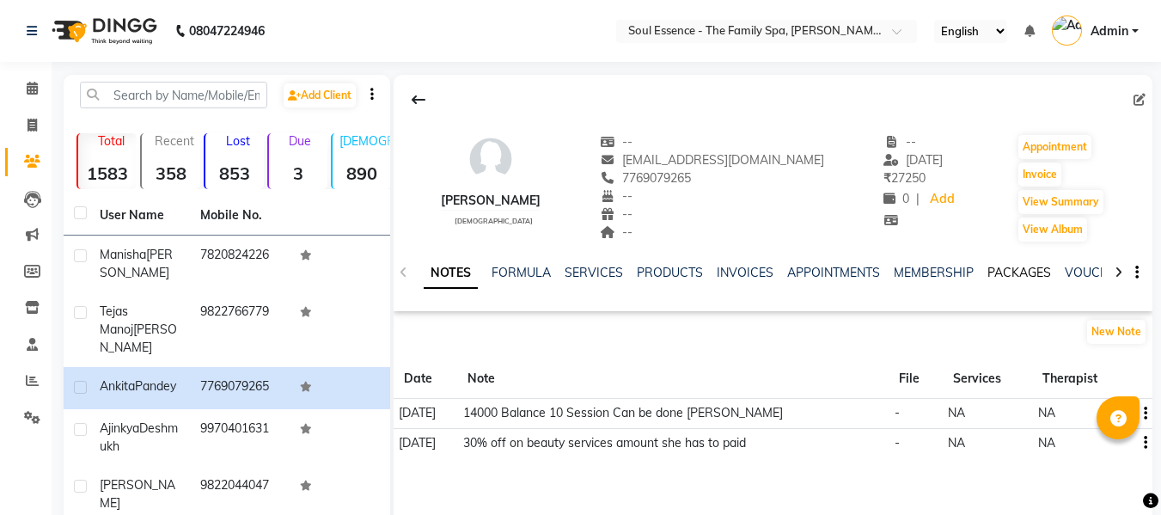
click at [1001, 271] on link "PACKAGES" at bounding box center [1019, 272] width 64 height 15
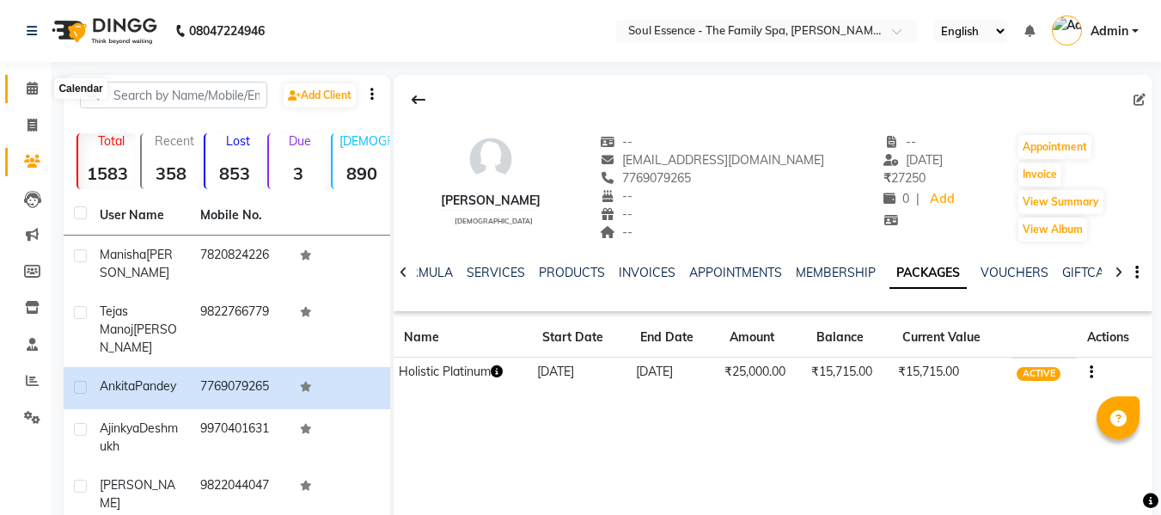
click at [33, 88] on icon at bounding box center [32, 88] width 11 height 13
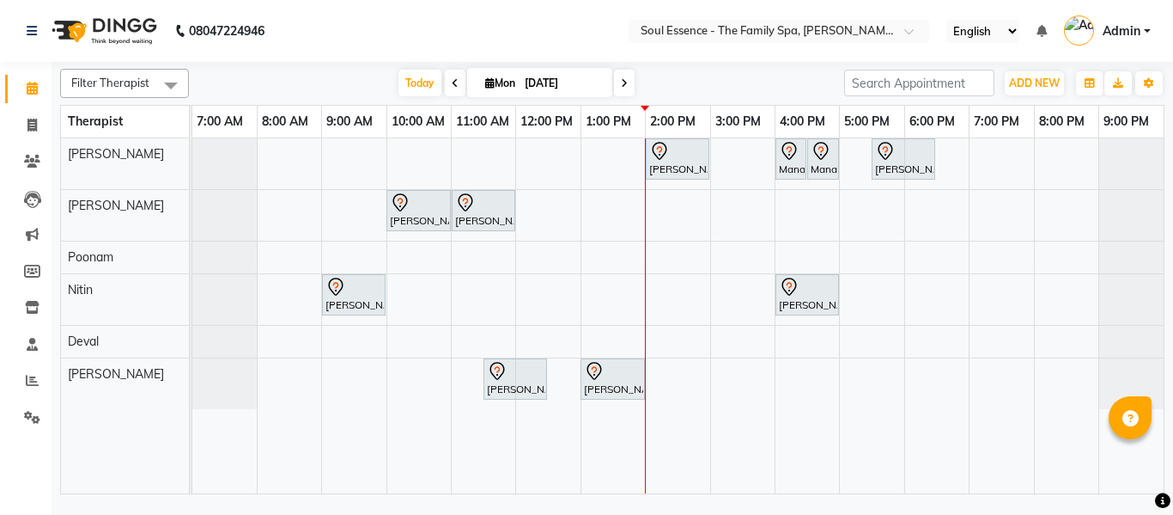
click at [625, 78] on icon at bounding box center [624, 83] width 7 height 10
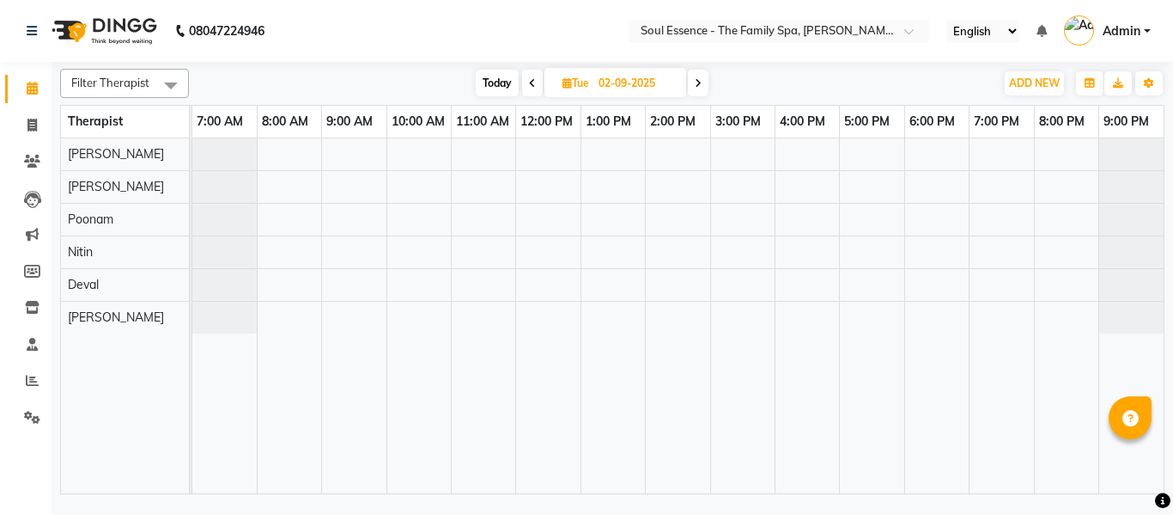
click at [484, 84] on span "Today" at bounding box center [497, 83] width 43 height 27
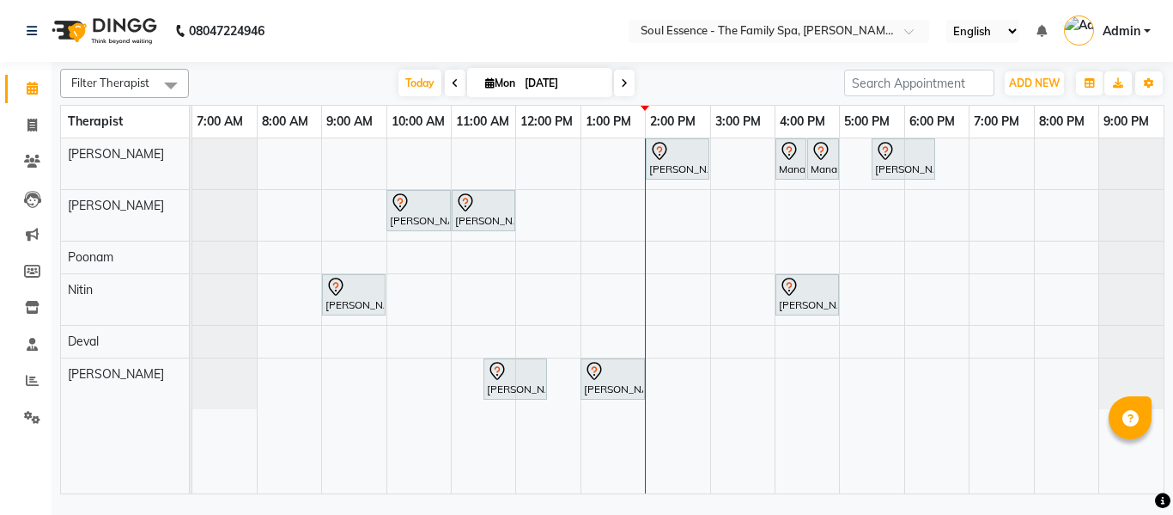
click at [445, 81] on span at bounding box center [455, 83] width 21 height 27
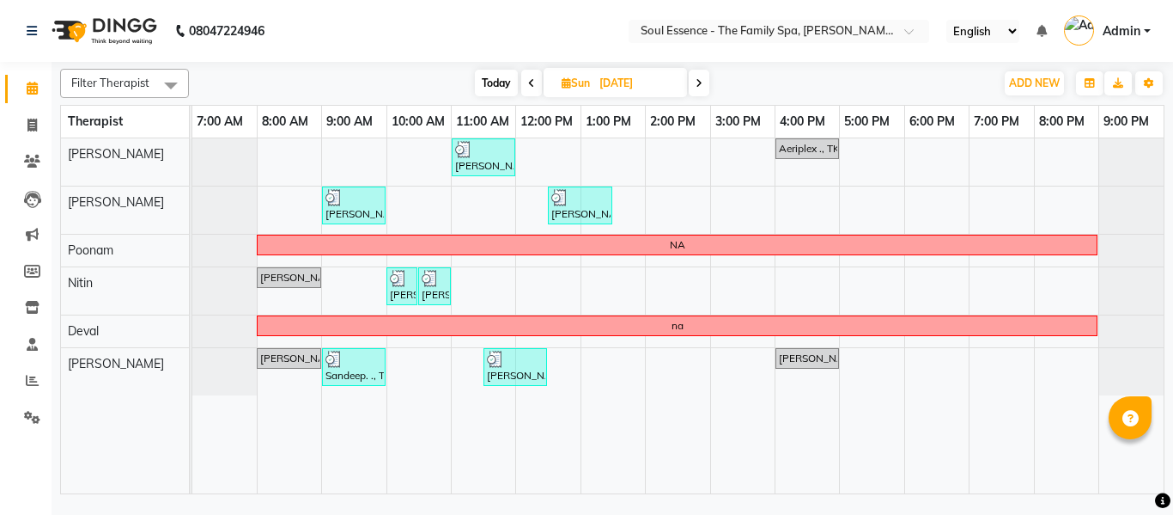
click at [704, 80] on span at bounding box center [699, 83] width 21 height 27
type input "[DATE]"
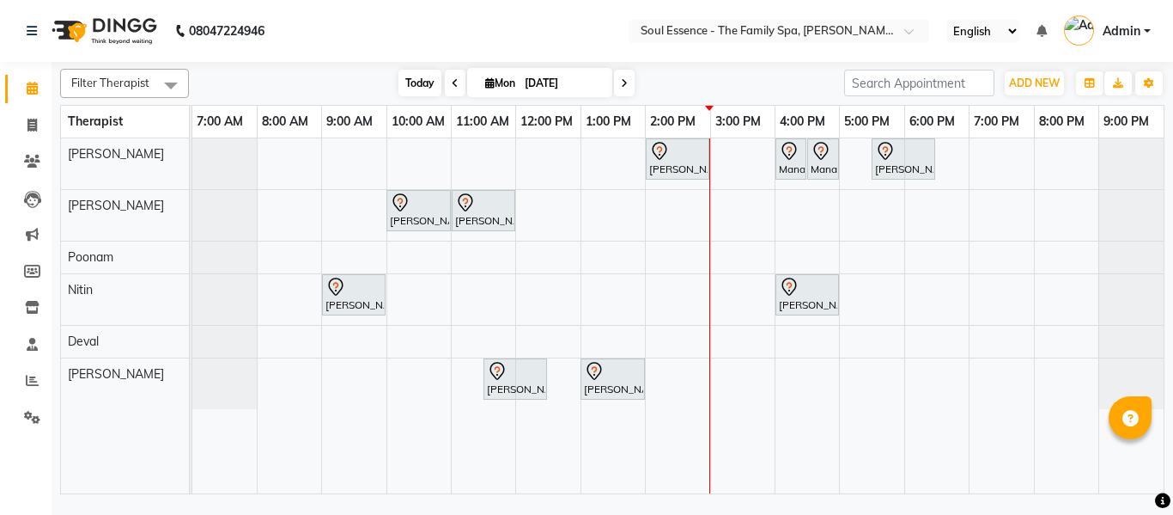
click at [428, 79] on span "Today" at bounding box center [420, 83] width 43 height 27
click at [879, 287] on div "[PERSON_NAME], TK06, 02:00 PM-03:00 PM, Swedish Massage With Sesame Oil 60 Min …" at bounding box center [678, 315] width 972 height 355
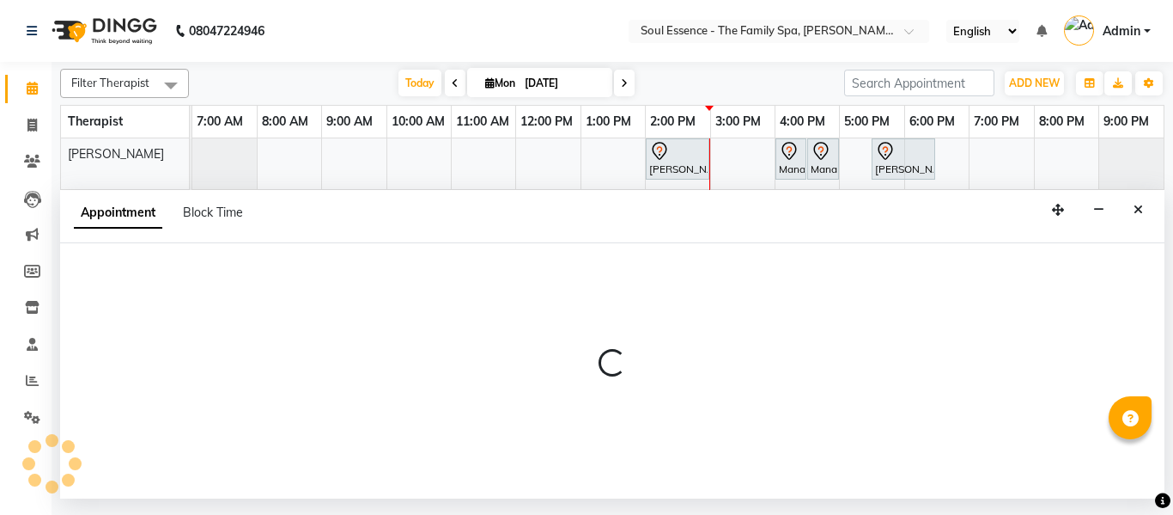
click at [879, 287] on div at bounding box center [612, 370] width 1105 height 255
select select "70213"
select select "1020"
select select "tentative"
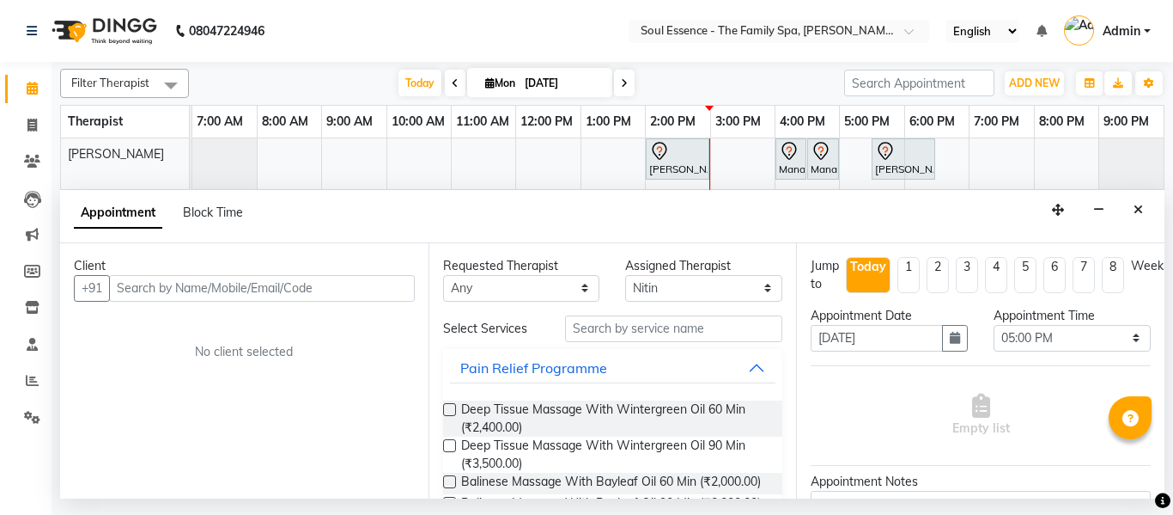
click at [140, 290] on input "text" at bounding box center [262, 288] width 306 height 27
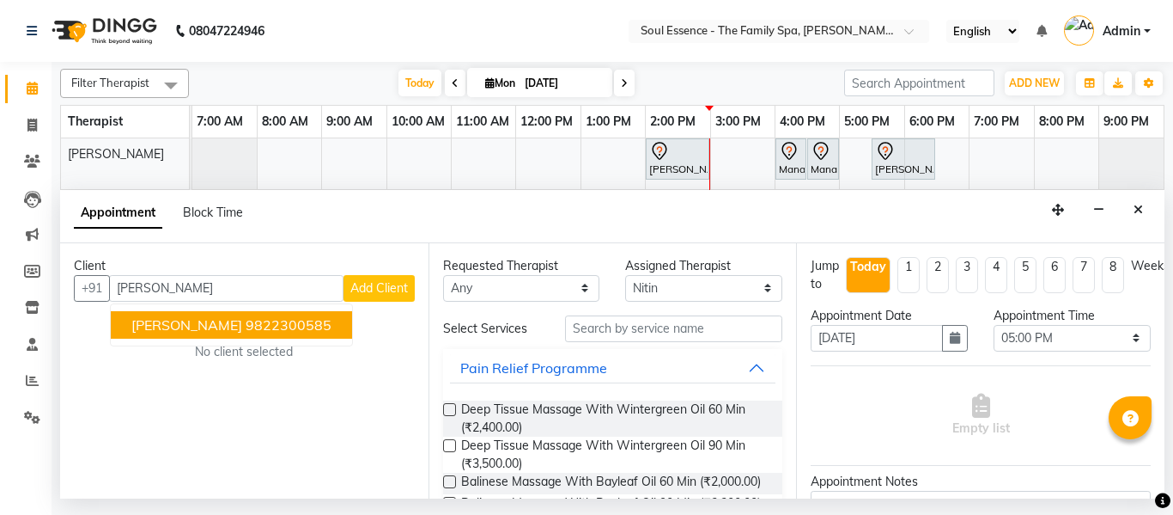
click at [266, 321] on ngb-highlight "9822300585" at bounding box center [289, 324] width 86 height 17
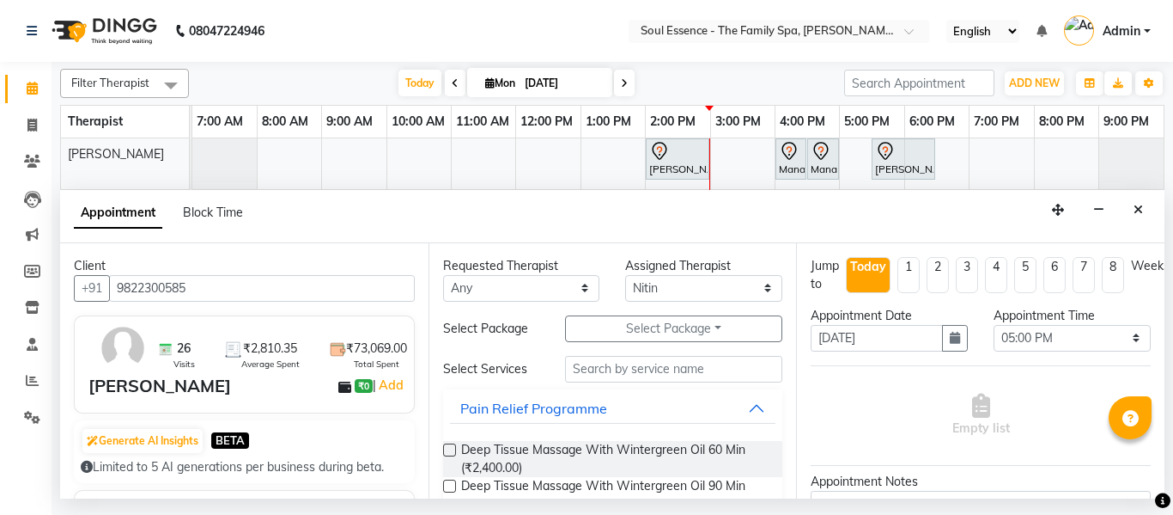
type input "9822300585"
click at [448, 453] on label at bounding box center [449, 449] width 13 height 13
click at [448, 453] on input "checkbox" at bounding box center [448, 451] width 11 height 11
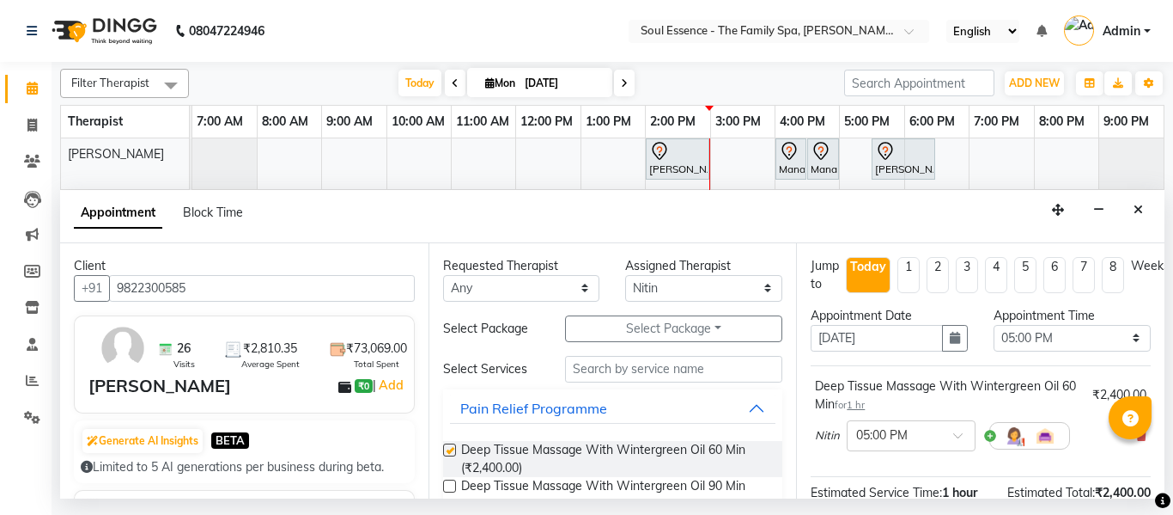
checkbox input "false"
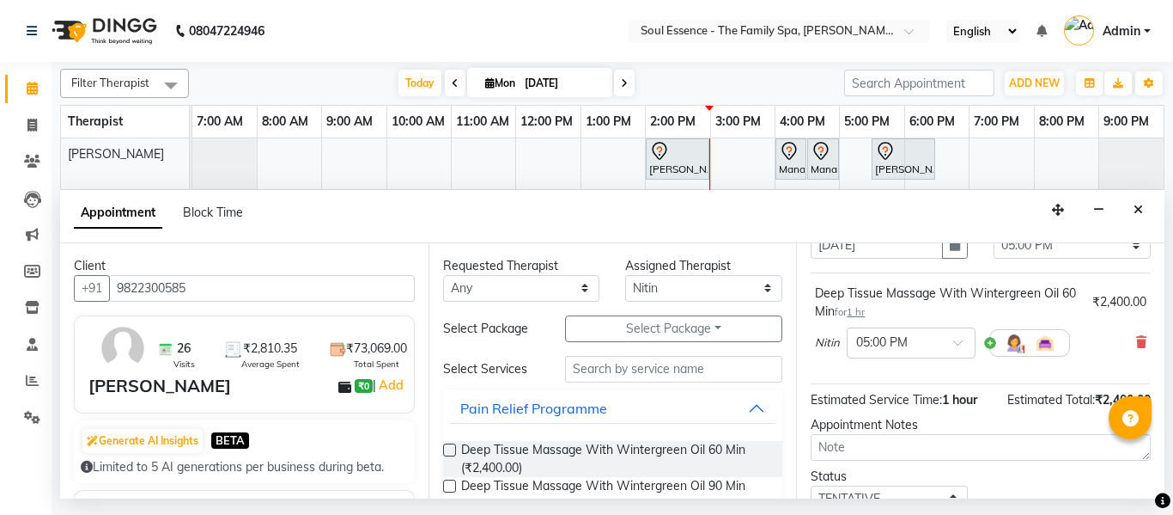
scroll to position [172, 0]
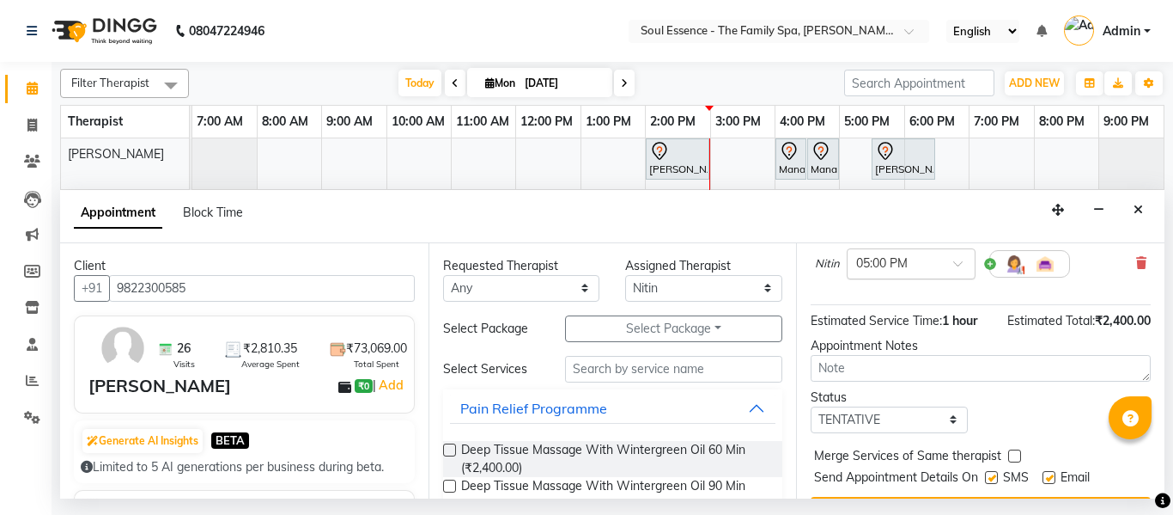
click at [905, 271] on input "text" at bounding box center [894, 262] width 76 height 18
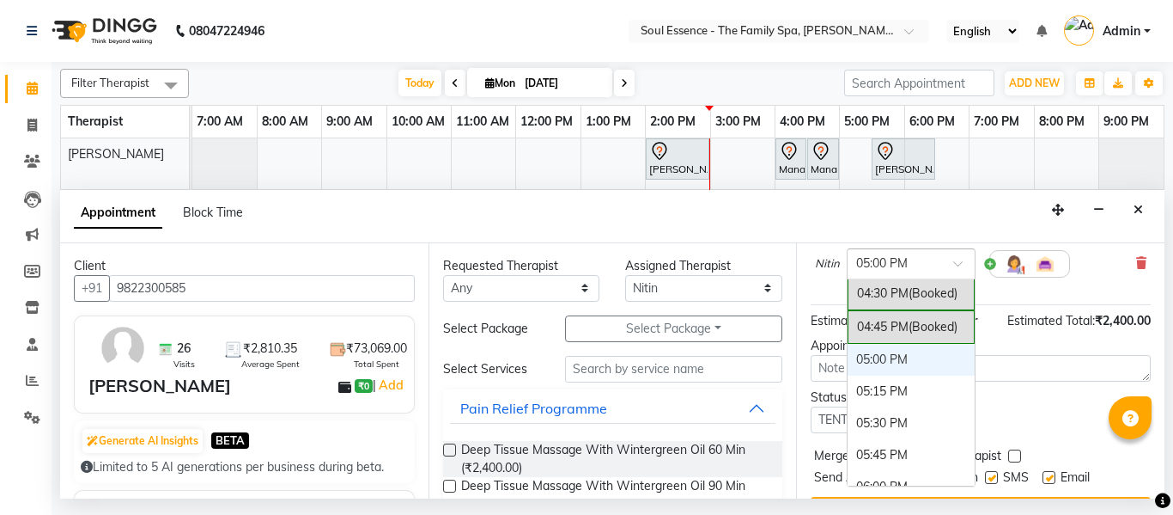
scroll to position [1089, 0]
drag, startPoint x: 875, startPoint y: 362, endPoint x: 901, endPoint y: 359, distance: 26.8
click at [875, 362] on div "05:00 PM" at bounding box center [911, 364] width 127 height 32
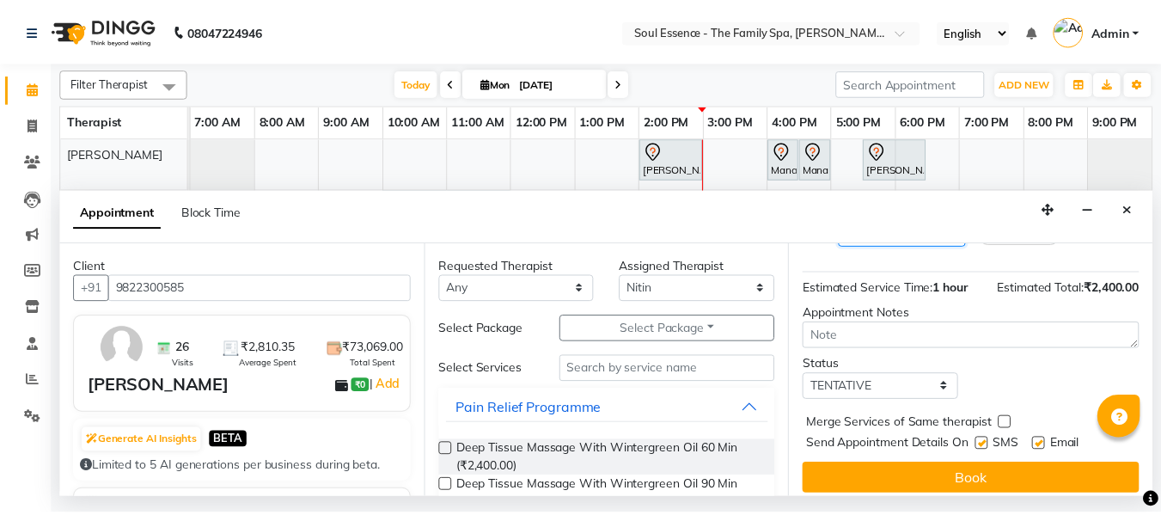
scroll to position [228, 0]
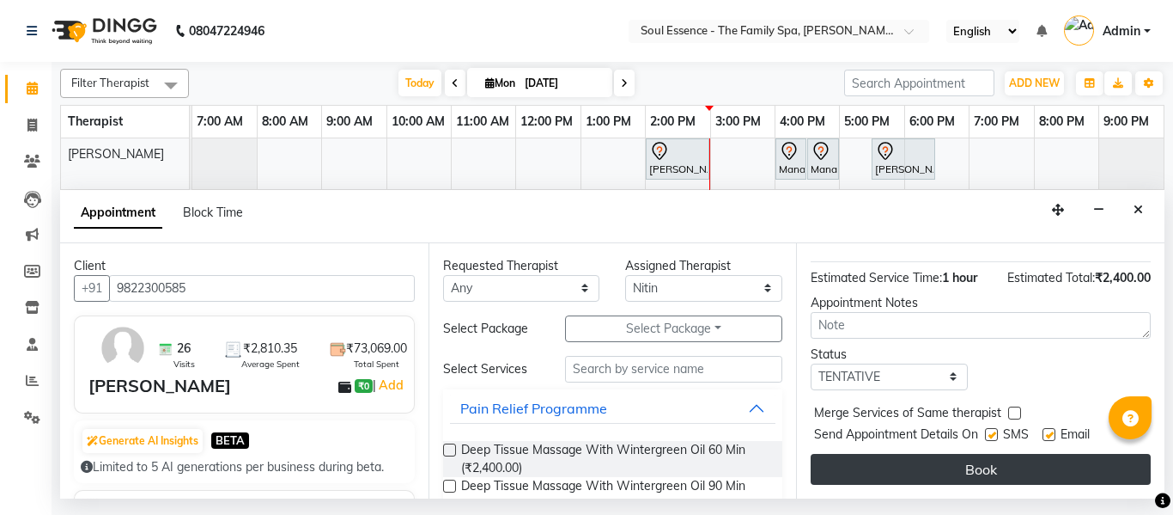
click at [963, 460] on button "Book" at bounding box center [981, 469] width 340 height 31
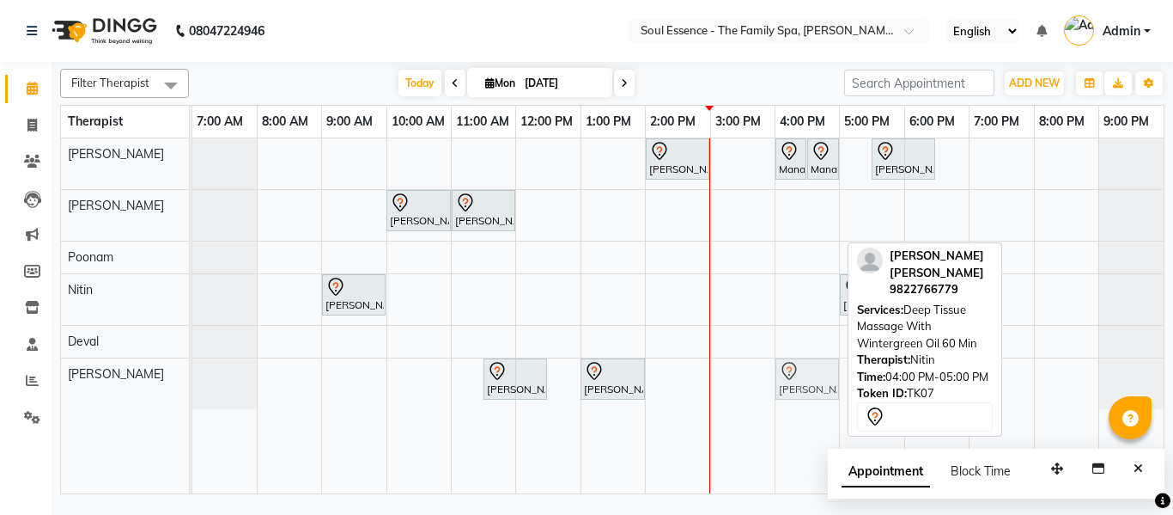
drag, startPoint x: 823, startPoint y: 295, endPoint x: 825, endPoint y: 402, distance: 107.4
click at [825, 402] on div "[PERSON_NAME], TK06, 02:00 PM-03:00 PM, Swedish Massage With Sesame Oil 60 Min …" at bounding box center [678, 315] width 972 height 355
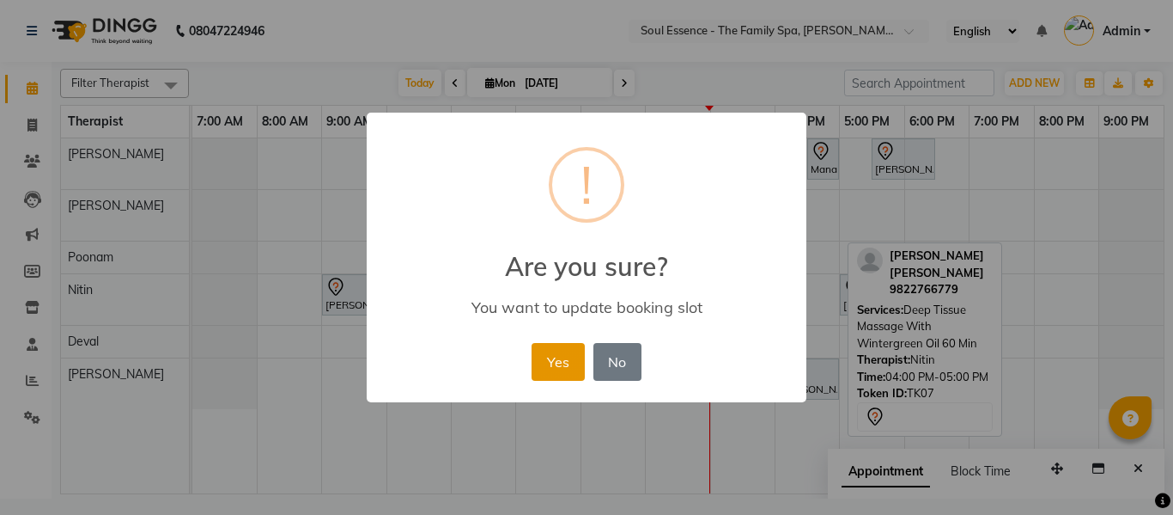
click at [556, 362] on button "Yes" at bounding box center [558, 362] width 52 height 38
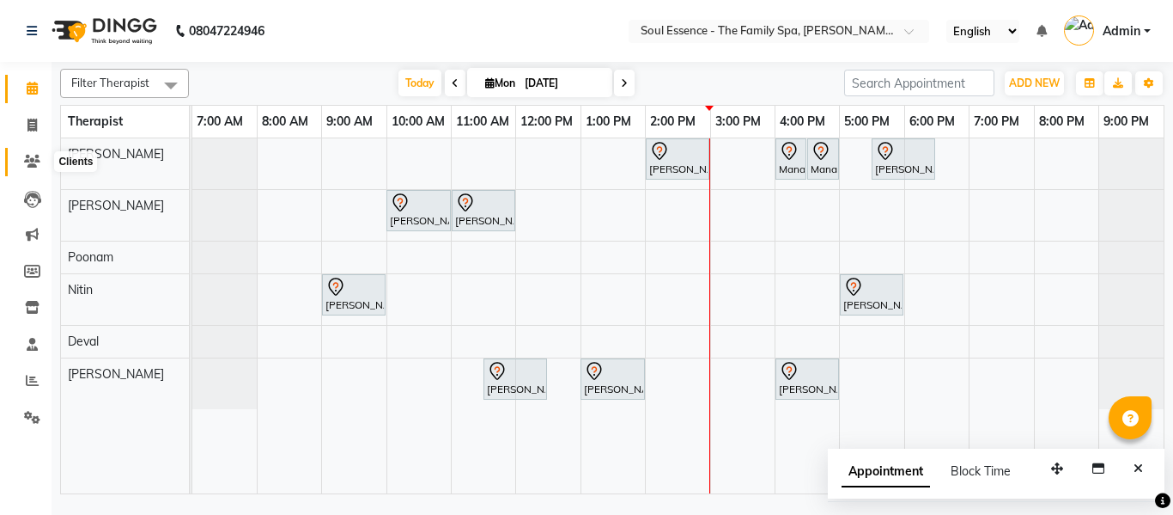
click at [37, 168] on span at bounding box center [32, 162] width 30 height 20
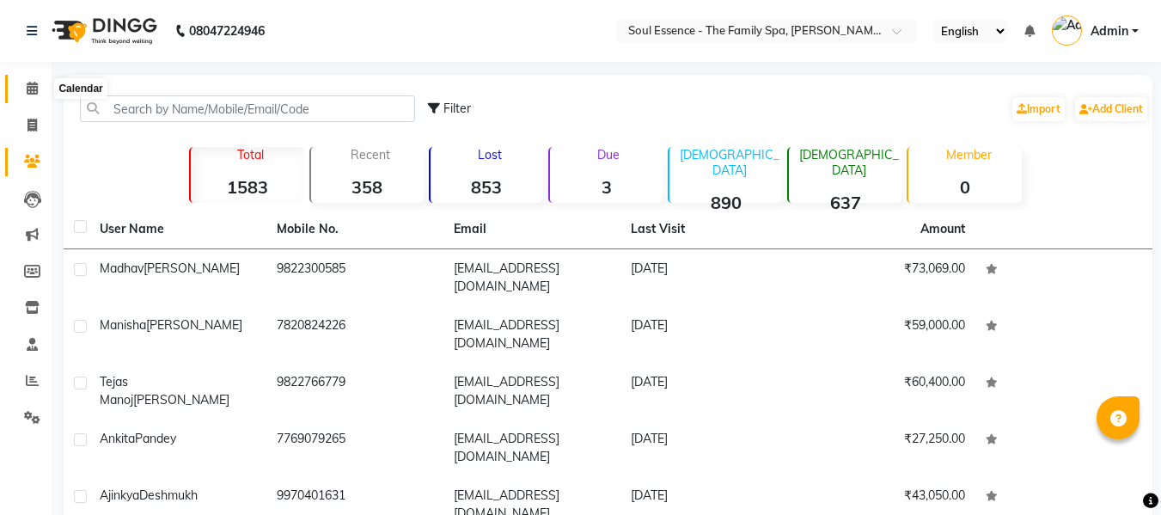
click at [27, 89] on icon at bounding box center [32, 88] width 11 height 13
